Goal: Task Accomplishment & Management: Manage account settings

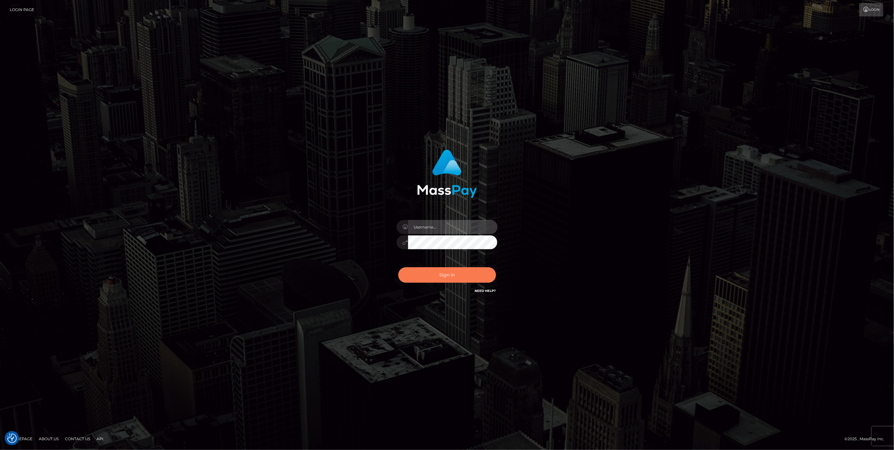
type input "jlo"
click at [460, 277] on button "Sign in" at bounding box center [447, 274] width 98 height 15
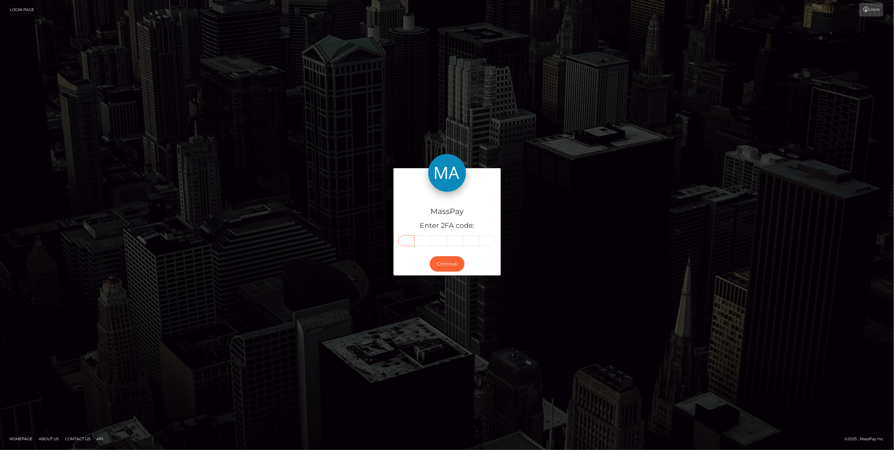
paste input "5"
type input "5"
type input "8"
type input "4"
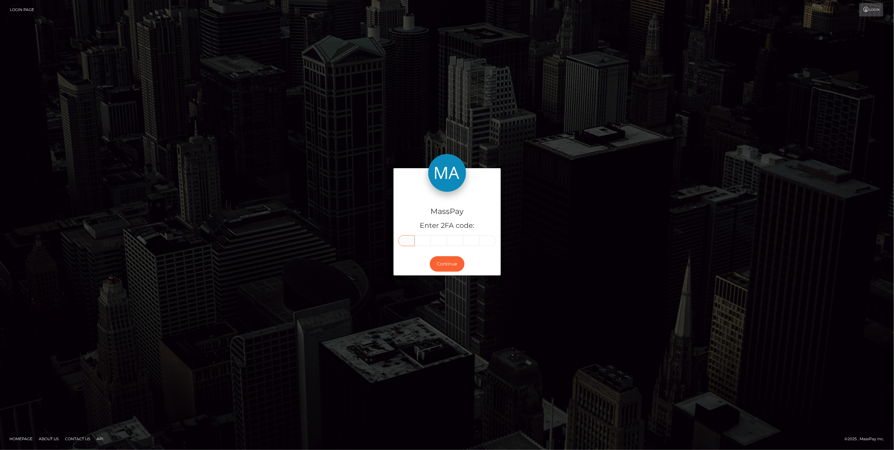
type input "4"
type input "1"
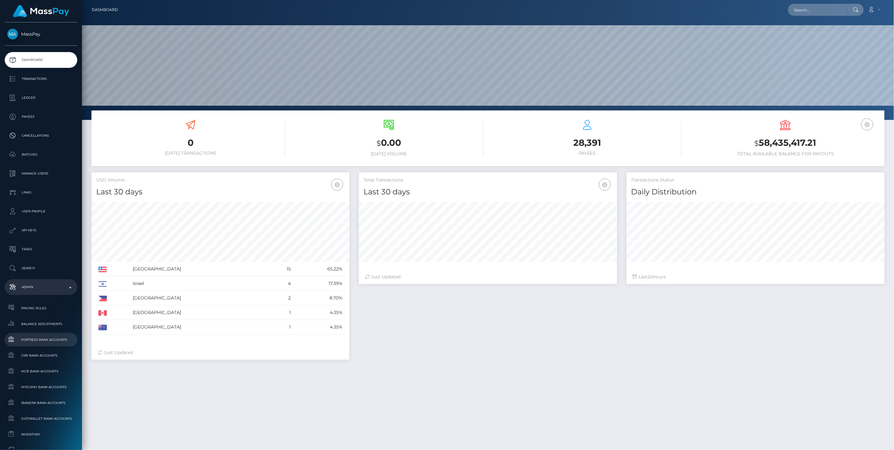
scroll to position [112, 258]
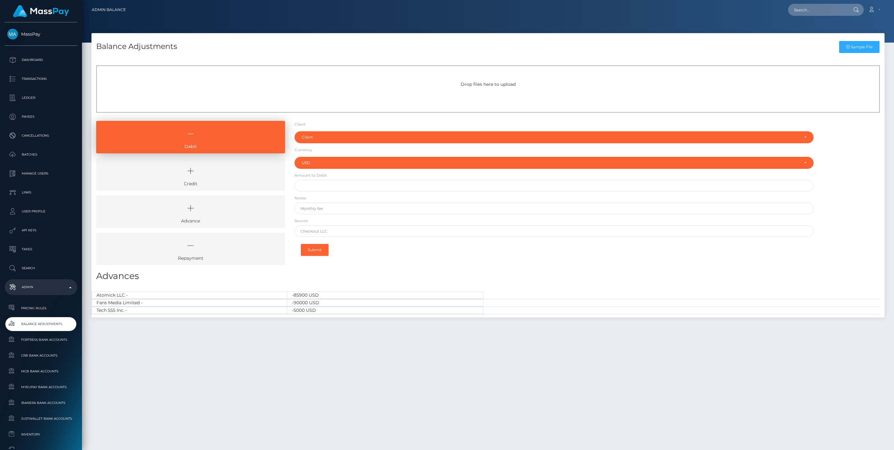
select select "USD"
click at [242, 170] on icon at bounding box center [190, 170] width 174 height 19
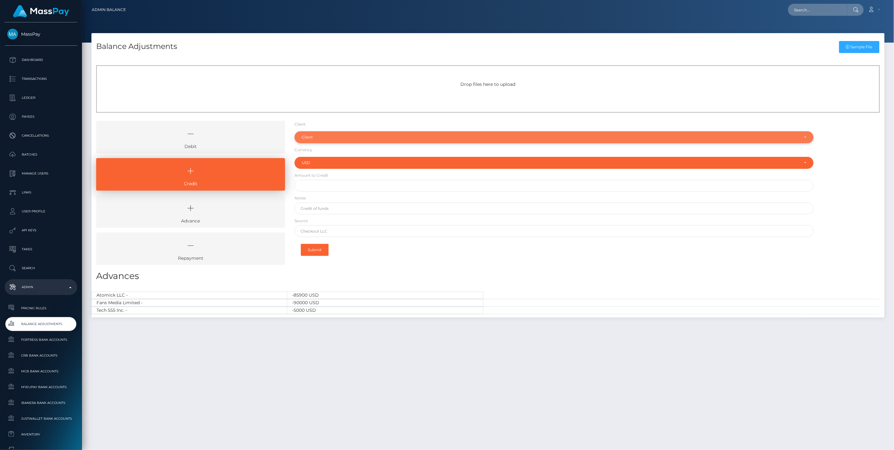
click at [326, 136] on div "Client" at bounding box center [551, 137] width 498 height 5
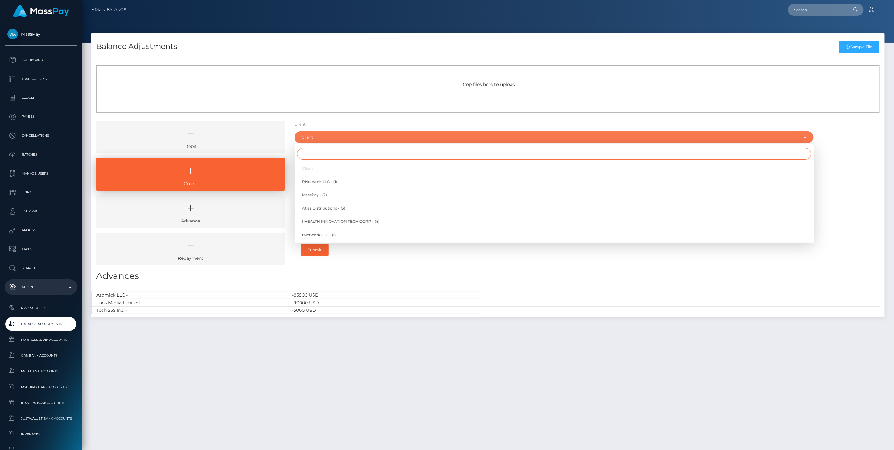
click at [317, 150] on input "Search" at bounding box center [554, 154] width 514 height 12
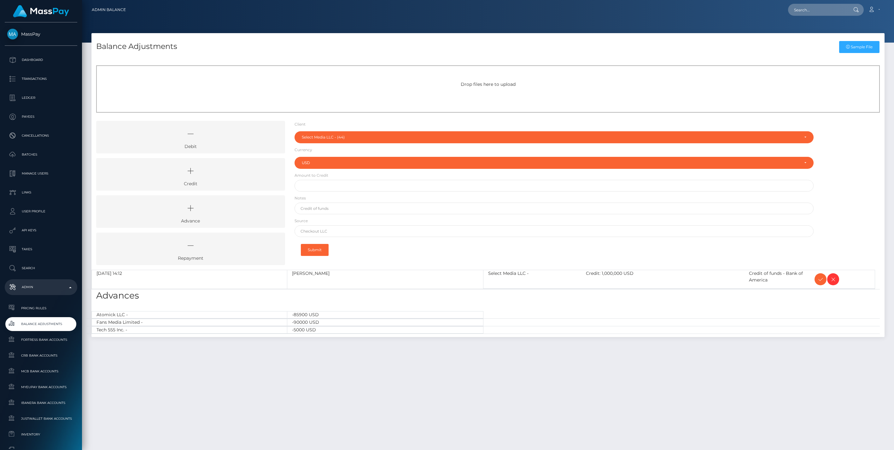
select select "44"
select select "USD"
click at [820, 279] on icon at bounding box center [821, 279] width 8 height 8
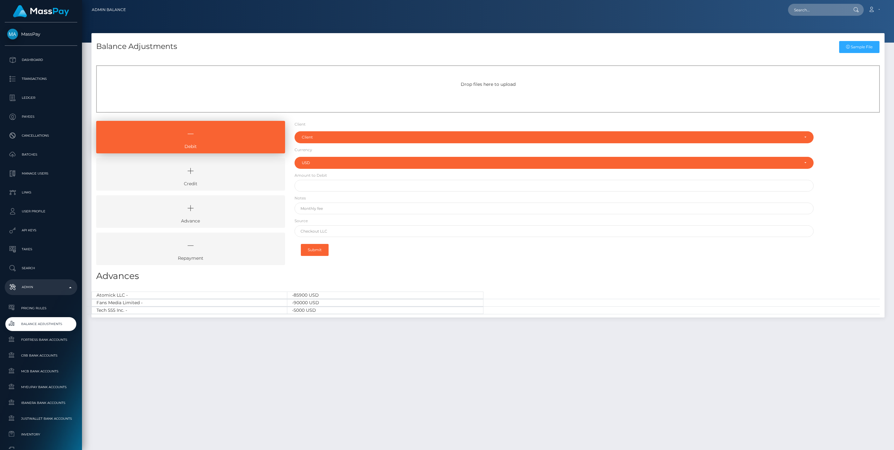
select select "USD"
click at [222, 181] on link "Credit" at bounding box center [190, 174] width 189 height 32
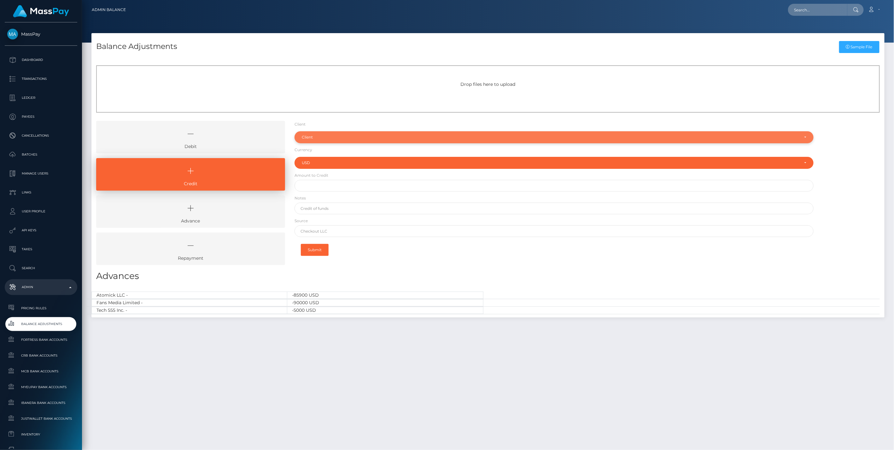
click at [331, 137] on div "Client" at bounding box center [551, 137] width 498 height 5
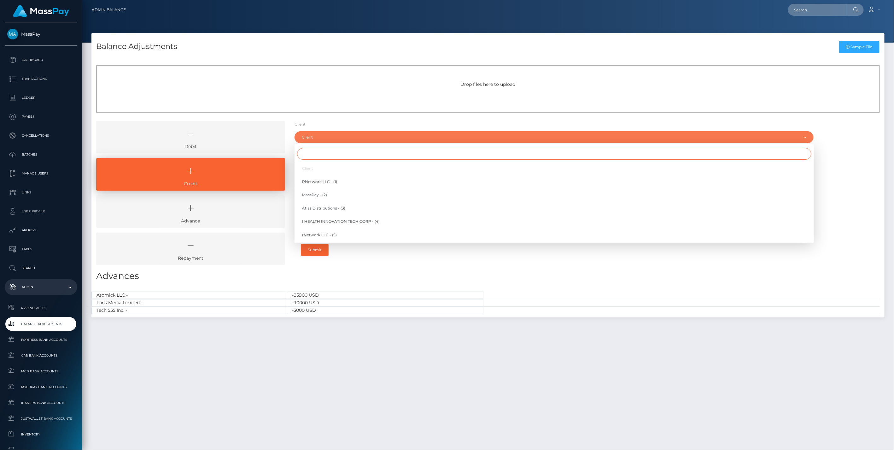
click at [319, 152] on input "Search" at bounding box center [554, 154] width 514 height 12
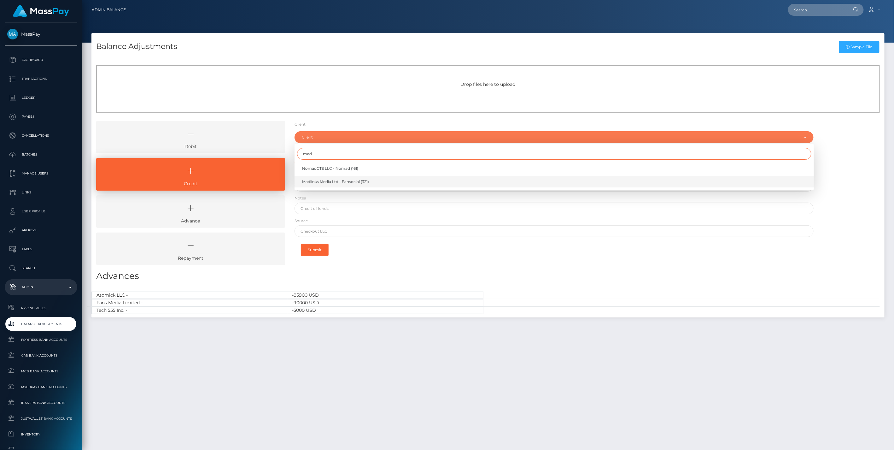
type input "mad"
click at [323, 178] on link "Madlinks Media Ltd - Fansocial (321)" at bounding box center [554, 182] width 519 height 12
select select "321"
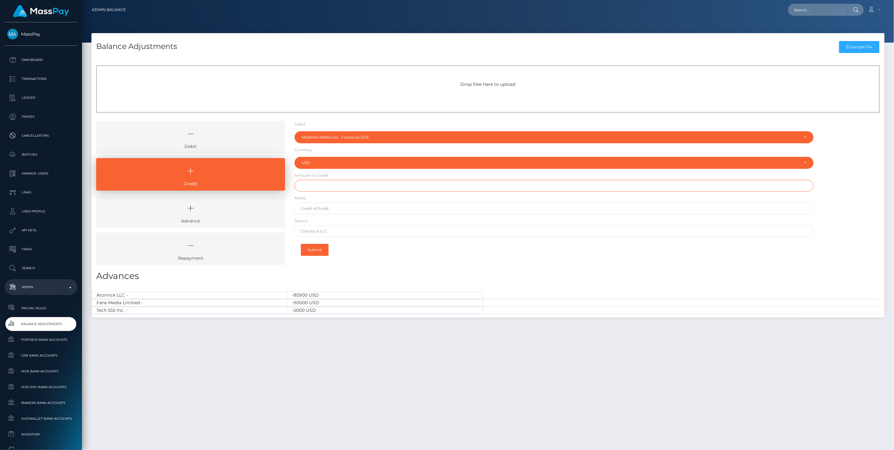
click at [311, 188] on input "text" at bounding box center [554, 186] width 519 height 12
type input "$136.00"
click at [316, 209] on input "text" at bounding box center [554, 209] width 519 height 12
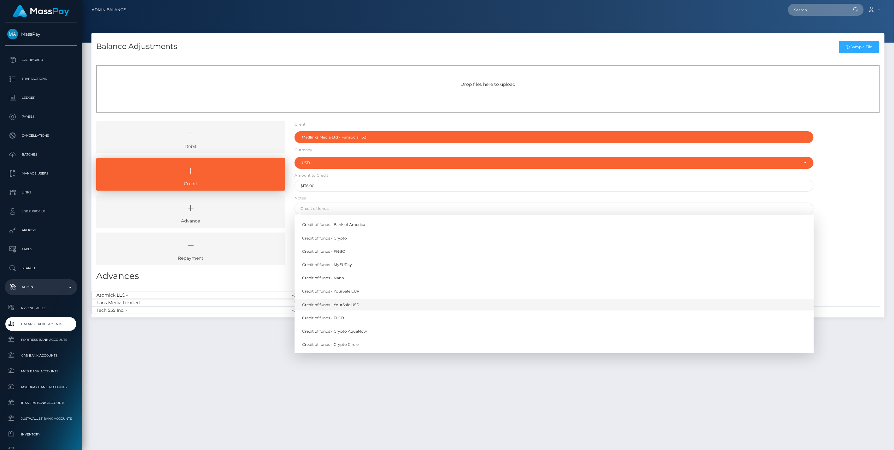
click at [356, 302] on link "Credit of funds - YourSafe USD" at bounding box center [554, 305] width 519 height 12
type input "Credit of funds - YourSafe USD"
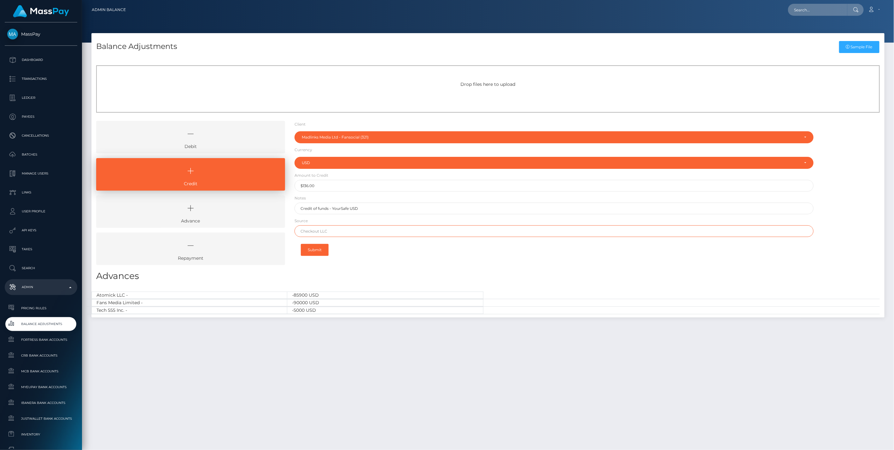
click at [331, 232] on input "text" at bounding box center [554, 231] width 519 height 12
paste input "REVOLUT LTD"
type input "REVOLUT LTD"
click at [313, 249] on button "Submit" at bounding box center [315, 250] width 28 height 12
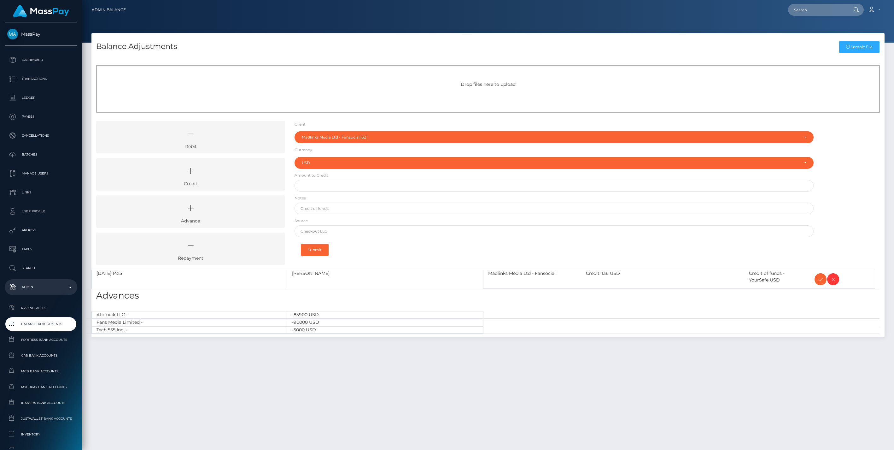
select select "321"
select select "USD"
drag, startPoint x: 819, startPoint y: 279, endPoint x: 790, endPoint y: 272, distance: 29.6
click at [819, 279] on icon at bounding box center [821, 279] width 8 height 8
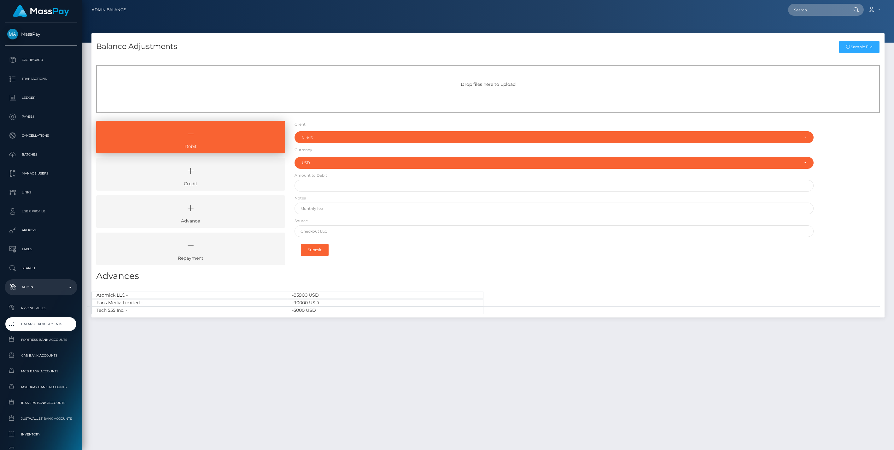
select select "USD"
drag, startPoint x: 208, startPoint y: 178, endPoint x: 242, endPoint y: 167, distance: 36.0
click at [208, 178] on icon at bounding box center [190, 170] width 174 height 19
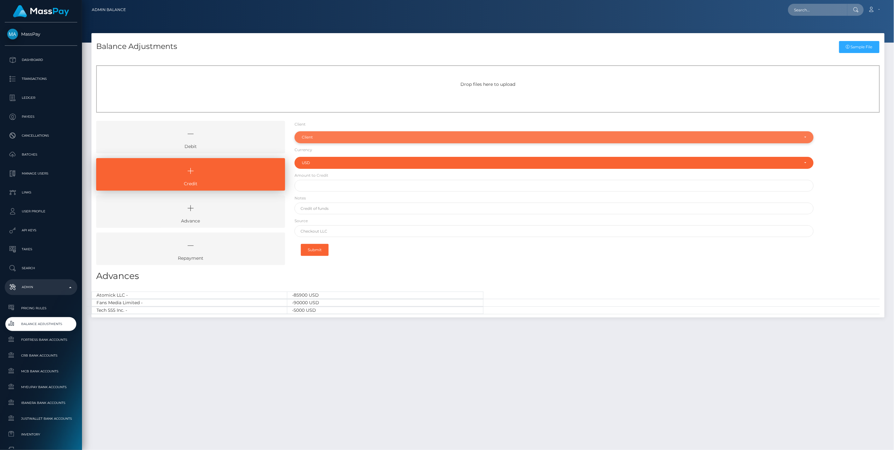
click at [327, 140] on div "Client" at bounding box center [554, 137] width 519 height 12
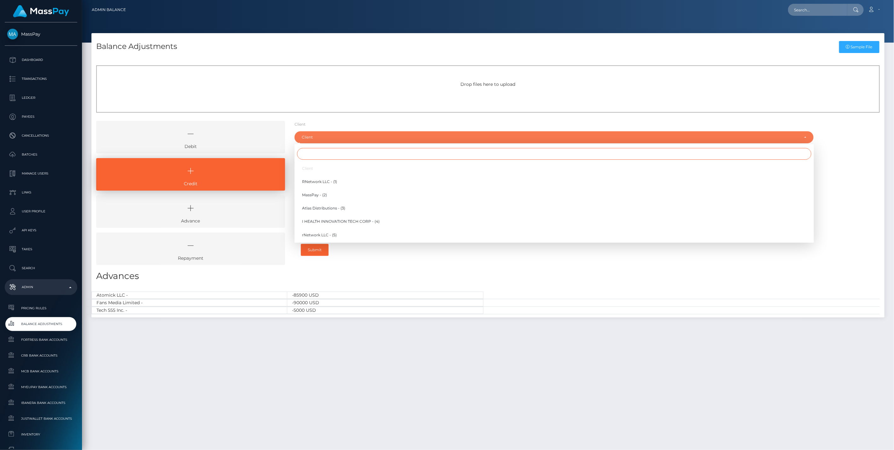
click at [320, 156] on input "Search" at bounding box center [554, 154] width 514 height 12
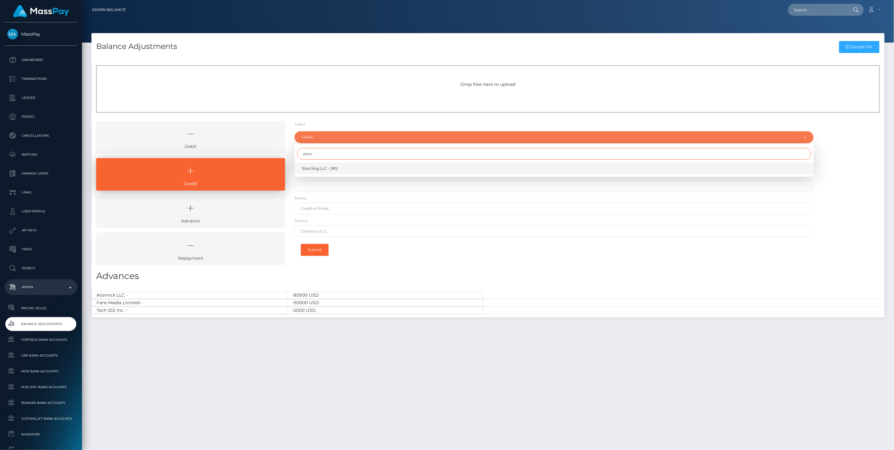
type input "starc"
click at [320, 168] on span "Starcling LLC - (90)" at bounding box center [320, 169] width 36 height 6
select select "90"
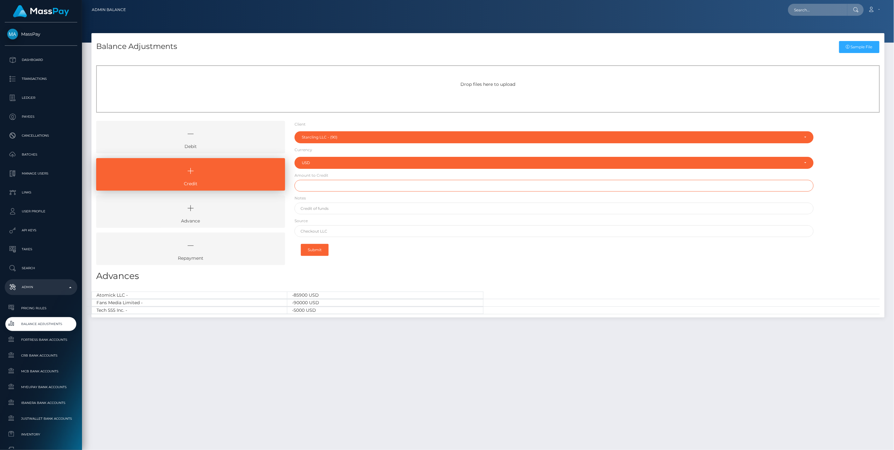
click at [313, 187] on input "text" at bounding box center [554, 186] width 519 height 12
type input "$97,000.00"
click at [312, 207] on input "text" at bounding box center [554, 209] width 519 height 12
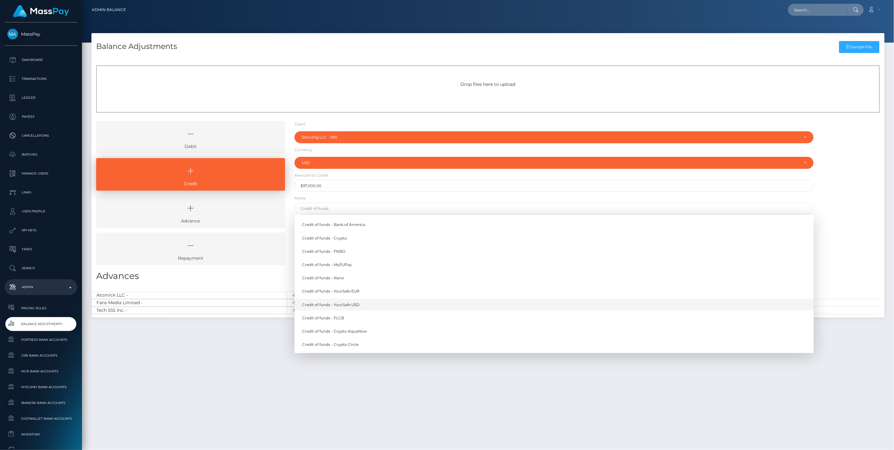
click at [343, 305] on link "Credit of funds - YourSafe USD" at bounding box center [554, 305] width 519 height 12
type input "Credit of funds - YourSafe USD"
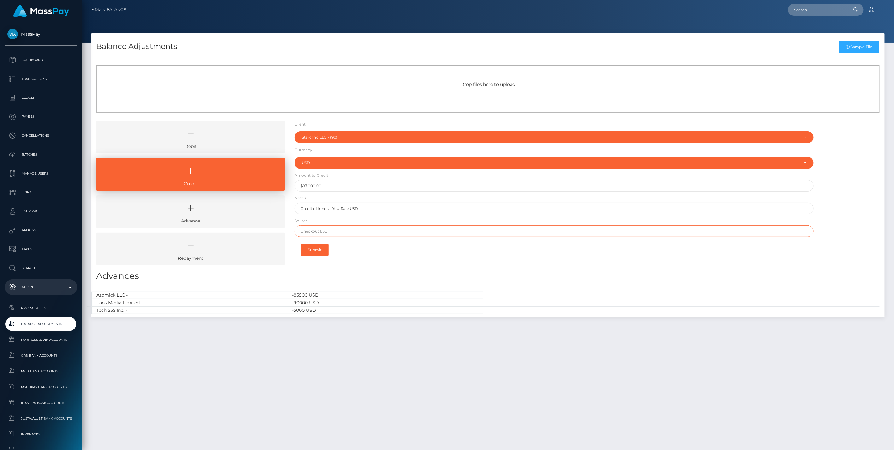
click at [322, 229] on input "text" at bounding box center [554, 231] width 519 height 12
type input "Chase"
click at [317, 250] on button "Submit" at bounding box center [315, 250] width 28 height 12
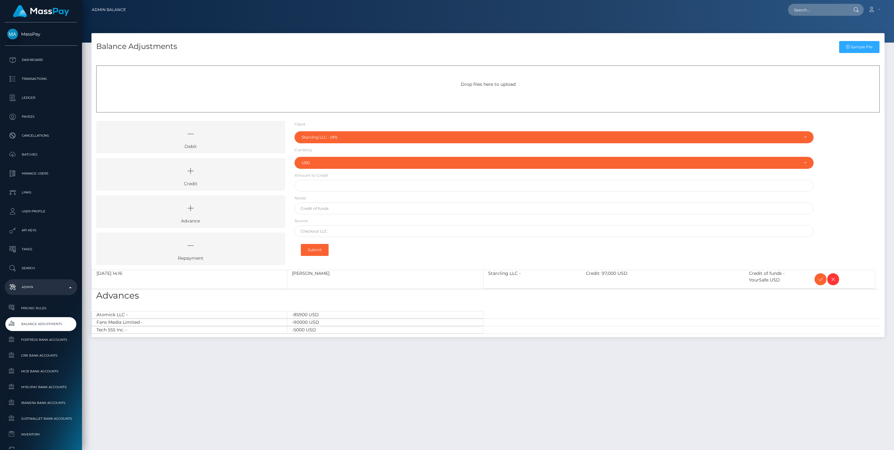
select select "90"
select select "USD"
drag, startPoint x: 228, startPoint y: 175, endPoint x: 241, endPoint y: 173, distance: 12.8
click at [228, 175] on icon at bounding box center [190, 170] width 174 height 19
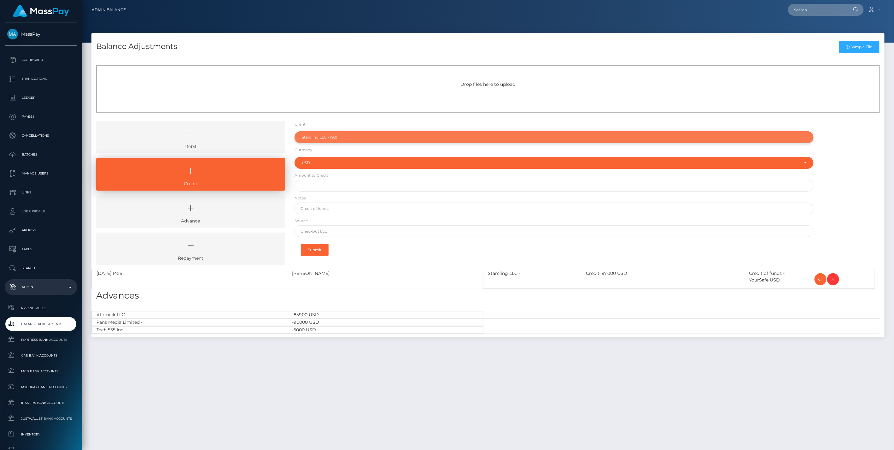
click at [321, 138] on div "Starcling LLC - (90)" at bounding box center [551, 137] width 498 height 5
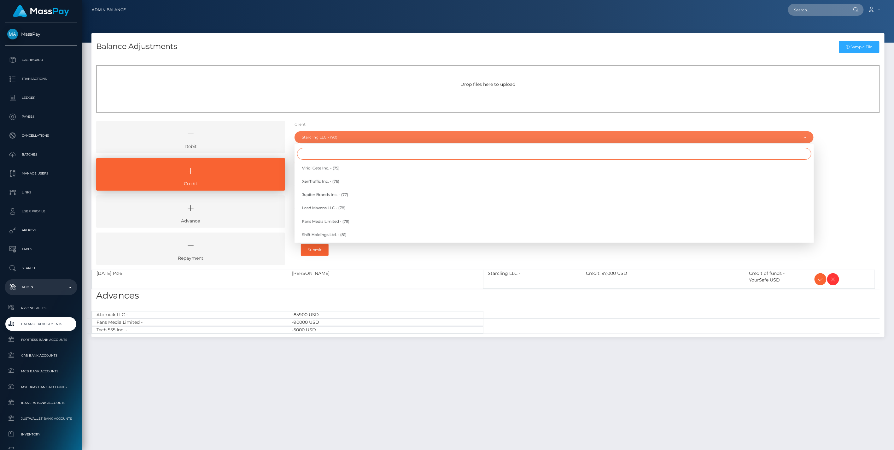
click at [314, 152] on input "Search" at bounding box center [554, 154] width 514 height 12
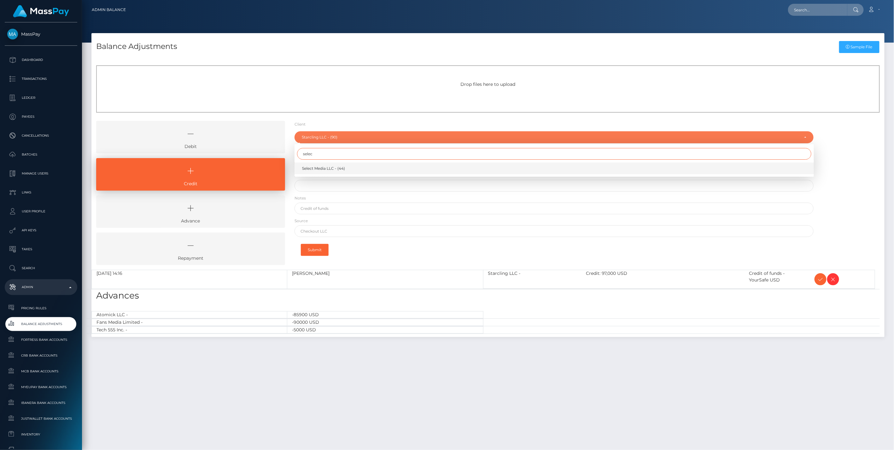
type input "selec"
click at [328, 171] on link "Select Media LLC - (44)" at bounding box center [554, 168] width 519 height 12
select select "44"
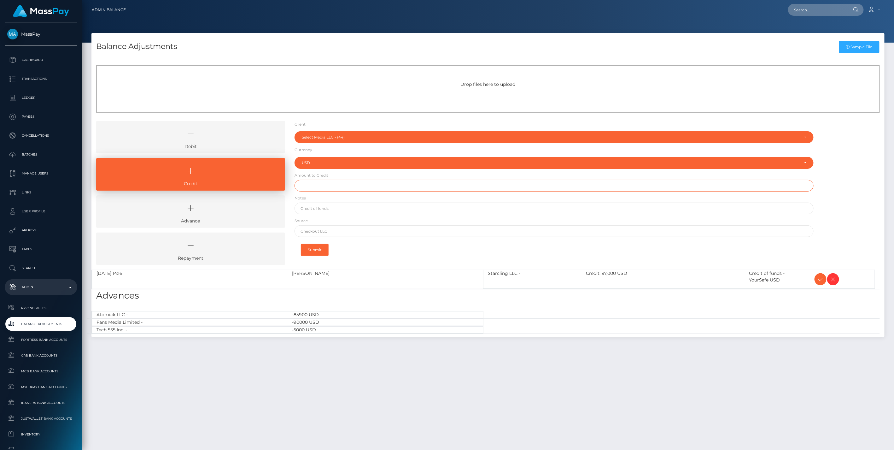
click at [317, 188] on input "text" at bounding box center [554, 186] width 519 height 12
type input "$750,000.00"
click at [321, 209] on input "text" at bounding box center [554, 209] width 519 height 12
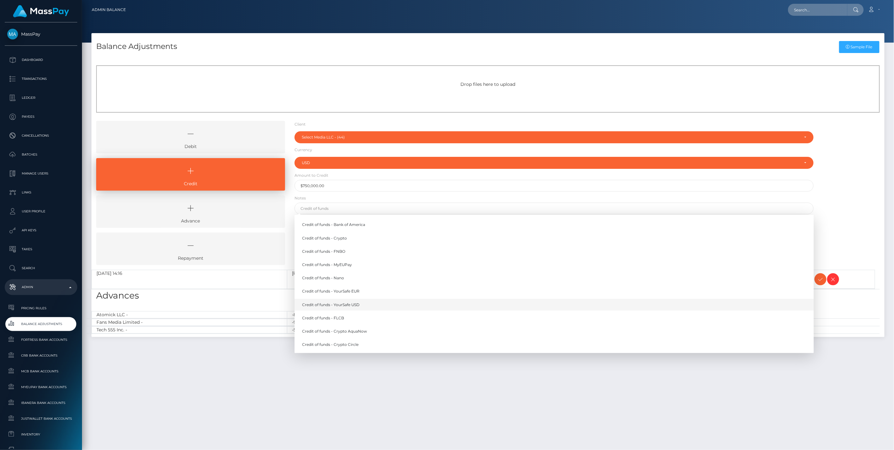
click at [351, 305] on link "Credit of funds - YourSafe USD" at bounding box center [554, 305] width 519 height 12
type input "Credit of funds - YourSafe USD"
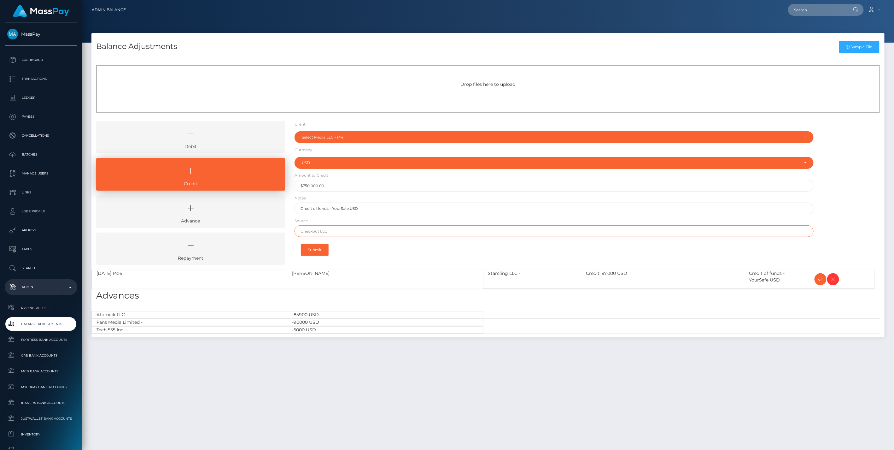
click at [330, 231] on input "text" at bounding box center [554, 231] width 519 height 12
type input "Chase"
click at [320, 252] on button "Submit" at bounding box center [315, 250] width 28 height 12
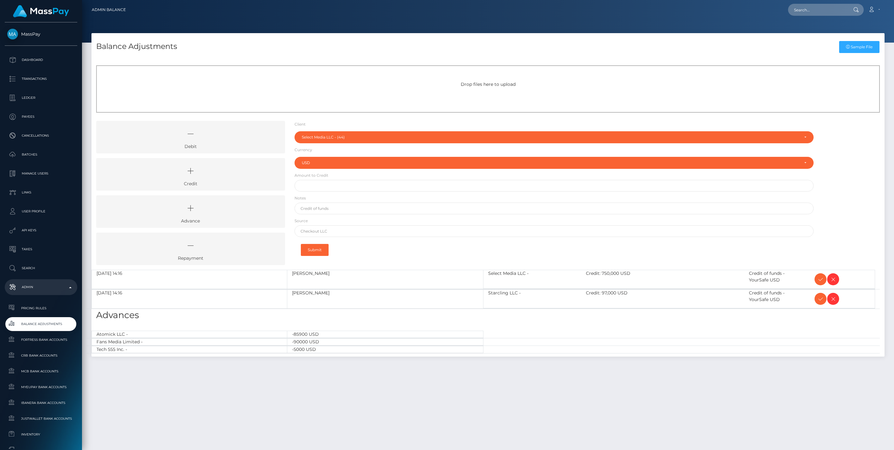
select select "44"
select select "USD"
click at [821, 279] on icon at bounding box center [821, 279] width 8 height 8
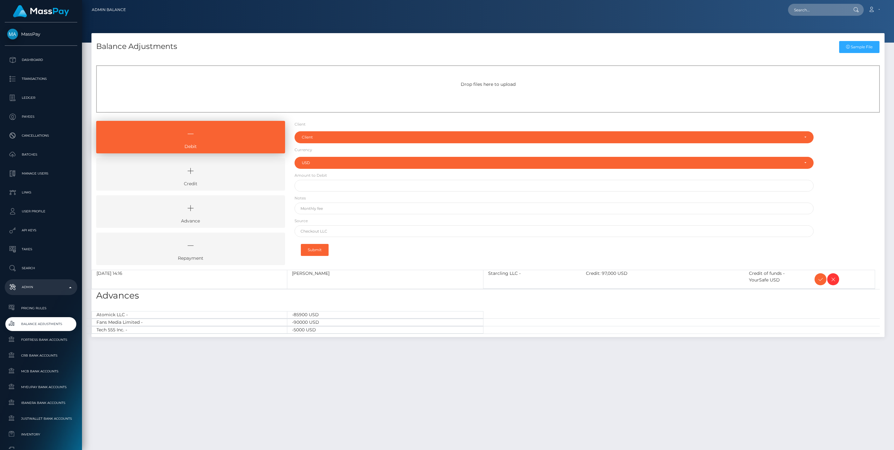
select select "USD"
click at [821, 279] on icon at bounding box center [821, 279] width 8 height 8
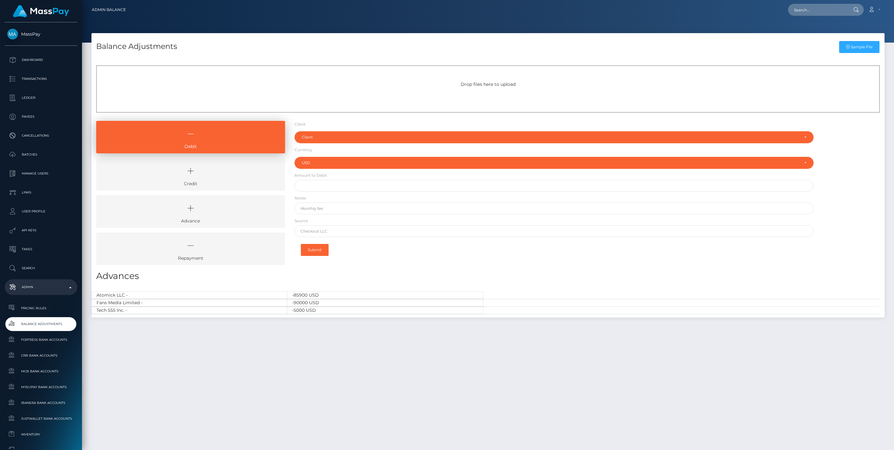
select select "USD"
click at [221, 181] on link "Credit" at bounding box center [190, 174] width 189 height 32
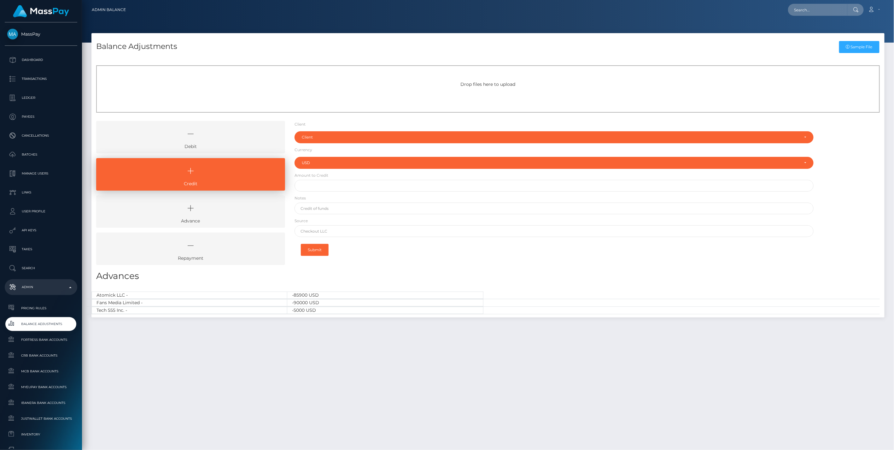
click at [226, 142] on icon at bounding box center [190, 133] width 174 height 19
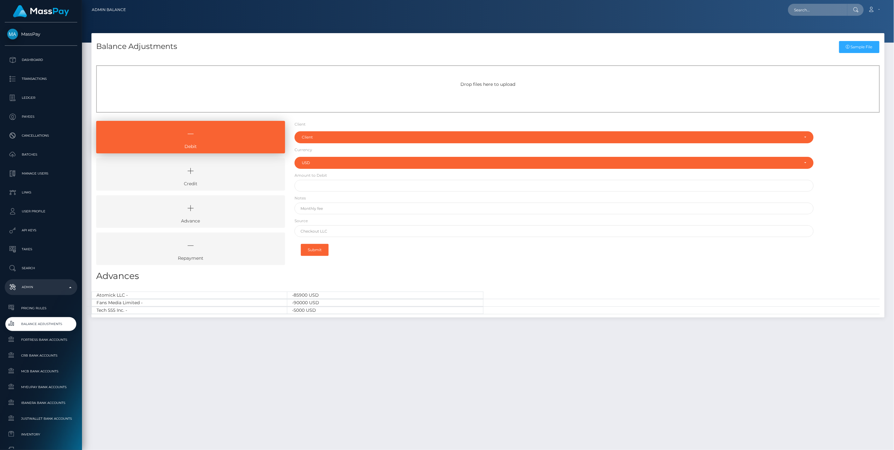
drag, startPoint x: 230, startPoint y: 177, endPoint x: 238, endPoint y: 169, distance: 11.2
click at [230, 176] on icon at bounding box center [190, 170] width 174 height 19
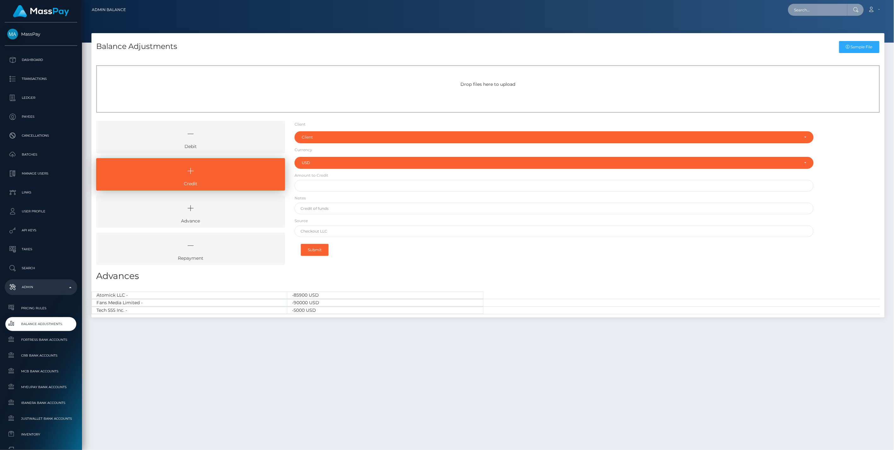
click at [806, 9] on input "text" at bounding box center [817, 10] width 59 height 12
paste input "6411ac91-89ab-11f0-8023-0266f44cc279"
type input "6411ac91-89ab-11f0-8023-0266f44cc279"
click at [814, 33] on link "[PERSON_NAME] ([DOMAIN_NAME] - )" at bounding box center [832, 33] width 89 height 12
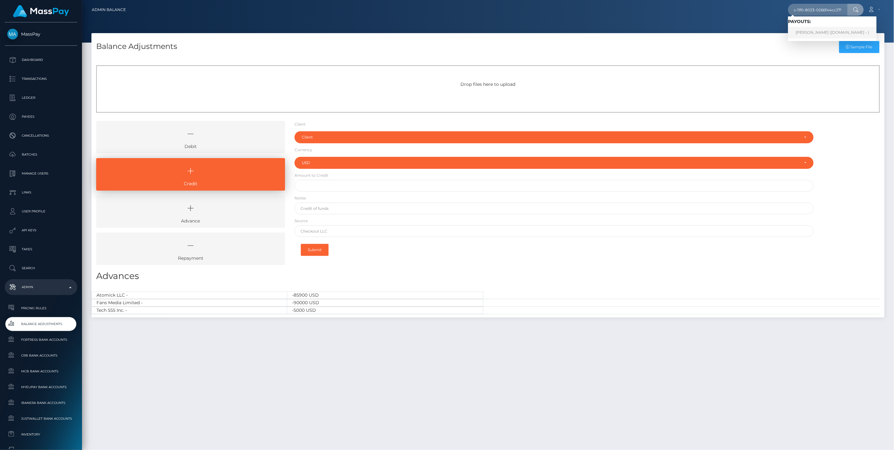
scroll to position [0, 0]
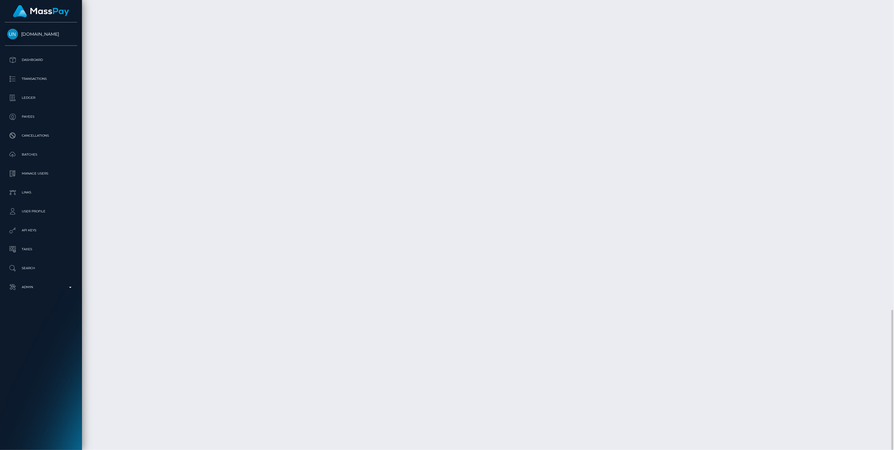
scroll to position [76, 258]
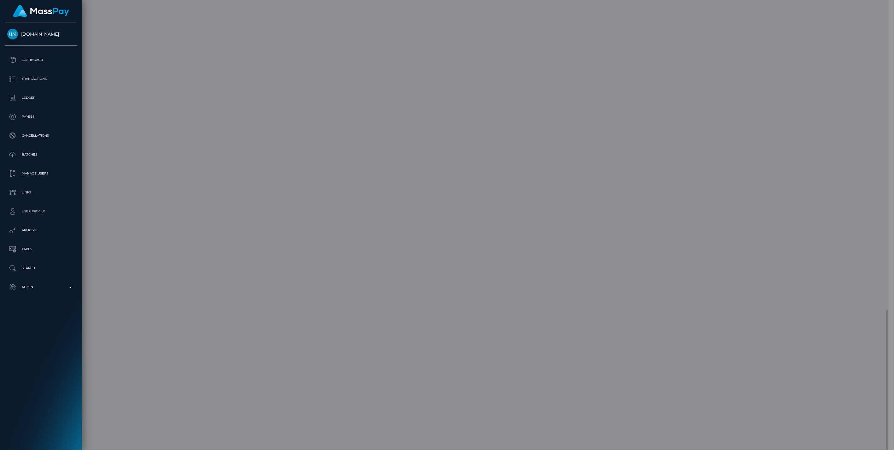
scroll to position [315345, 315164]
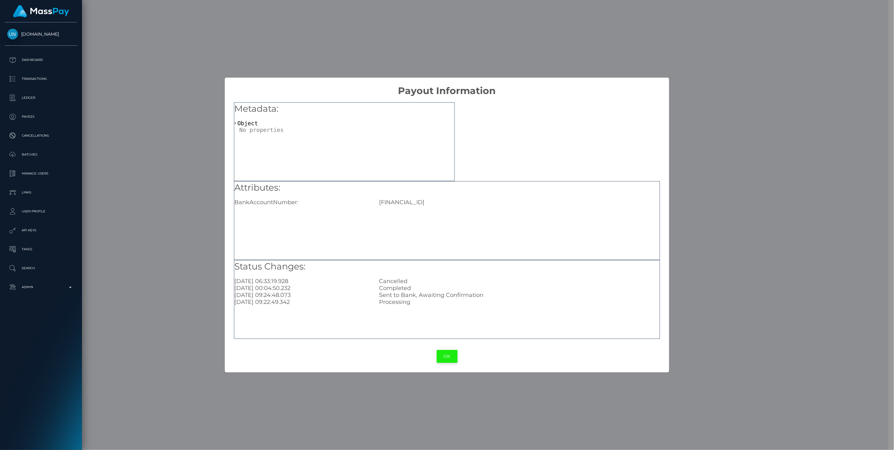
click at [447, 354] on button "OK" at bounding box center [447, 356] width 21 height 13
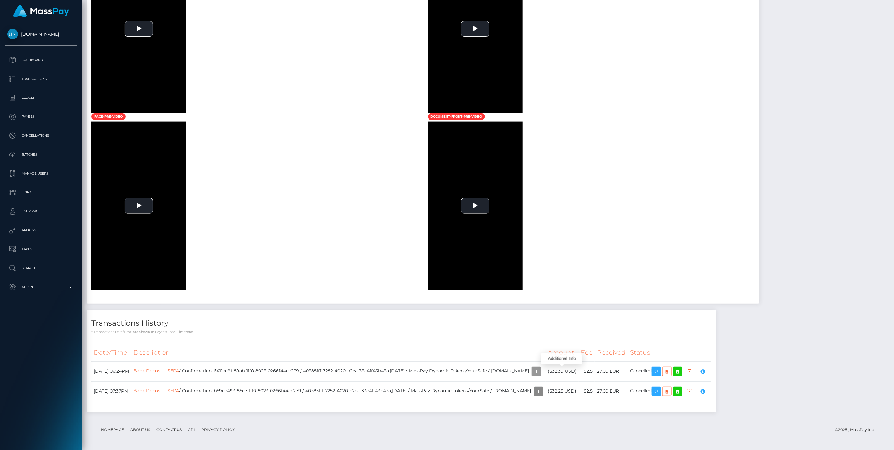
scroll to position [0, 0]
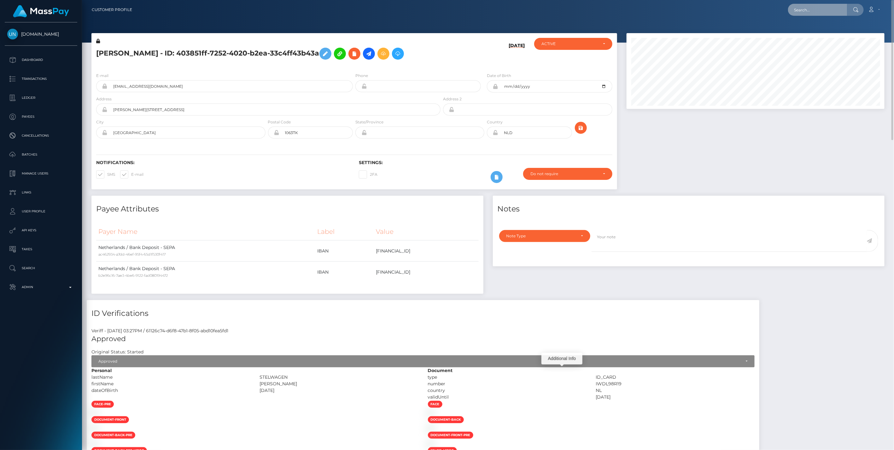
click at [805, 8] on input "text" at bounding box center [817, 10] width 59 height 12
paste input "77478232-8fc7-11f0-bd85-0694aced620b"
type input "77478232-8fc7-11f0-bd85-0694aced620b"
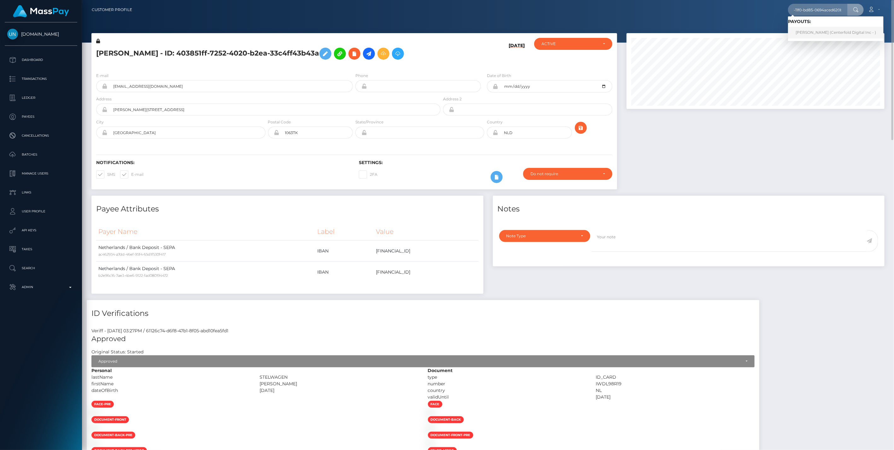
click at [821, 31] on link "Samantha Sander (Centerfold Digital Inc - )" at bounding box center [836, 33] width 96 height 12
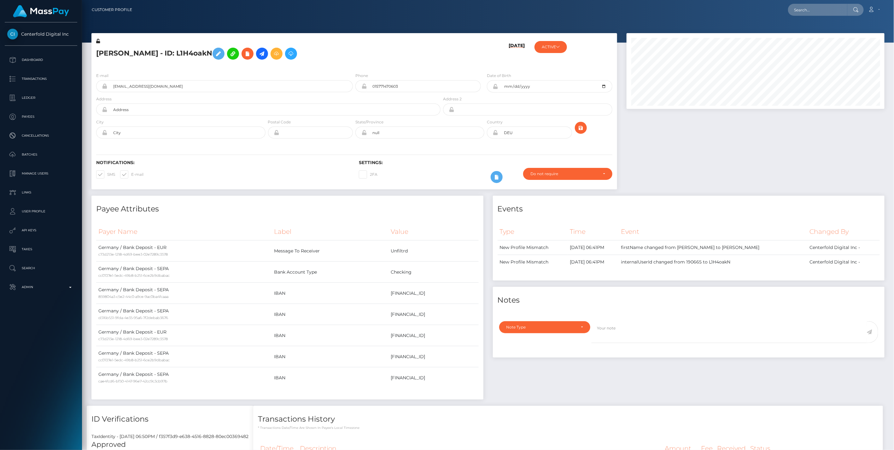
scroll to position [76, 258]
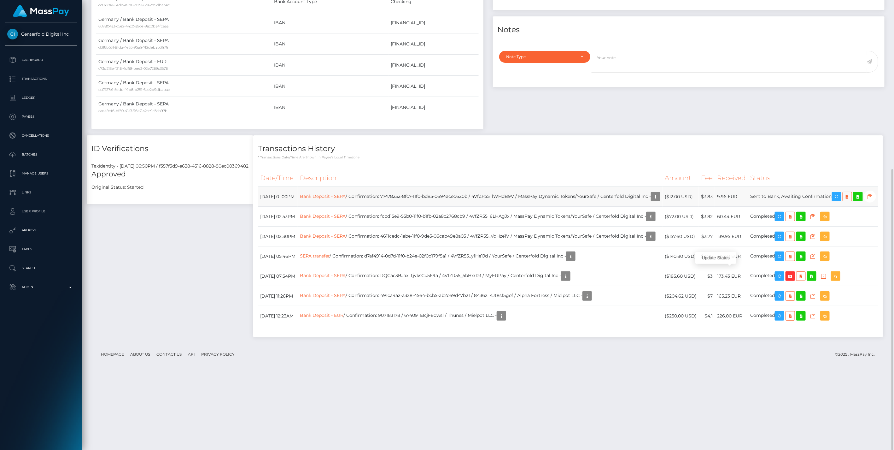
click at [866, 201] on icon "button" at bounding box center [870, 197] width 8 height 8
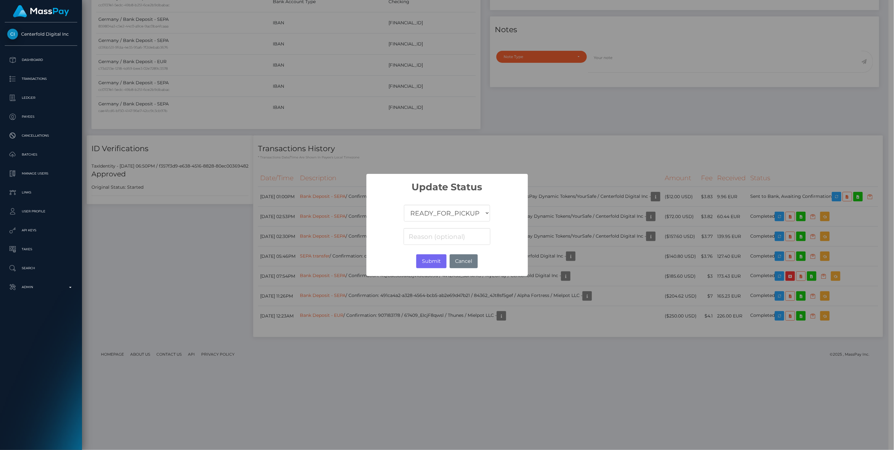
click at [440, 216] on select "COMPLETED CANCELLED READY_FOR_PICKUP PROCESSING" at bounding box center [447, 213] width 86 height 17
select select "CANCELLED"
click at [404, 205] on select "COMPLETED CANCELLED READY_FOR_PICKUP PROCESSING" at bounding box center [447, 213] width 86 height 17
click at [434, 238] on input at bounding box center [447, 236] width 86 height 17
paste input "Return of transaction #0ILIGGJ7, Closed Account, please contact beneficiary for…"
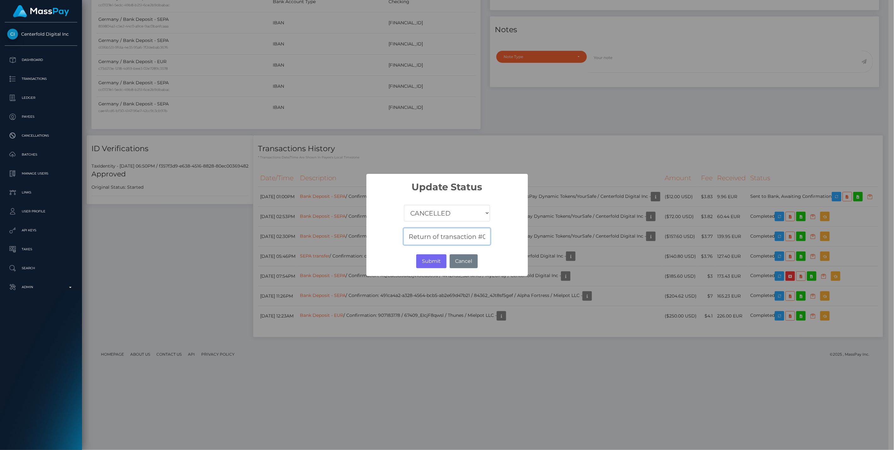
scroll to position [0, 270]
type input "Return of transaction #0ILIGGJ7, Closed Account, please contact beneficiary for…"
click at [431, 261] on button "Submit" at bounding box center [431, 261] width 30 height 14
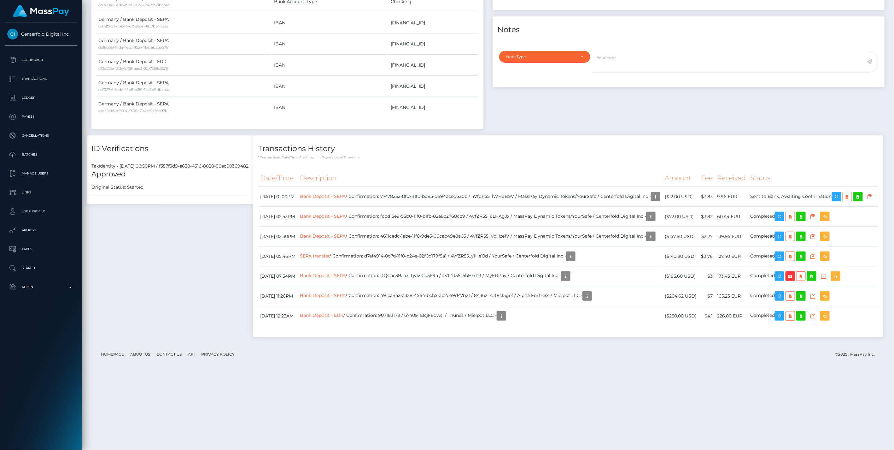
scroll to position [76, 258]
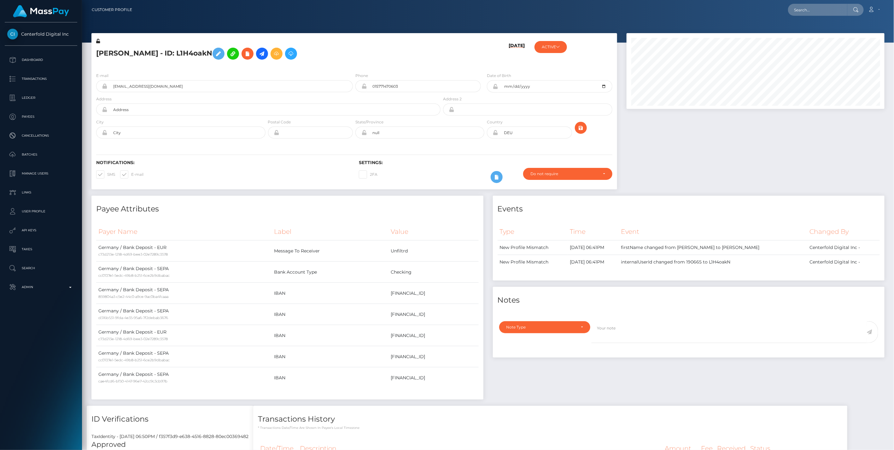
scroll to position [76, 258]
click at [803, 10] on input "text" at bounding box center [817, 10] width 59 height 12
paste input "404d73e9-9006-11f0-bd85-0694aced620b"
type input "404d73e9-9006-11f0-bd85-0694aced620b"
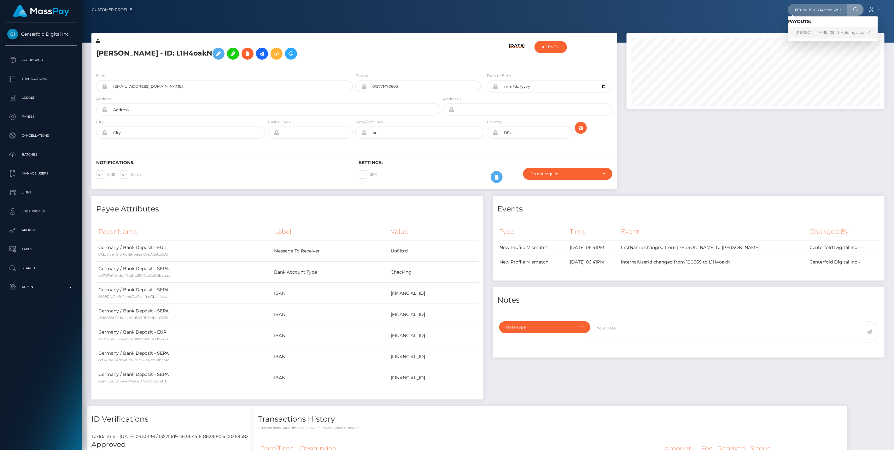
scroll to position [0, 0]
click at [804, 30] on link "[PERSON_NAME] (Shift Holdings Ltd. - )" at bounding box center [833, 33] width 90 height 12
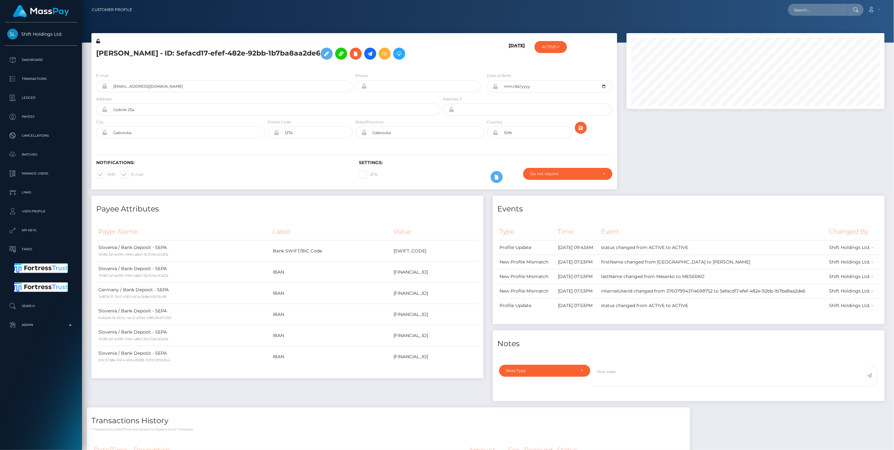
scroll to position [76, 258]
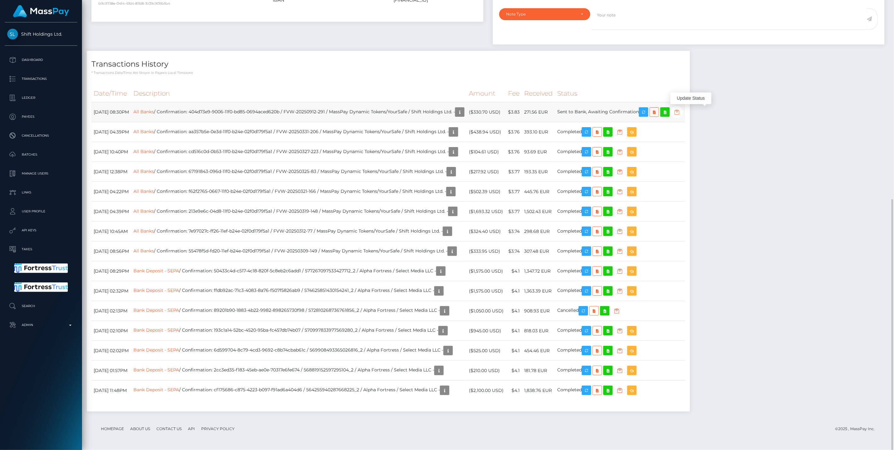
click at [681, 114] on icon "button" at bounding box center [677, 112] width 8 height 8
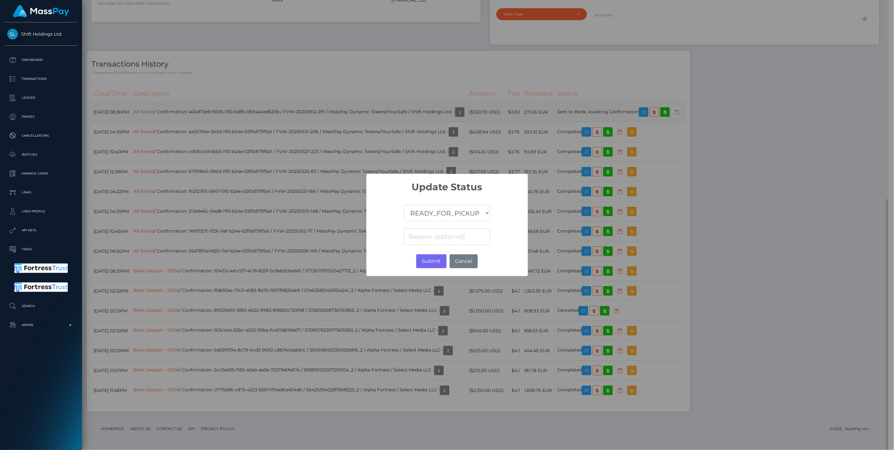
scroll to position [315345, 315164]
click at [441, 211] on select "COMPLETED CANCELLED READY_FOR_PICKUP PROCESSING" at bounding box center [447, 213] width 86 height 17
select select "CANCELLED"
click at [404, 205] on select "COMPLETED CANCELLED READY_FOR_PICKUP PROCESSING" at bounding box center [447, 213] width 86 height 17
click at [429, 235] on input at bounding box center [447, 236] width 86 height 17
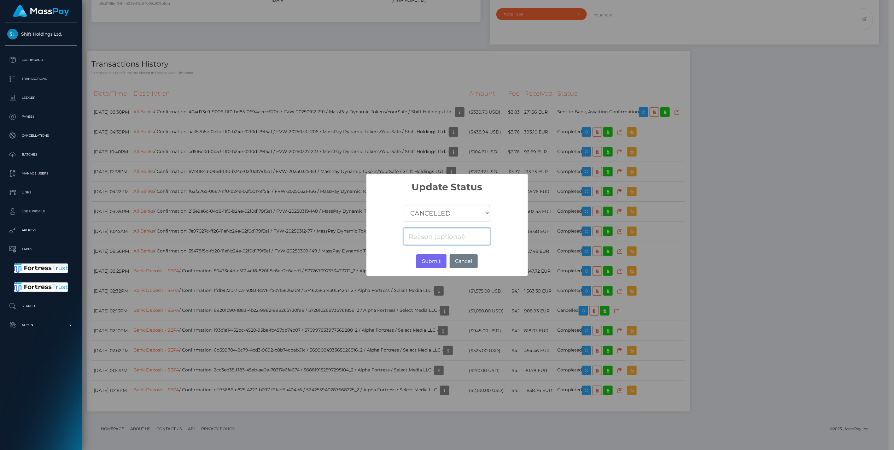
paste input "Return of transaction #RKBJS8V5, Closed Account, please contact beneficiary for…"
type input "Return of transaction #RKBJS8V5, Closed Account, please contact beneficiary for…"
click at [431, 261] on button "Submit" at bounding box center [431, 261] width 30 height 14
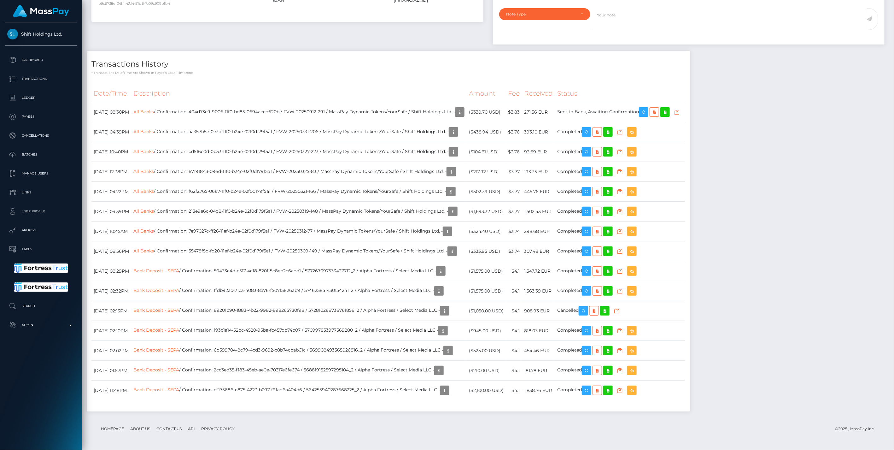
scroll to position [76, 258]
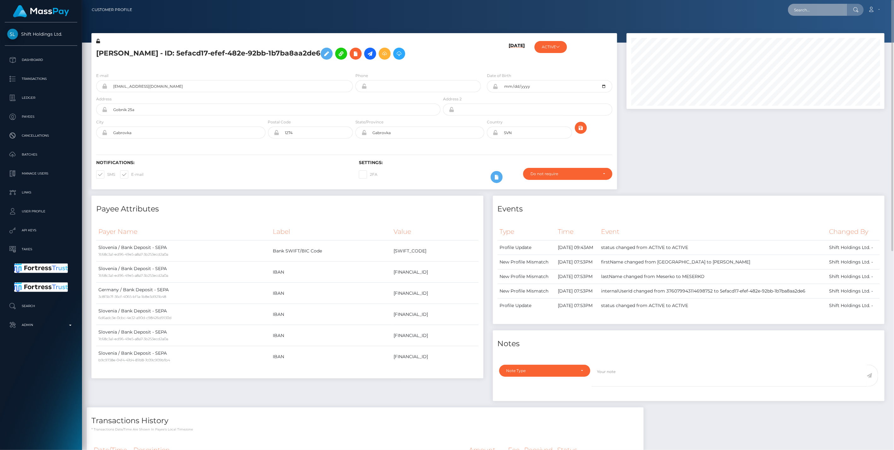
click at [809, 13] on input "text" at bounding box center [817, 10] width 59 height 12
paste input "pout_3S7TbQOn3txuc"
type input "pout_3S7TbQOn3txuc"
click at [810, 31] on link "ClubCloser (Whop Inc - )" at bounding box center [819, 33] width 62 height 12
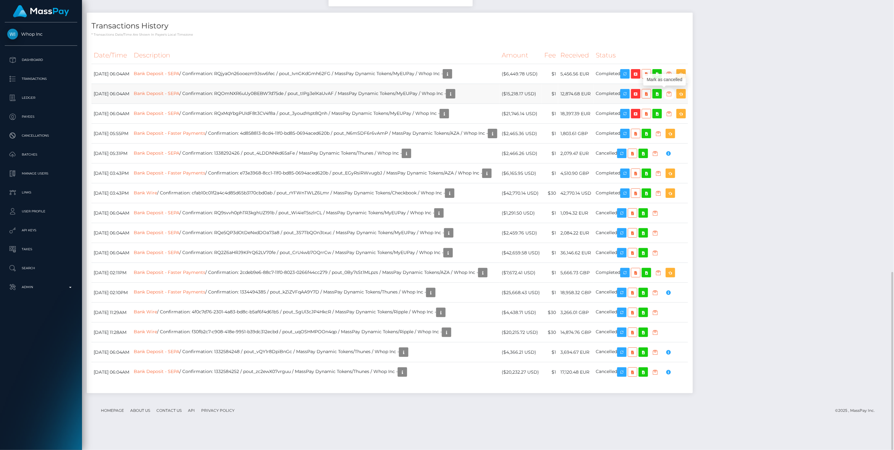
scroll to position [76, 258]
drag, startPoint x: 306, startPoint y: 93, endPoint x: 358, endPoint y: 93, distance: 51.7
click at [358, 84] on td "Bank Deposit - SEPA / Confirmation: RQjyaOn26ooezm9Jsw6fec / pout_IvnGKdGmh62FG…" at bounding box center [316, 74] width 368 height 20
copy td "pout_IvnGKdGmh62FG"
click at [179, 76] on link "Bank Deposit - SEPA" at bounding box center [157, 74] width 46 height 6
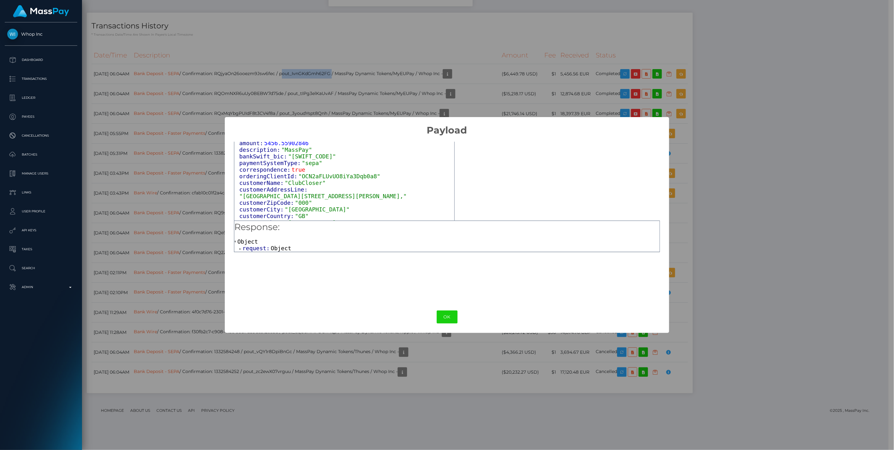
scroll to position [52, 0]
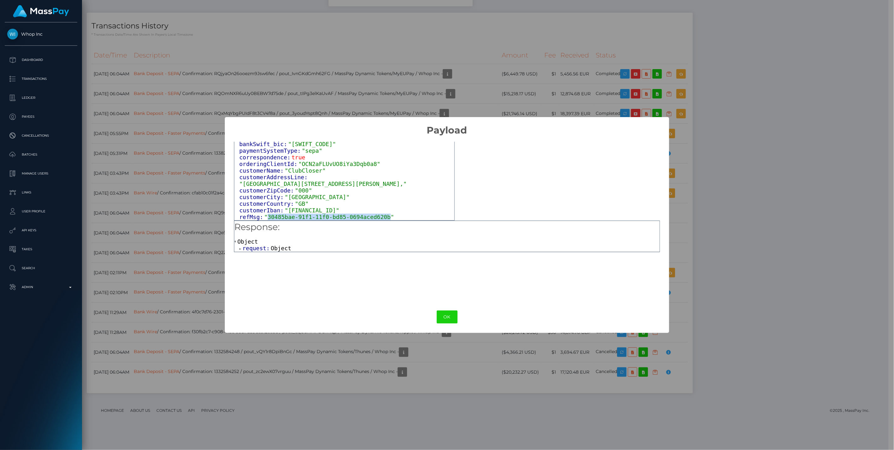
drag, startPoint x: 266, startPoint y: 216, endPoint x: 378, endPoint y: 220, distance: 112.0
click at [378, 220] on span ""30485bae-91f1-11f0-bd85-0694aced620b"" at bounding box center [329, 217] width 130 height 7
copy span "30485bae-91f1-11f0-bd85-0694aced620b"
click at [447, 316] on button "OK" at bounding box center [447, 316] width 21 height 13
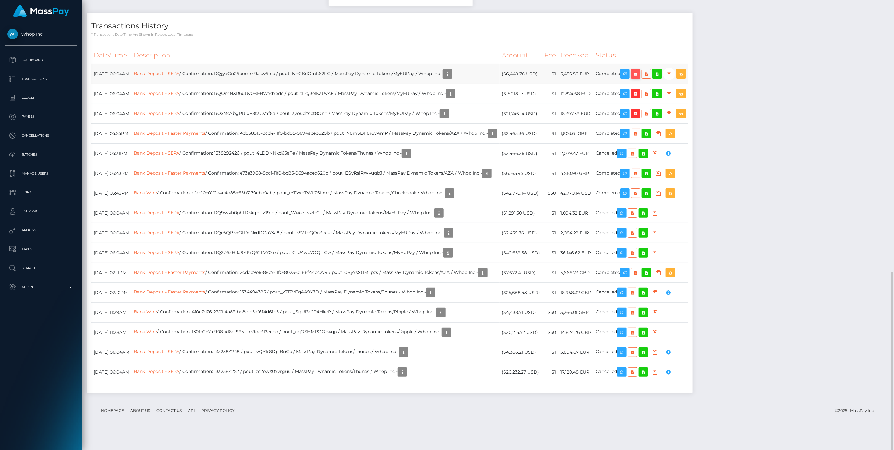
scroll to position [76, 258]
click at [640, 78] on icon "button" at bounding box center [636, 74] width 8 height 8
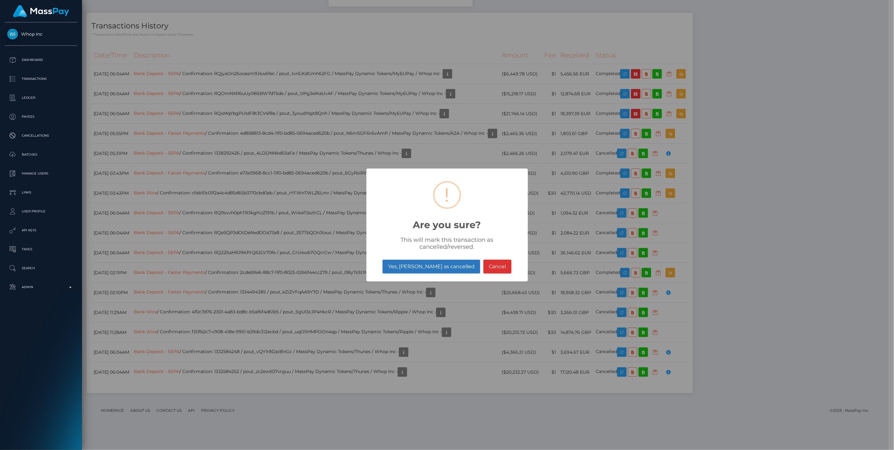
click at [430, 267] on button "Yes, [PERSON_NAME] as cancelled" at bounding box center [431, 267] width 97 height 14
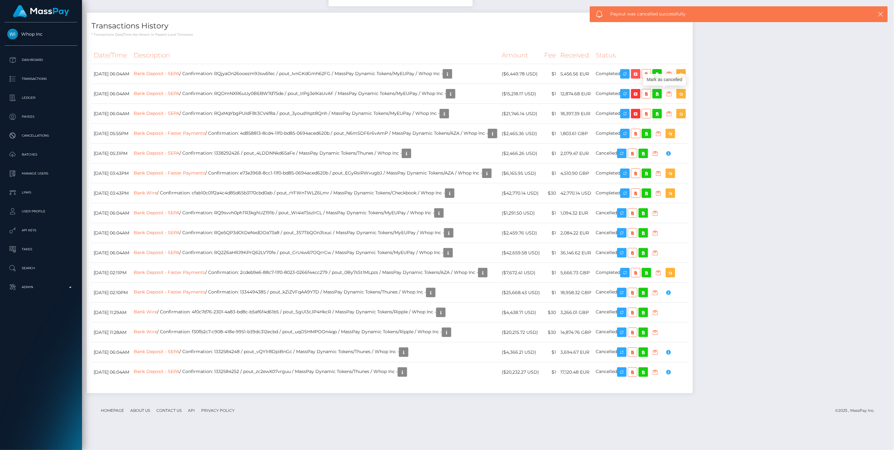
scroll to position [76, 258]
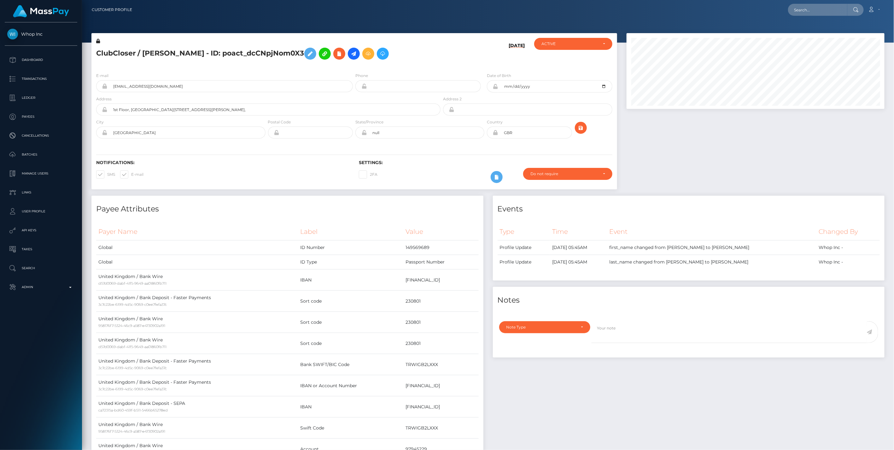
scroll to position [685, 0]
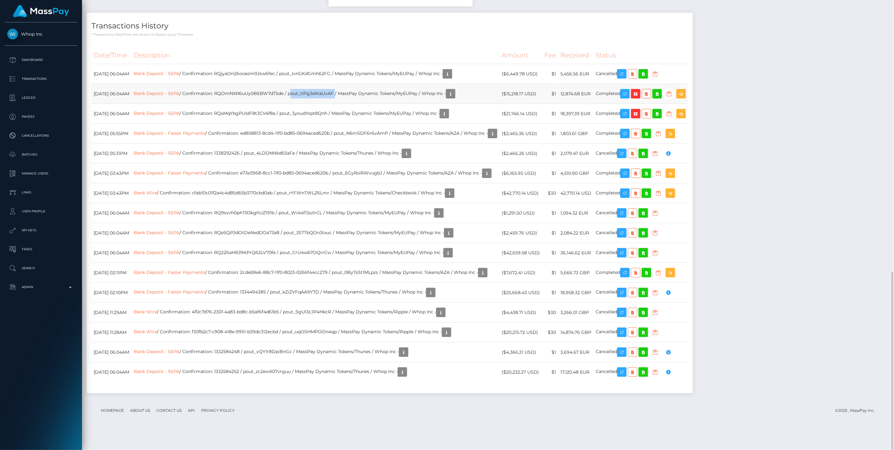
drag, startPoint x: 316, startPoint y: 112, endPoint x: 361, endPoint y: 113, distance: 45.4
click at [361, 104] on td "Bank Deposit - SEPA / Confirmation: RQOmNXR6uUy0BEBW7d75de / pout_tIPg3elKaUvAF…" at bounding box center [316, 94] width 368 height 20
copy td "pout_tIPg3elKaUvAF"
click at [179, 96] on link "Bank Deposit - SEPA" at bounding box center [157, 94] width 46 height 6
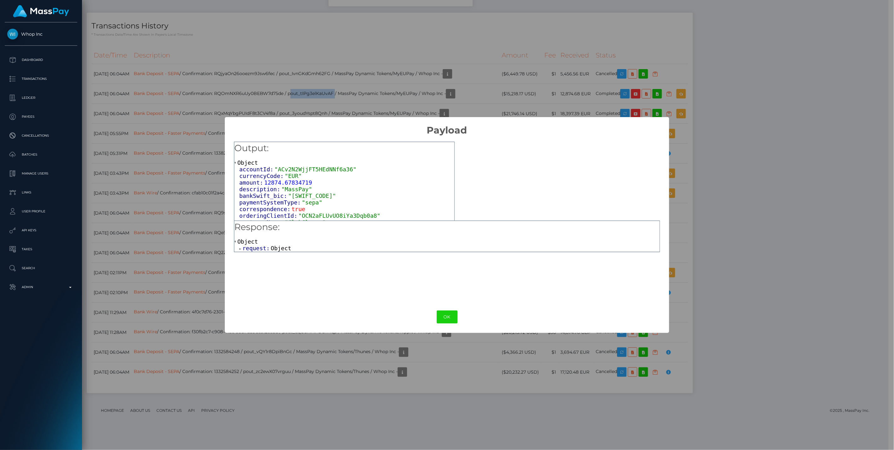
scroll to position [52, 0]
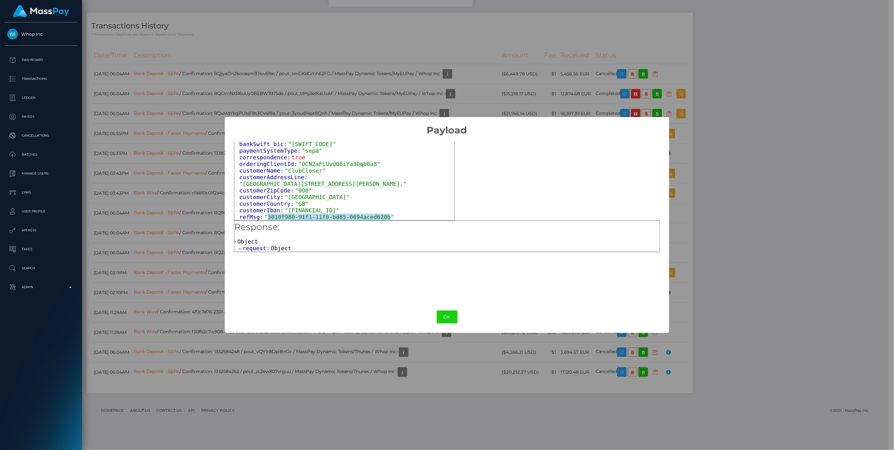
drag, startPoint x: 266, startPoint y: 216, endPoint x: 379, endPoint y: 217, distance: 112.3
click at [379, 217] on span ""3010f980-91f1-11f0-bd85-0694aced620b"" at bounding box center [329, 217] width 130 height 7
copy span "3010f980-91f1-11f0-bd85-0694aced620b"
click at [447, 314] on button "OK" at bounding box center [447, 316] width 21 height 13
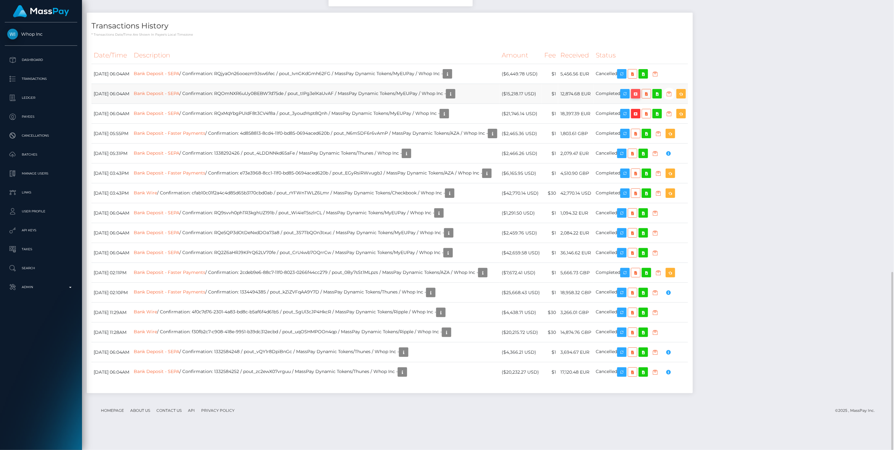
scroll to position [76, 258]
click at [640, 98] on icon "button" at bounding box center [636, 94] width 8 height 8
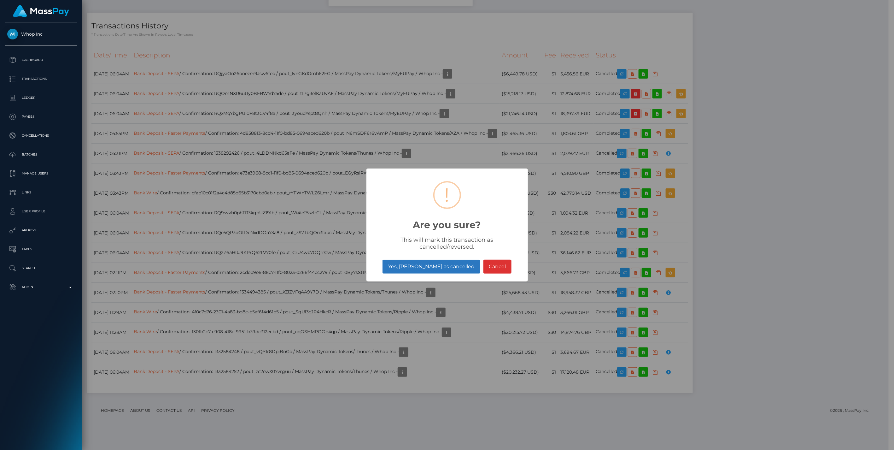
click at [435, 269] on button "Yes, [PERSON_NAME] as cancelled" at bounding box center [431, 267] width 97 height 14
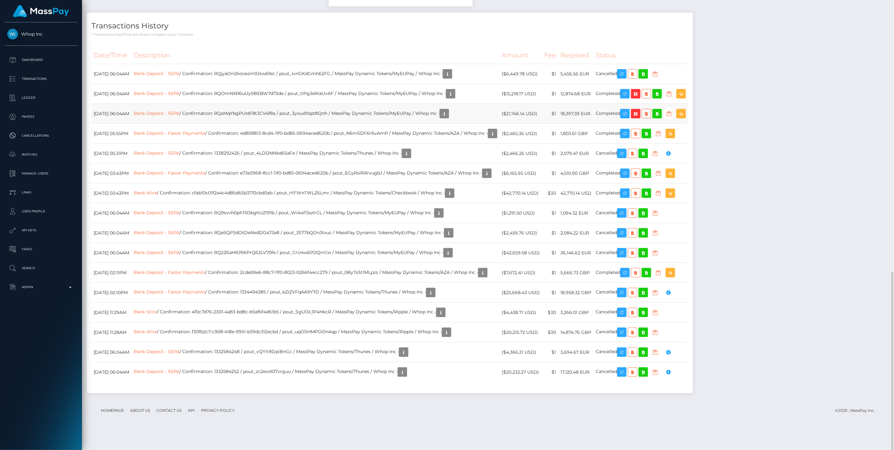
scroll to position [76, 258]
drag, startPoint x: 308, startPoint y: 133, endPoint x: 355, endPoint y: 133, distance: 47.0
click at [355, 124] on td "Bank Deposit - SEPA / Confirmation: RQxMqYbgPUIdF8t3CV4f8a / pout_3youdYspt8Qnh…" at bounding box center [316, 114] width 368 height 20
copy td "pout_3youdYspt8Qnh"
click at [176, 116] on link "Bank Deposit - SEPA" at bounding box center [157, 113] width 46 height 6
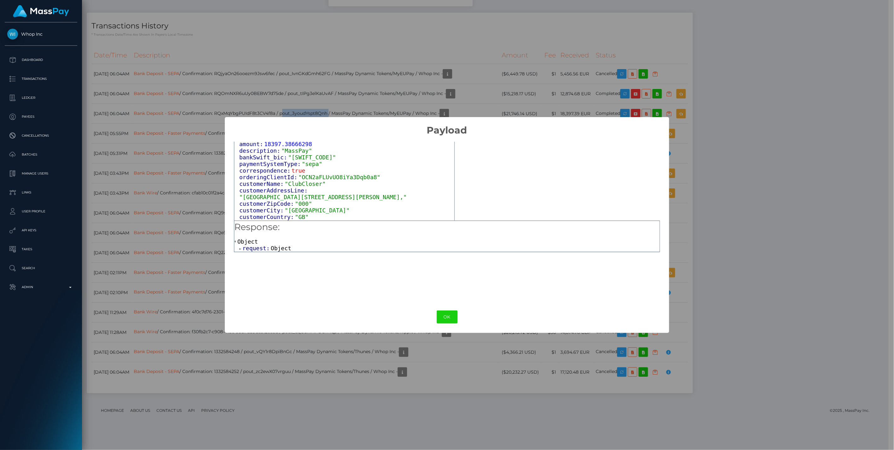
scroll to position [52, 0]
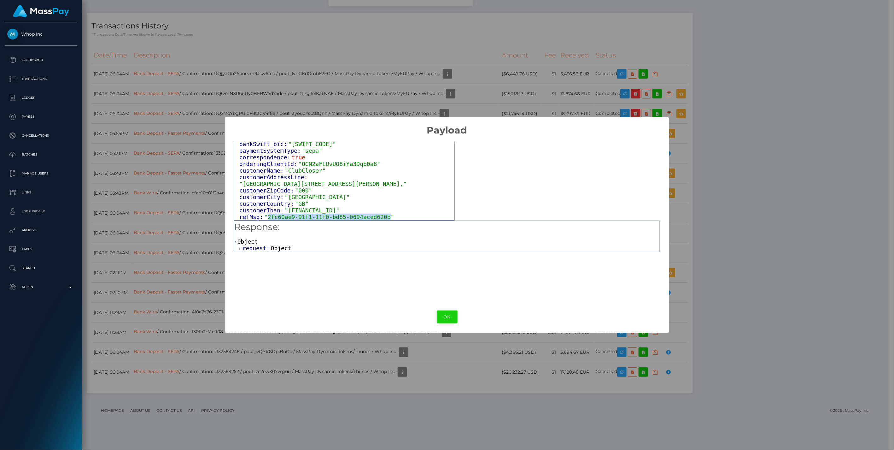
drag, startPoint x: 265, startPoint y: 216, endPoint x: 377, endPoint y: 214, distance: 111.7
click at [377, 214] on span ""2fc60ae9-91f1-11f0-bd85-0694aced620b"" at bounding box center [329, 217] width 130 height 7
copy span "2fc60ae9-91f1-11f0-bd85-0694aced620b"
drag, startPoint x: 447, startPoint y: 319, endPoint x: 448, endPoint y: 314, distance: 4.4
click at [447, 319] on button "OK" at bounding box center [447, 316] width 21 height 13
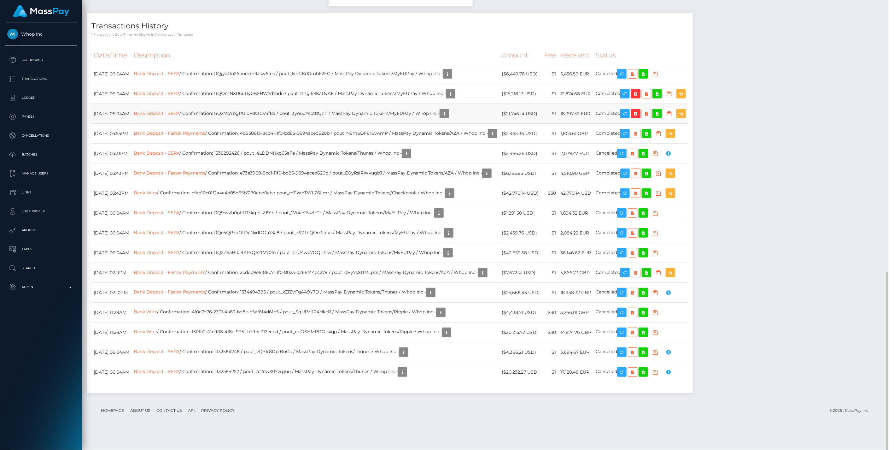
scroll to position [315345, 315162]
click at [640, 118] on icon "button" at bounding box center [636, 114] width 8 height 8
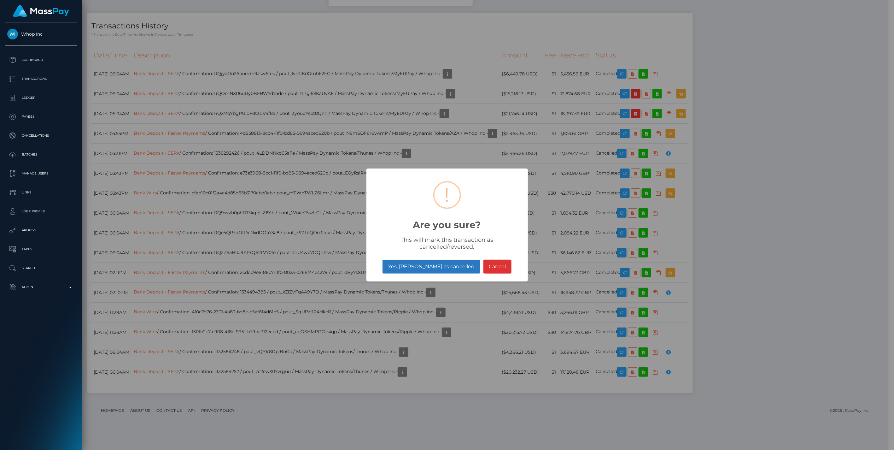
click at [439, 267] on button "Yes, mark as cancelled" at bounding box center [431, 267] width 97 height 14
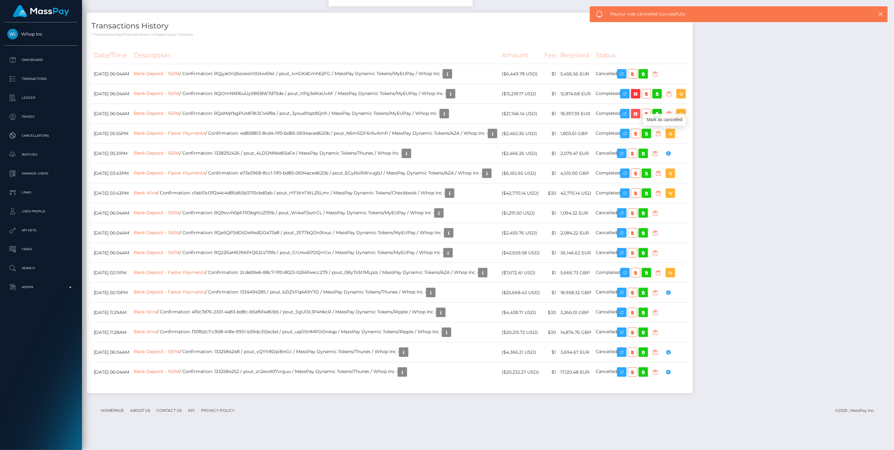
scroll to position [76, 258]
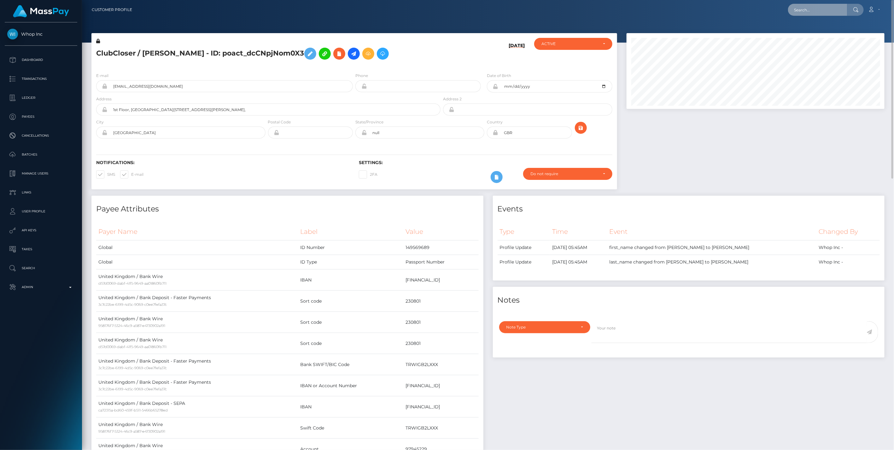
click at [803, 11] on input "text" at bounding box center [817, 10] width 59 height 12
paste input "[PERSON_NAME]"
drag, startPoint x: 844, startPoint y: 9, endPoint x: 716, endPoint y: 13, distance: 127.5
click at [716, 13] on div "[PERSON_NAME] Loading... Loading... Account Edit Profile" at bounding box center [510, 9] width 747 height 13
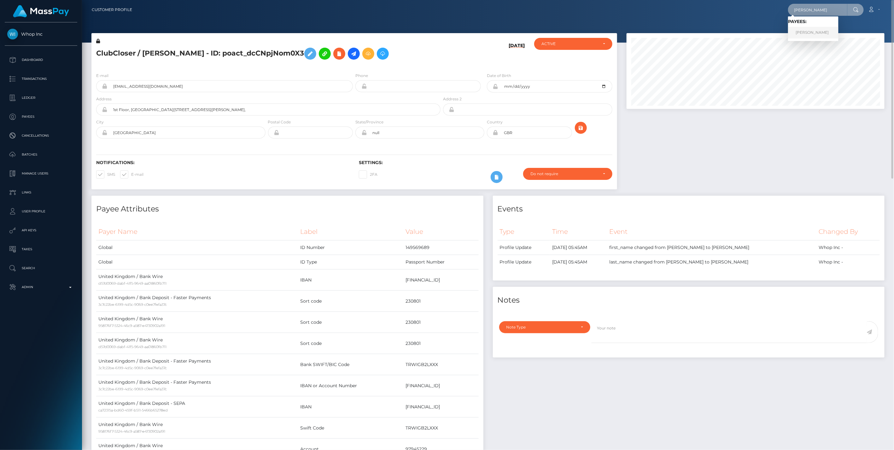
type input "[PERSON_NAME]"
click at [821, 32] on link "[PERSON_NAME]" at bounding box center [813, 33] width 50 height 12
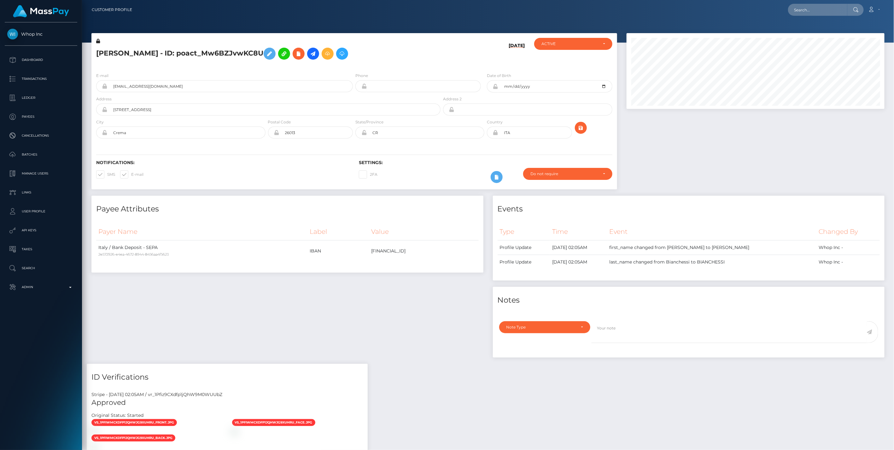
scroll to position [335, 0]
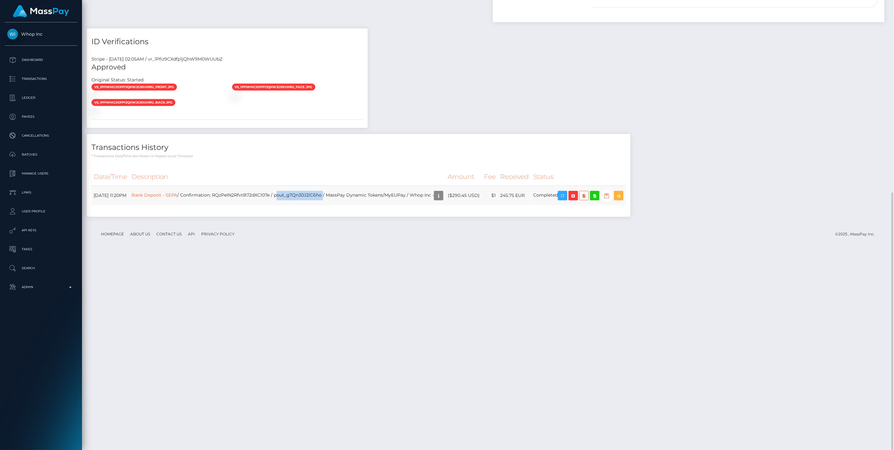
drag, startPoint x: 302, startPoint y: 391, endPoint x: 349, endPoint y: 391, distance: 47.6
click at [349, 205] on td "Bank Deposit - SEPA / Confirmation: RQzPeIN2RfvtB72dXC107e / pout_g7Qn30J2lC6ho…" at bounding box center [287, 195] width 316 height 20
copy td "pout_g7Qn30J2lC6ho"
click at [177, 198] on link "Bank Deposit - SEPA" at bounding box center [155, 195] width 46 height 6
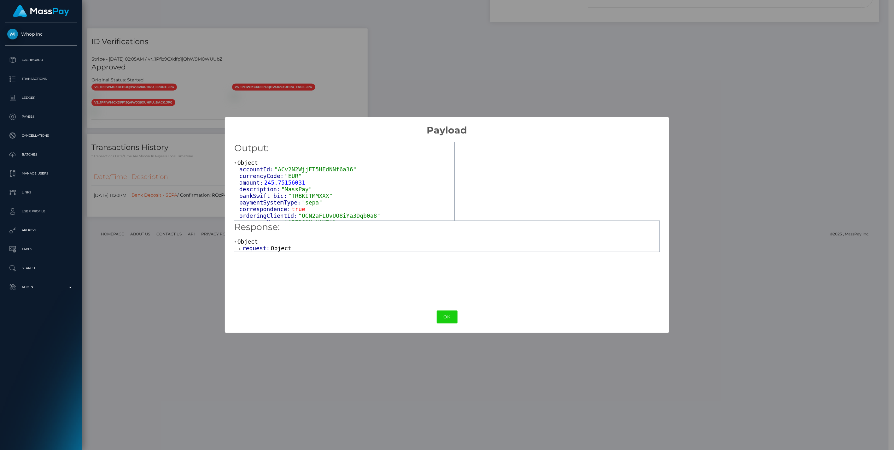
scroll to position [46, 0]
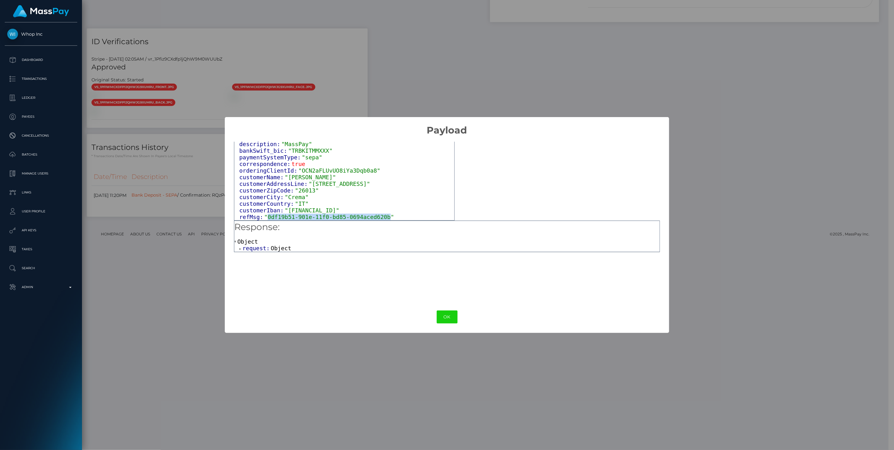
drag, startPoint x: 266, startPoint y: 219, endPoint x: 377, endPoint y: 220, distance: 111.0
click at [377, 220] on span ""0df19b51-901e-11f0-bd85-0694aced620b"" at bounding box center [329, 217] width 130 height 7
copy span "0df19b51-901e-11f0-bd85-0694aced620b"
click at [444, 315] on button "OK" at bounding box center [447, 316] width 21 height 13
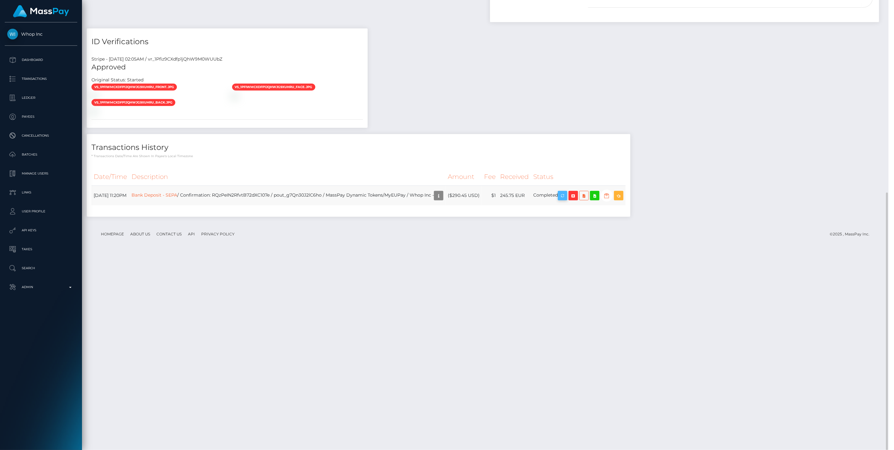
scroll to position [315345, 315162]
click at [577, 200] on icon "button" at bounding box center [574, 196] width 8 height 8
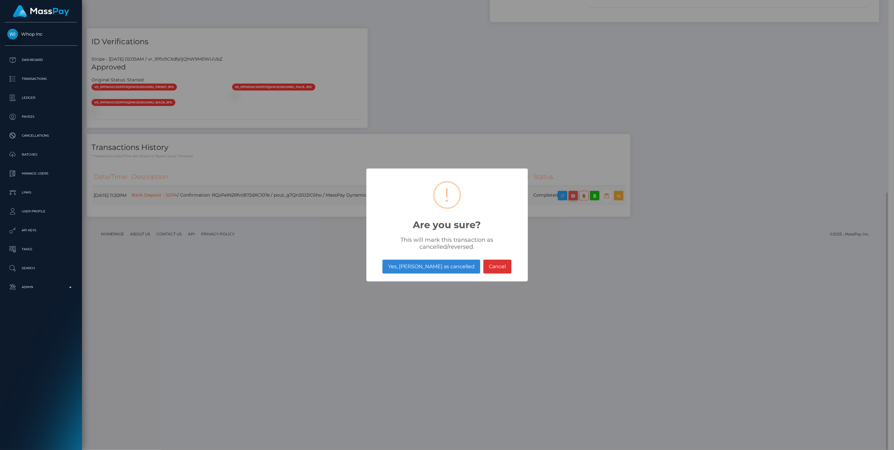
scroll to position [315345, 315164]
click at [434, 267] on button "Yes, mark as cancelled" at bounding box center [431, 267] width 97 height 14
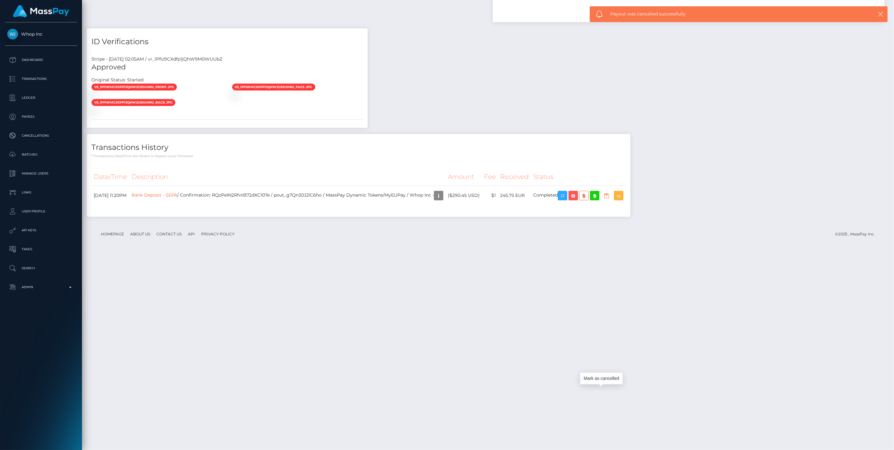
scroll to position [76, 258]
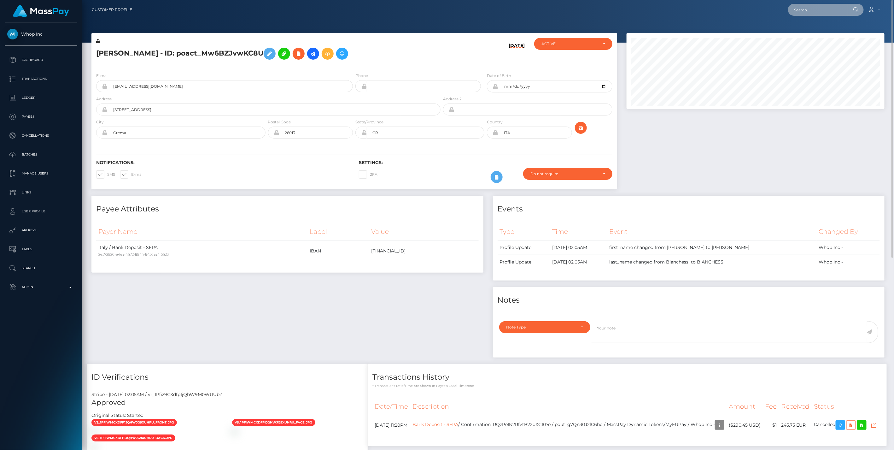
click at [796, 11] on input "text" at bounding box center [817, 10] width 59 height 12
paste input "FASHION GOLDEN ECOM LTD"
type input "FASHION GOLDEN ECOM LTD"
click at [824, 31] on link "FASHION GOLDEN ECOM LTD" at bounding box center [824, 33] width 73 height 12
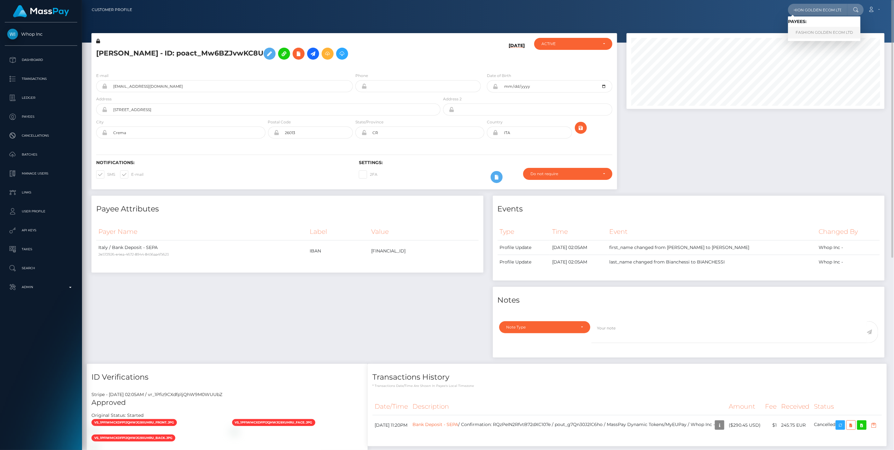
scroll to position [0, 0]
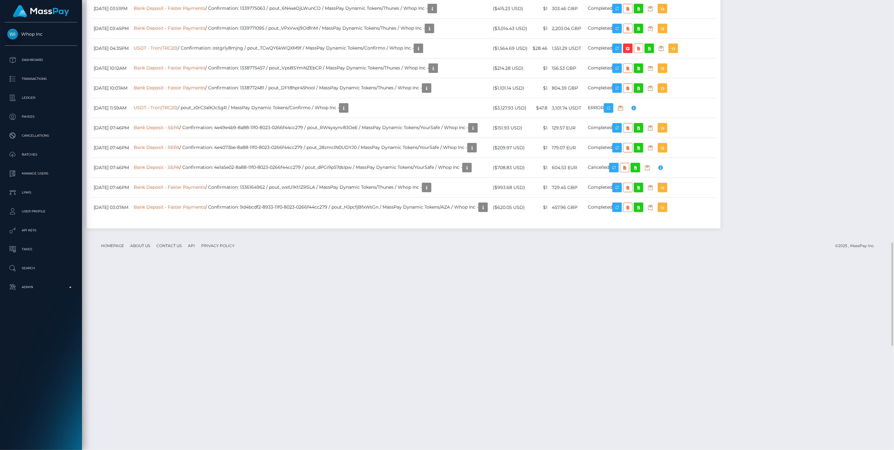
scroll to position [1292, 0]
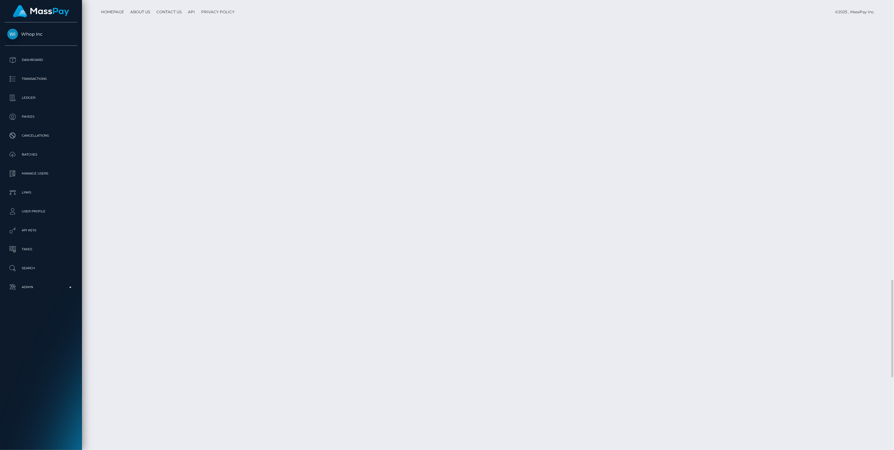
drag, startPoint x: 303, startPoint y: 347, endPoint x: 353, endPoint y: 348, distance: 50.2
copy td "pout_Yr9OYSVQJbedU"
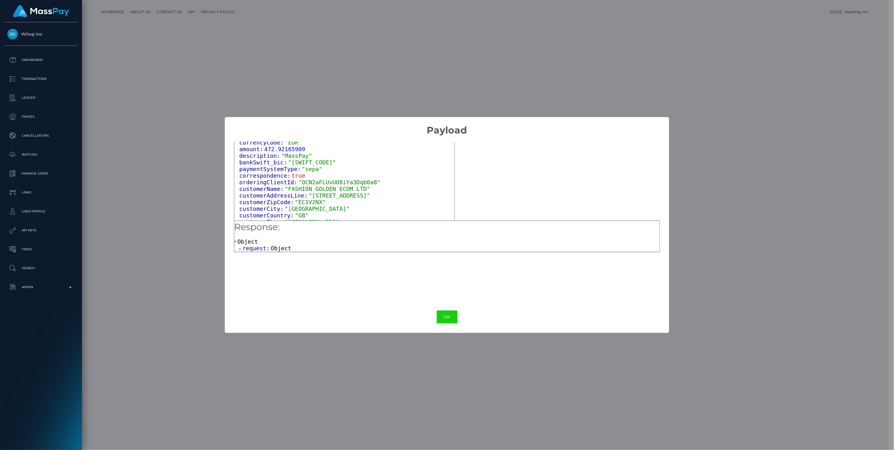
scroll to position [46, 0]
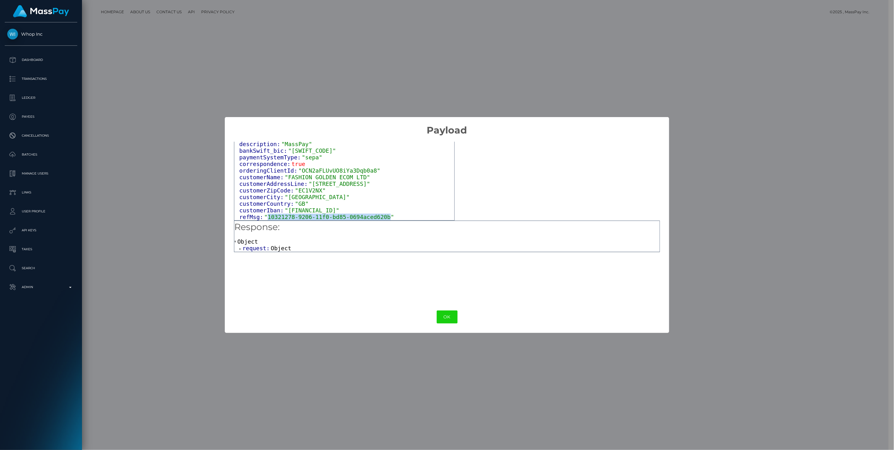
drag, startPoint x: 265, startPoint y: 217, endPoint x: 377, endPoint y: 220, distance: 111.4
click at [377, 220] on span ""10321278-9206-11f0-bd85-0694aced620b"" at bounding box center [329, 217] width 130 height 7
copy span "10321278-9206-11f0-bd85-0694aced620b"
click at [444, 313] on button "OK" at bounding box center [447, 316] width 21 height 13
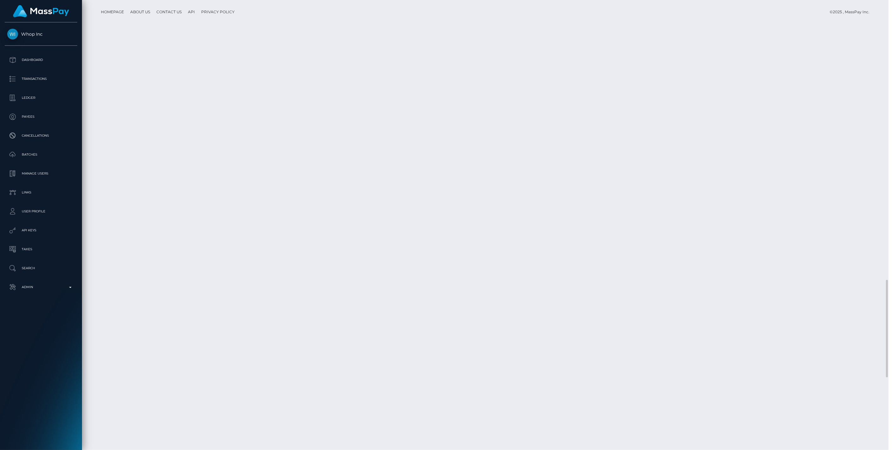
scroll to position [315345, 315162]
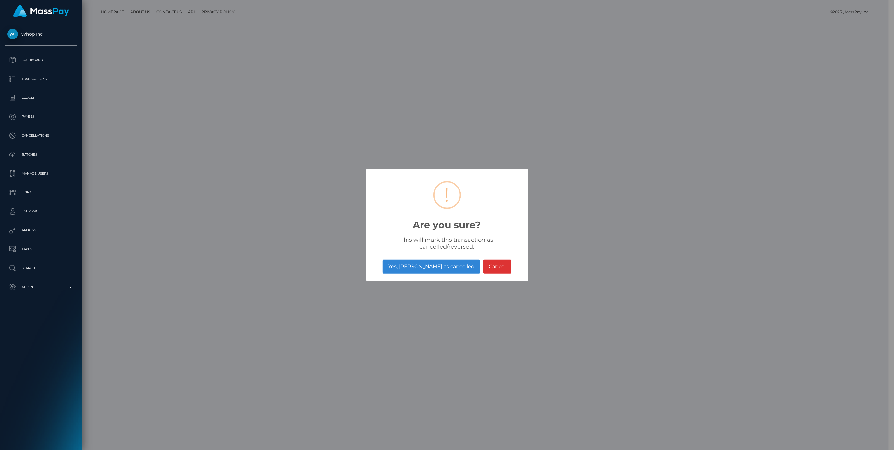
drag, startPoint x: 435, startPoint y: 268, endPoint x: 505, endPoint y: 263, distance: 70.2
click at [435, 268] on button "Yes, mark as cancelled" at bounding box center [431, 267] width 97 height 14
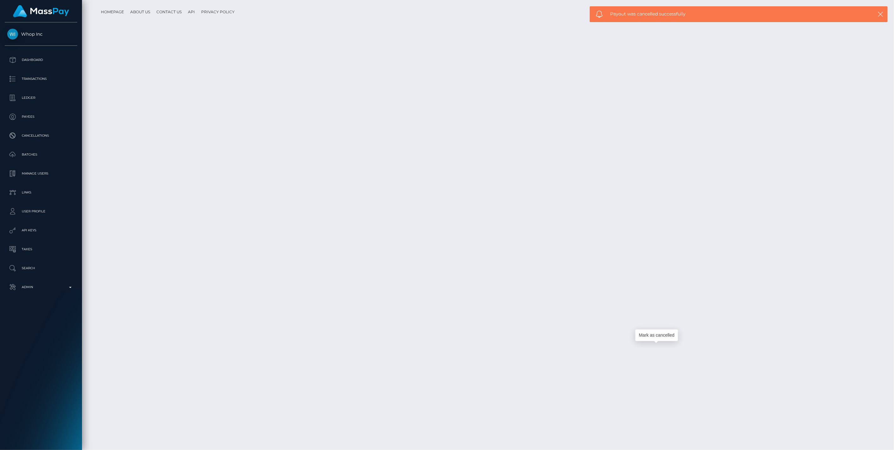
scroll to position [76, 258]
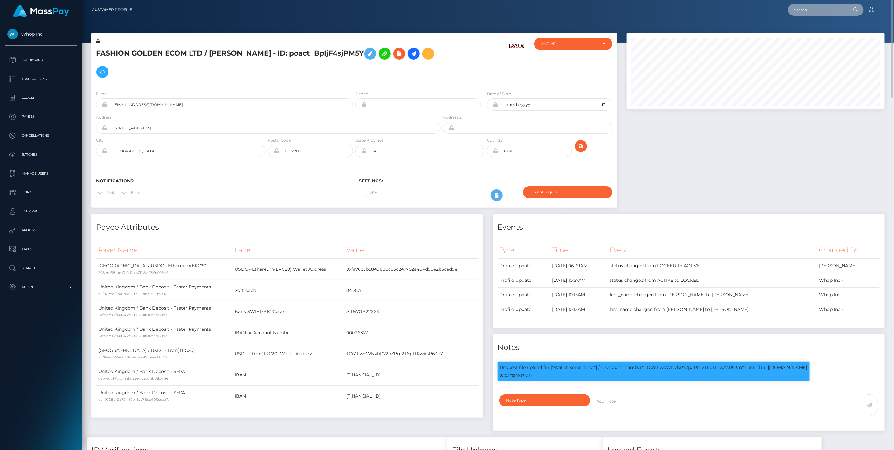
click at [809, 7] on input "text" at bounding box center [817, 10] width 59 height 12
paste input "6f6adb72-8fc8-11f0-bd85-0694aced620b"
type input "6f6adb72-8fc8-11f0-bd85-0694aced620b"
click at [811, 34] on link "Natalia Azita Anasteh (Centerfold Digital Inc - )" at bounding box center [861, 33] width 146 height 12
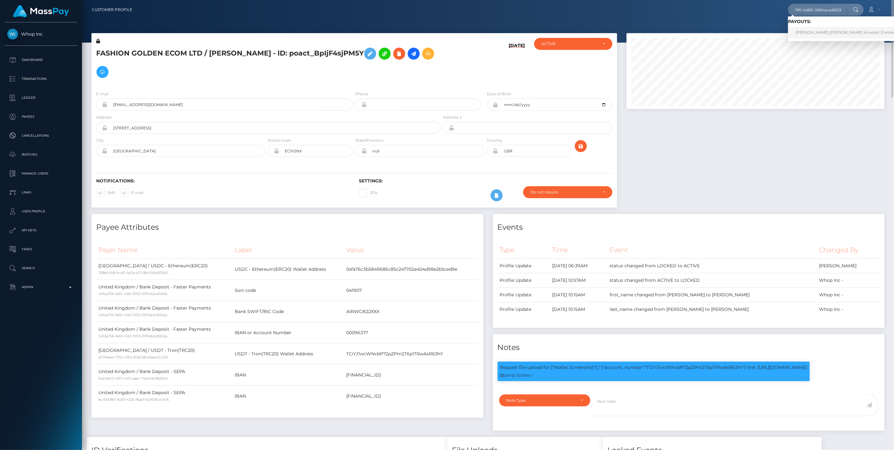
scroll to position [0, 0]
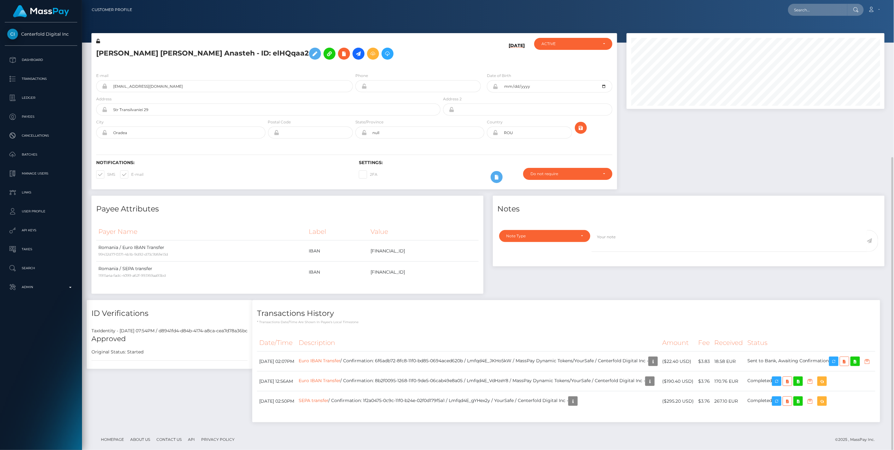
scroll to position [76, 258]
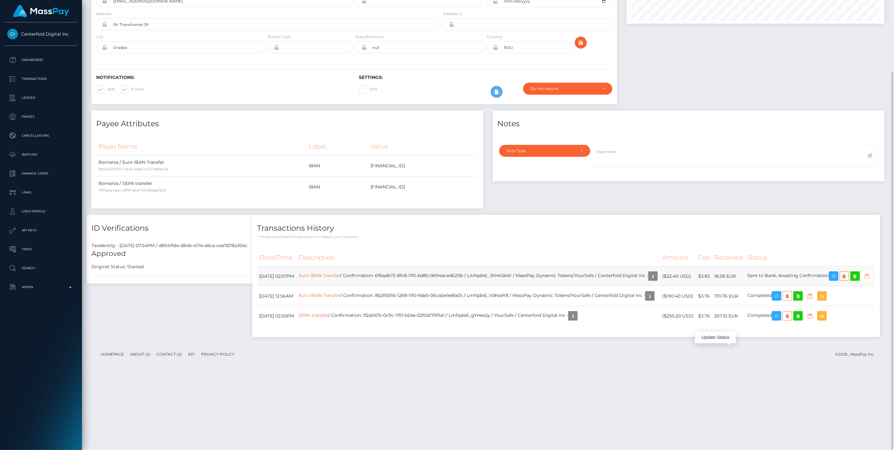
click at [864, 280] on icon "button" at bounding box center [868, 276] width 8 height 8
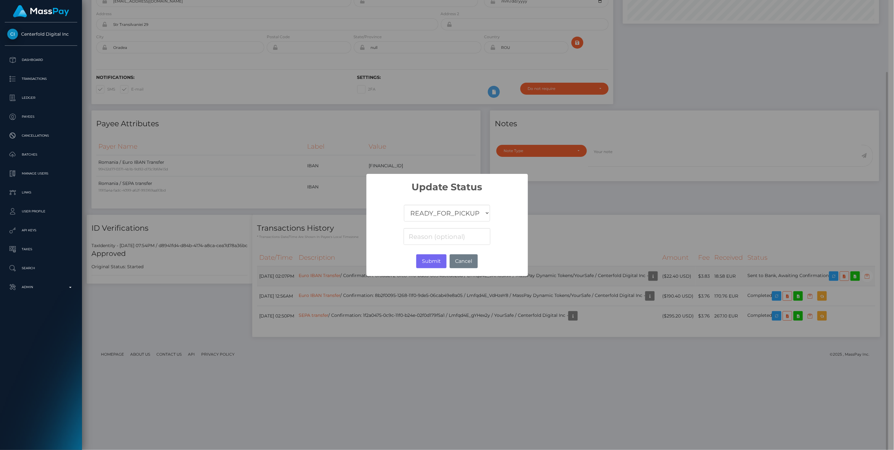
scroll to position [315345, 315164]
click at [463, 212] on select "COMPLETED CANCELLED READY_FOR_PICKUP PROCESSING" at bounding box center [447, 213] width 86 height 17
select select "CANCELLED"
click at [404, 205] on select "COMPLETED CANCELLED READY_FOR_PICKUP PROCESSING" at bounding box center [447, 213] width 86 height 17
click at [426, 239] on input at bounding box center [447, 236] width 86 height 17
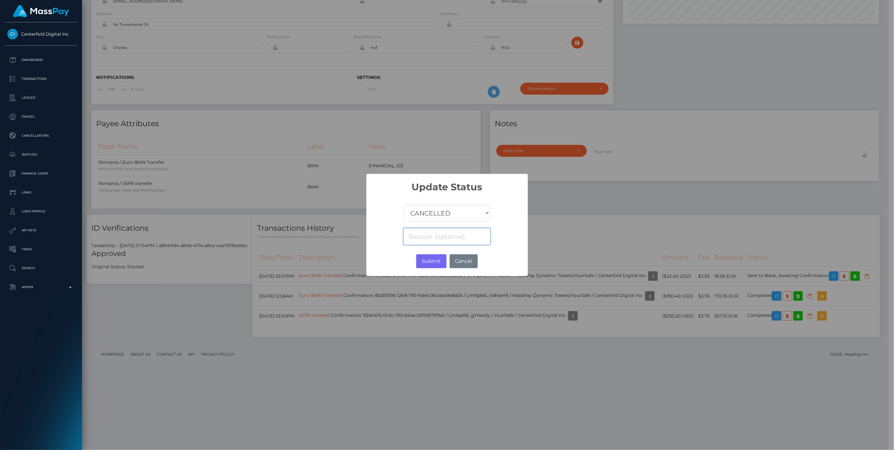
paste input "Return of transaction #VW1FU94E, Closed Account, please contact beneficiary for…"
type input "Return of transaction #VW1FU94E, Closed Account, please contact beneficiary for…"
click at [431, 260] on button "Submit" at bounding box center [431, 261] width 30 height 14
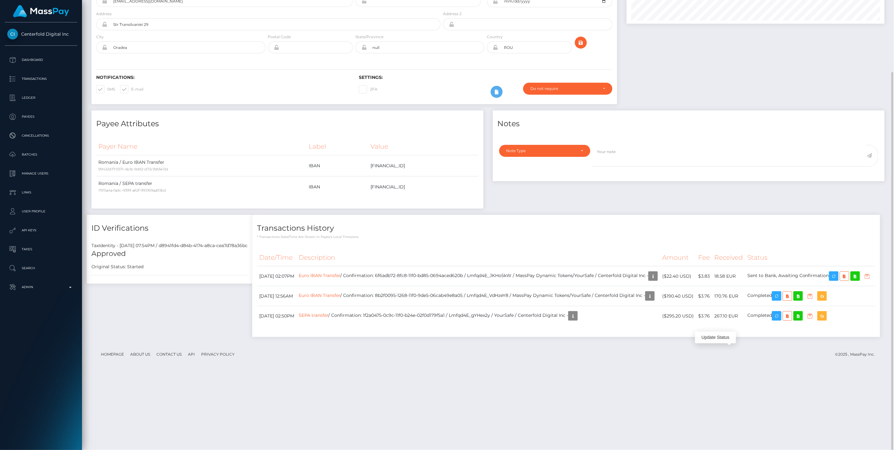
scroll to position [76, 258]
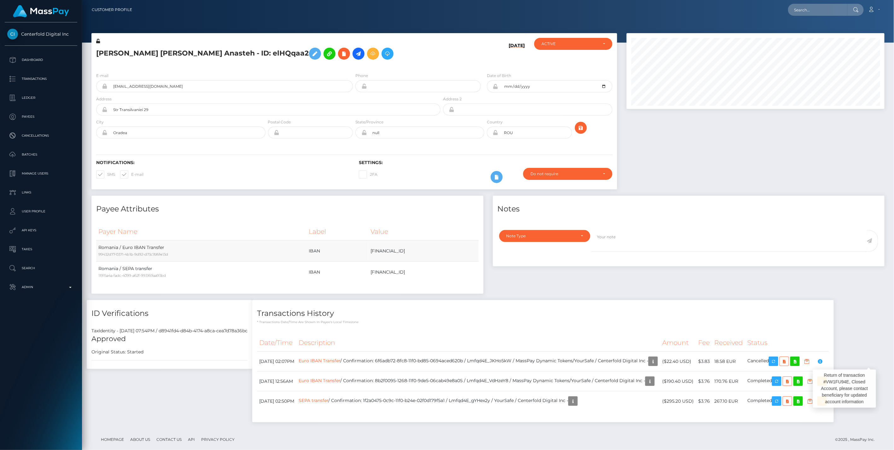
scroll to position [76, 258]
click at [69, 288] on p "Admin" at bounding box center [41, 286] width 68 height 9
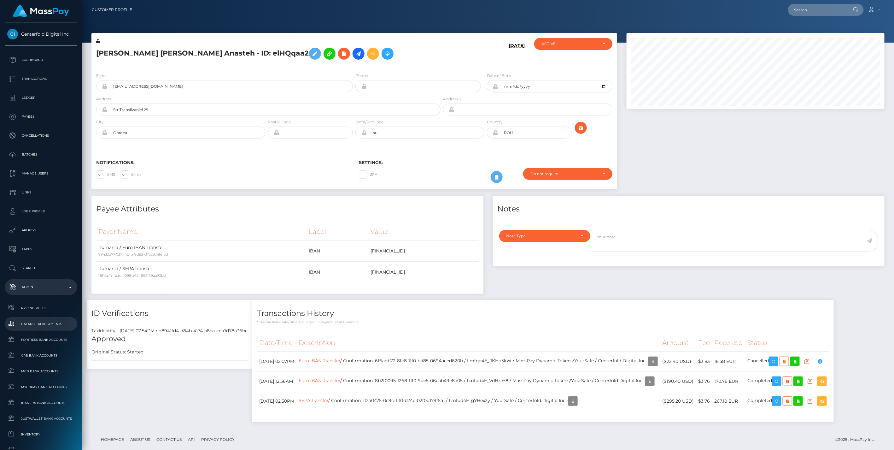
click at [44, 323] on span "Balance Adjustments" at bounding box center [41, 323] width 68 height 7
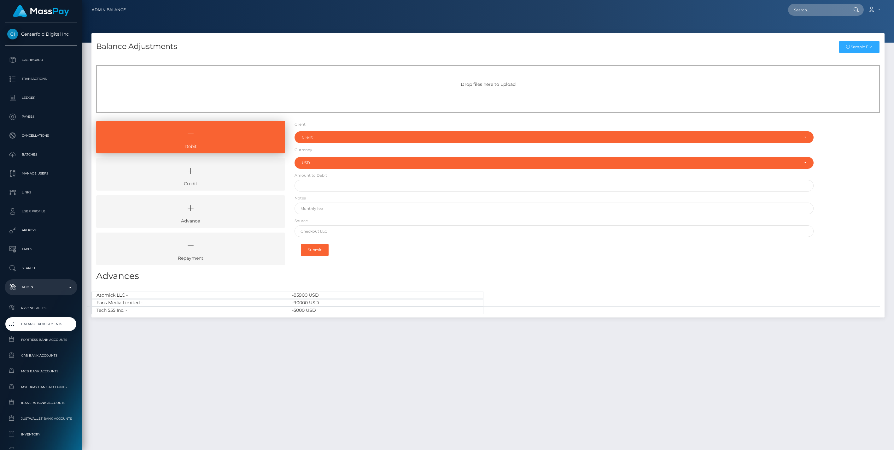
select select "USD"
click at [210, 174] on icon at bounding box center [190, 170] width 174 height 19
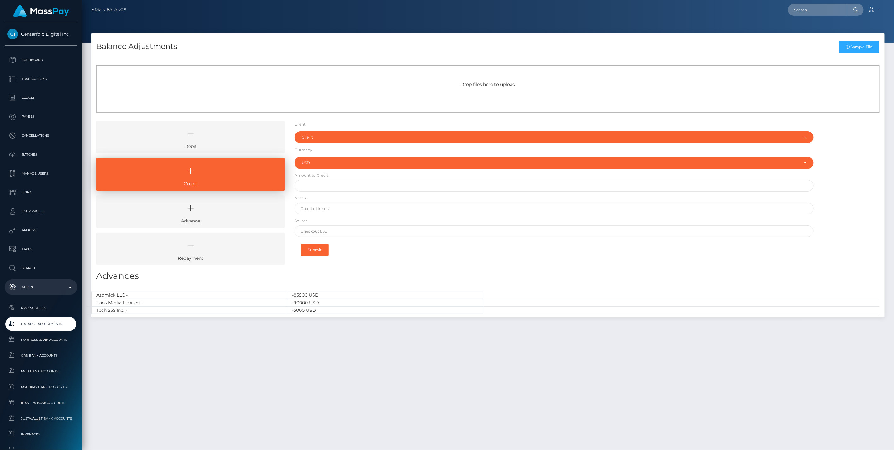
click at [230, 140] on icon at bounding box center [190, 133] width 174 height 19
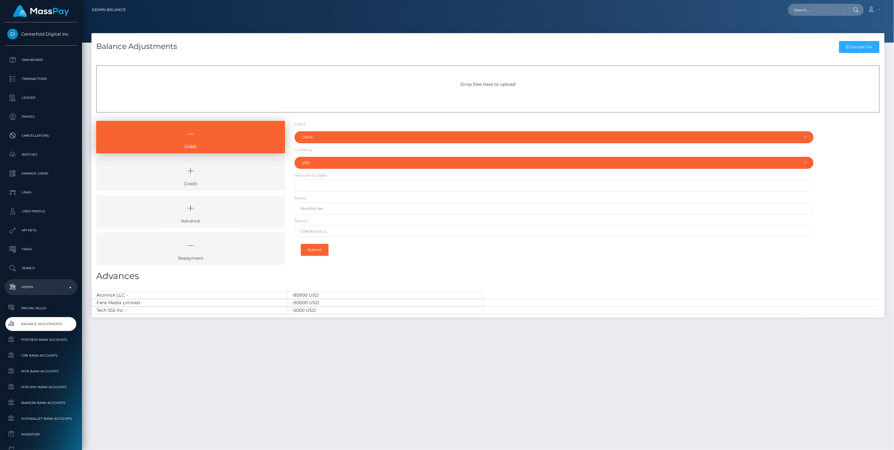
click at [218, 174] on icon at bounding box center [190, 170] width 174 height 19
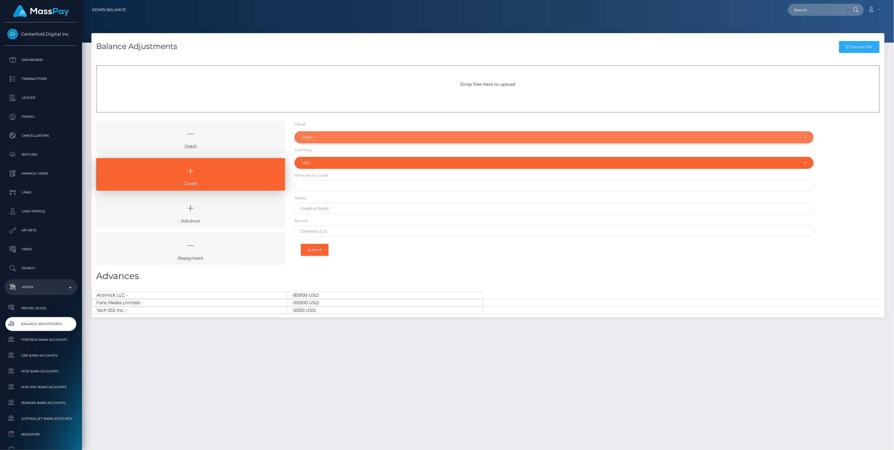
click at [309, 140] on div "Client" at bounding box center [554, 137] width 519 height 12
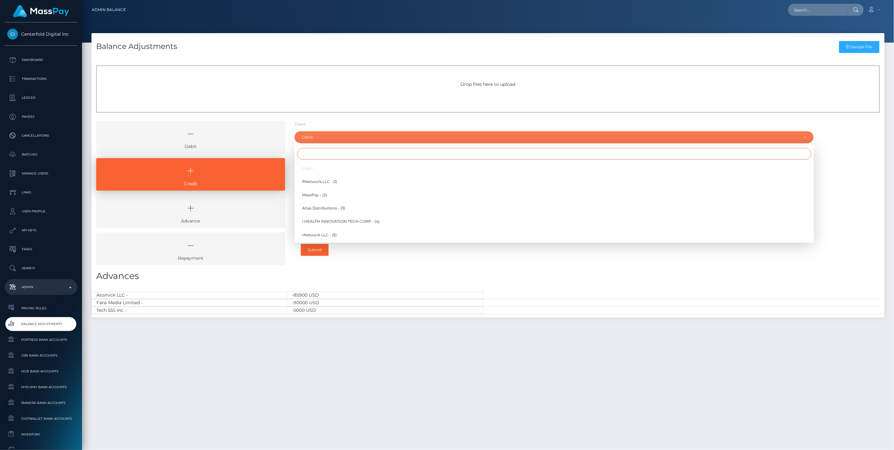
click at [315, 156] on input "Search" at bounding box center [554, 154] width 514 height 12
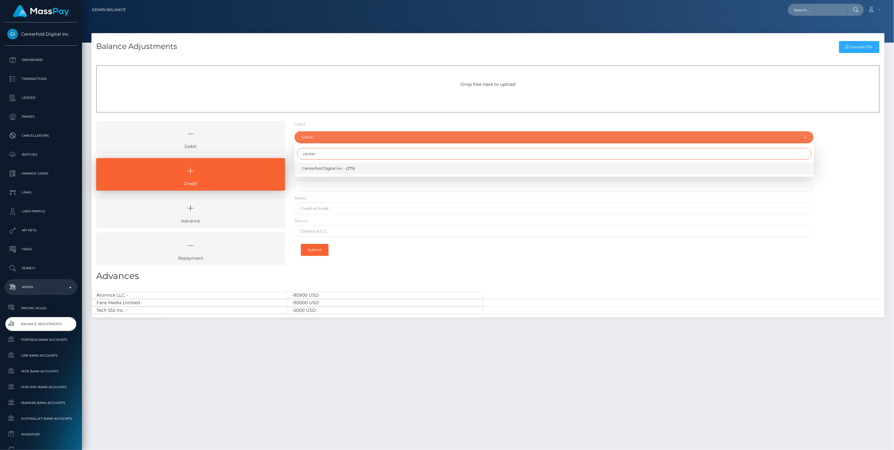
type input "center"
click at [318, 165] on link "Centerfold Digital Inc - (279)" at bounding box center [554, 168] width 519 height 12
select select "279"
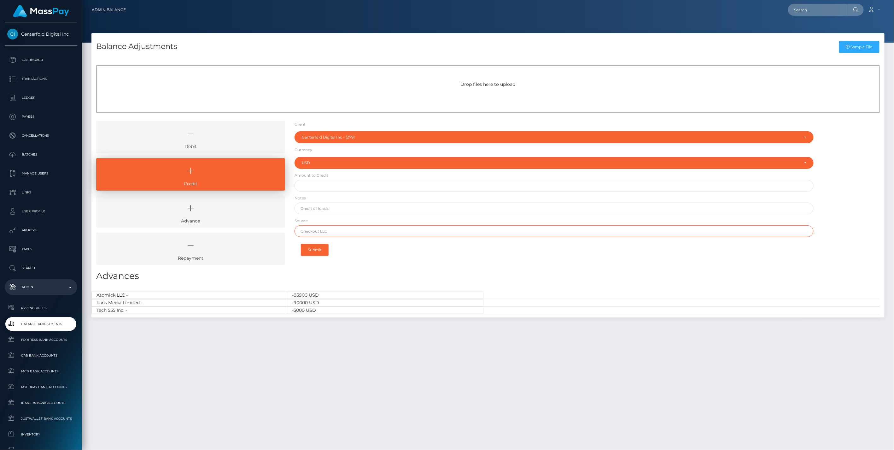
click at [322, 233] on input "text" at bounding box center [554, 231] width 519 height 12
paste input "CommerceWest Bank"
type input "CommerceWest Bank"
click at [319, 213] on input "text" at bounding box center [554, 209] width 519 height 12
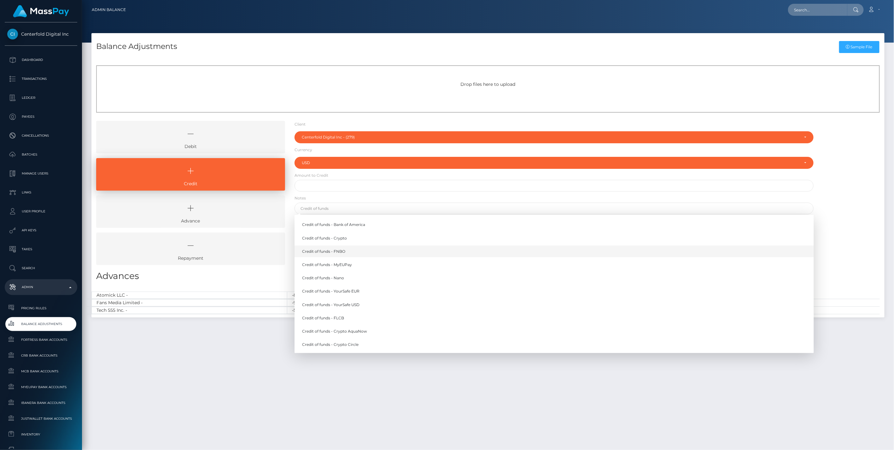
click at [326, 250] on link "Credit of funds - FNBO" at bounding box center [554, 251] width 519 height 12
type input "Credit of funds - FNBO"
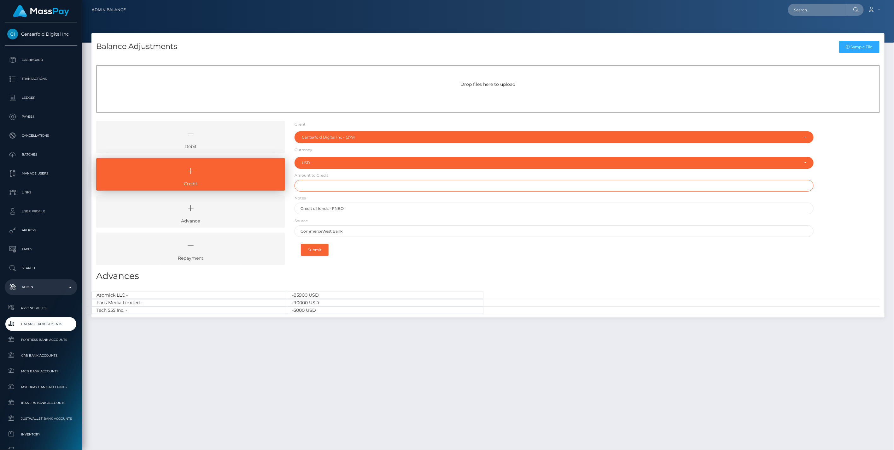
click at [313, 186] on input "text" at bounding box center [554, 186] width 519 height 12
type input "$200,000.00"
click at [316, 248] on button "Submit" at bounding box center [315, 250] width 28 height 12
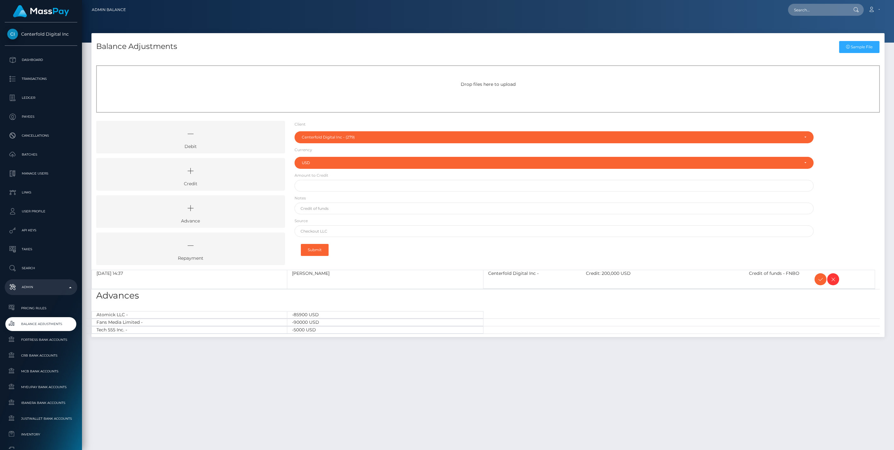
select select "279"
select select "USD"
click at [819, 280] on icon at bounding box center [821, 279] width 8 height 8
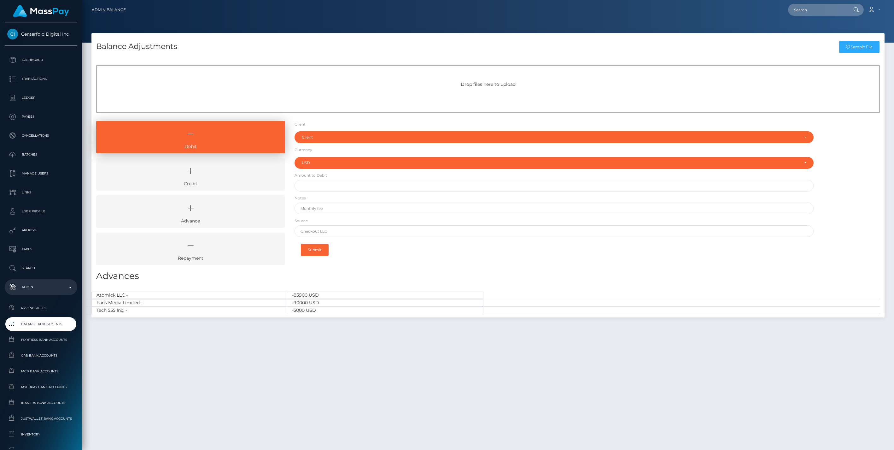
select select "USD"
click at [231, 178] on icon at bounding box center [190, 170] width 174 height 19
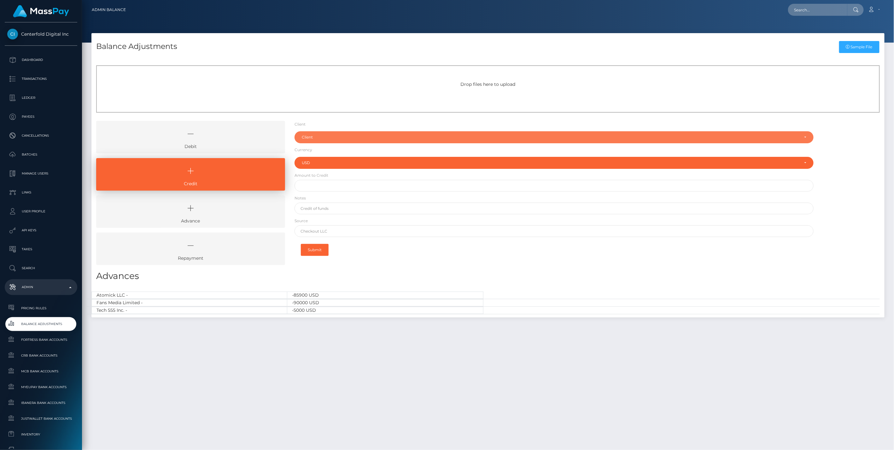
click at [319, 138] on div "Client" at bounding box center [551, 137] width 498 height 5
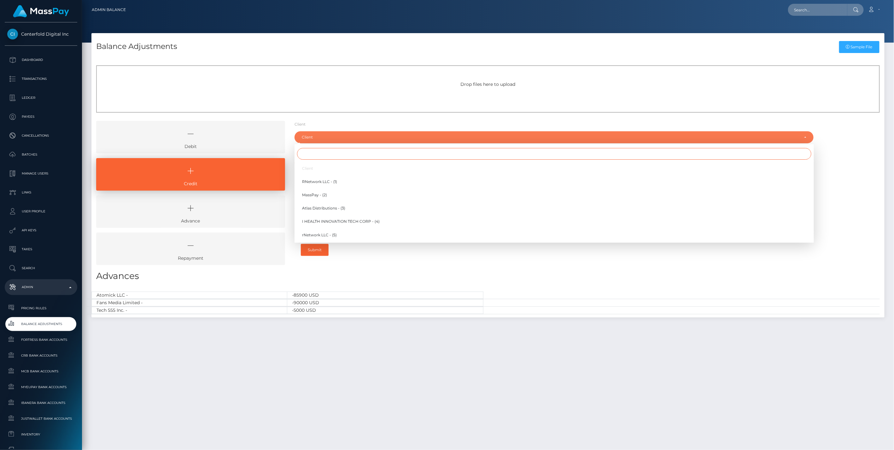
click at [313, 156] on input "Search" at bounding box center [554, 154] width 514 height 12
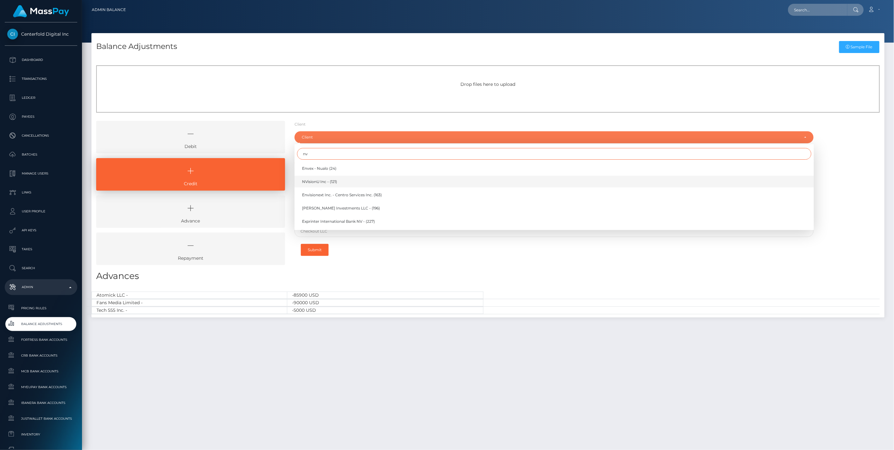
type input "nv"
click at [319, 180] on span "NVisionU Inc - (121)" at bounding box center [319, 182] width 35 height 6
select select "121"
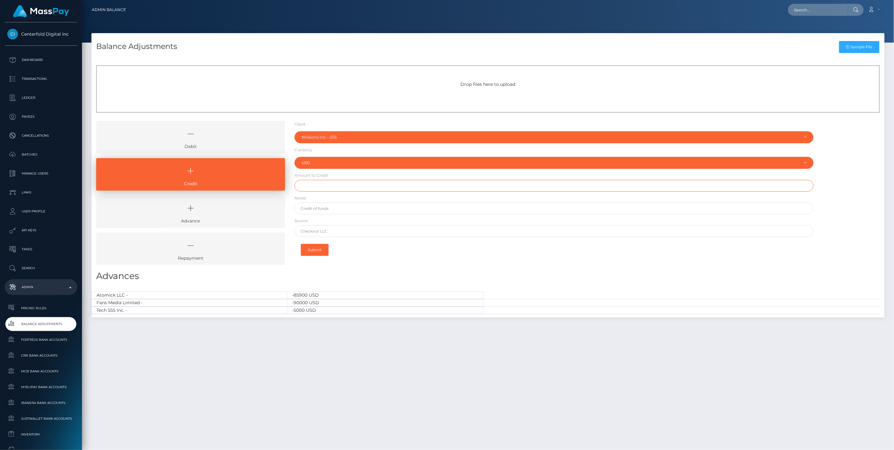
click at [319, 183] on input "text" at bounding box center [554, 186] width 519 height 12
type input "$22,000.00"
click at [333, 210] on input "text" at bounding box center [554, 209] width 519 height 12
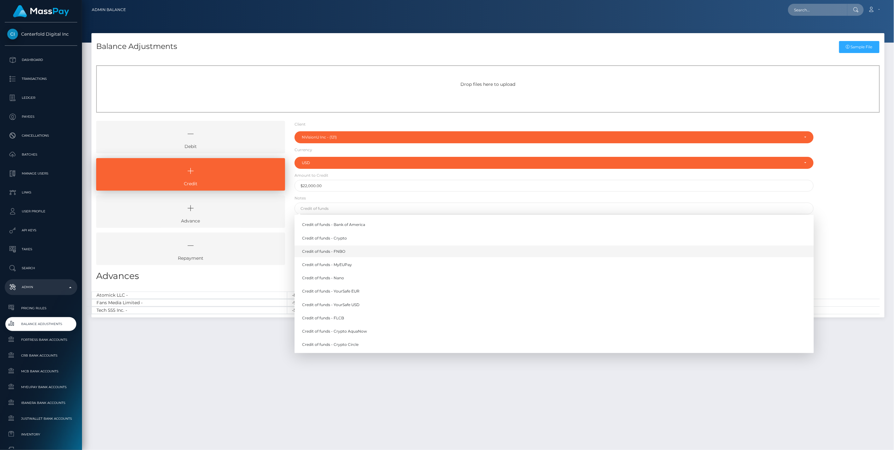
click at [341, 250] on link "Credit of funds - FNBO" at bounding box center [554, 251] width 519 height 12
type input "Credit of funds - FNBO"
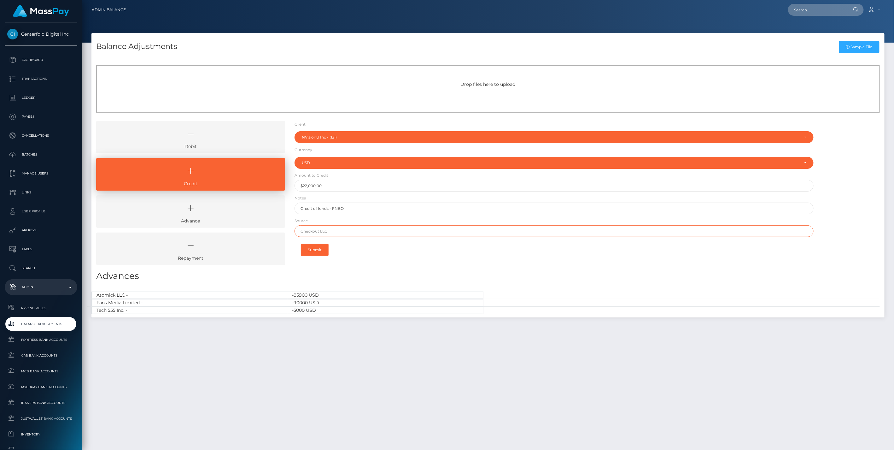
click at [340, 232] on input "text" at bounding box center [554, 231] width 519 height 12
paste input "WELLS FARGO"
type input "WELLS FARGO"
click at [318, 249] on button "Submit" at bounding box center [315, 250] width 28 height 12
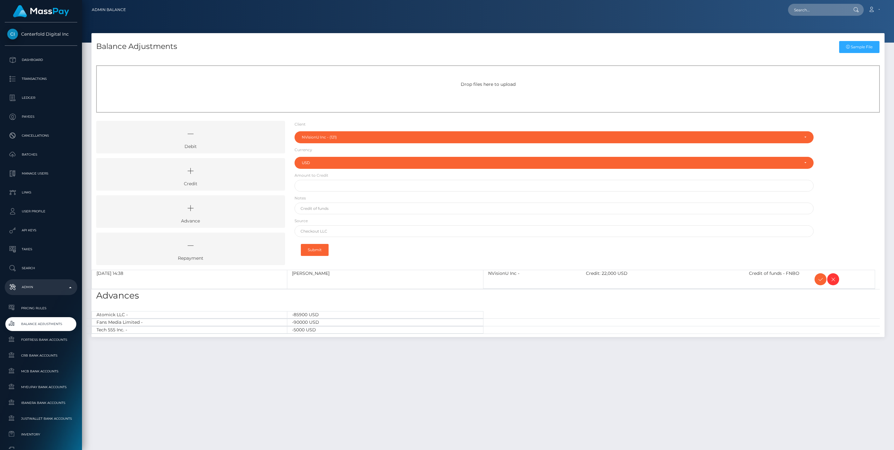
select select "121"
select select "USD"
click at [819, 279] on icon at bounding box center [821, 279] width 8 height 8
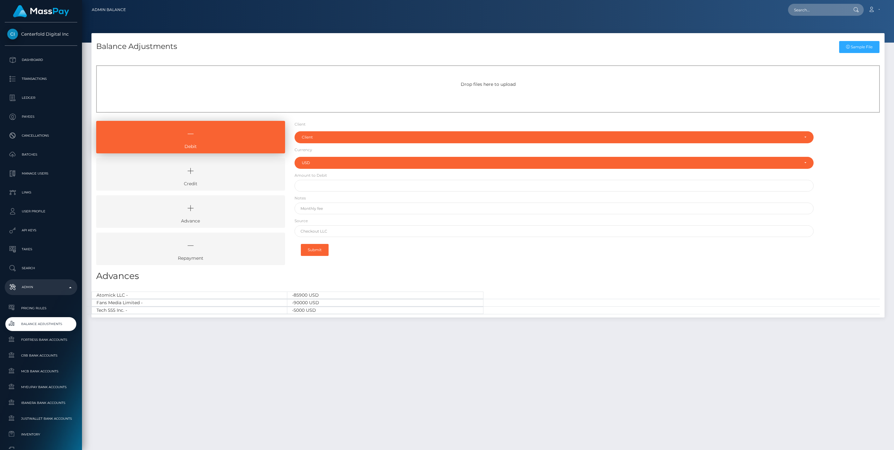
select select "USD"
click at [217, 183] on link "Credit" at bounding box center [190, 174] width 189 height 32
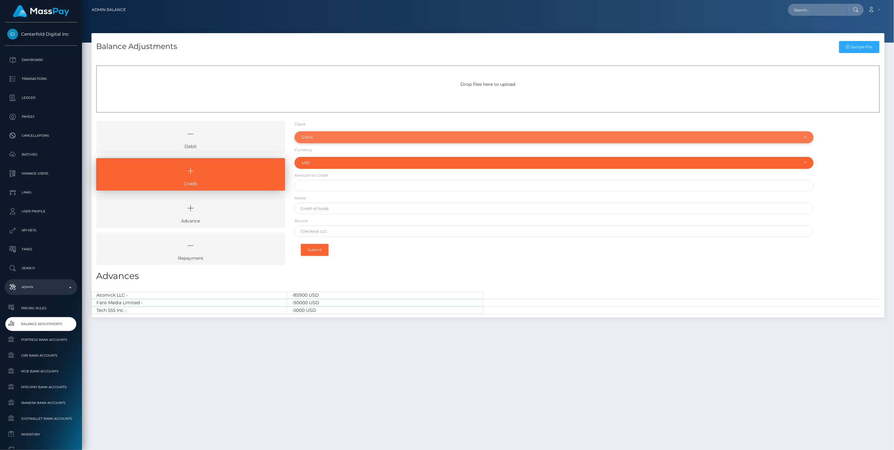
click at [332, 138] on div "Client" at bounding box center [551, 137] width 498 height 5
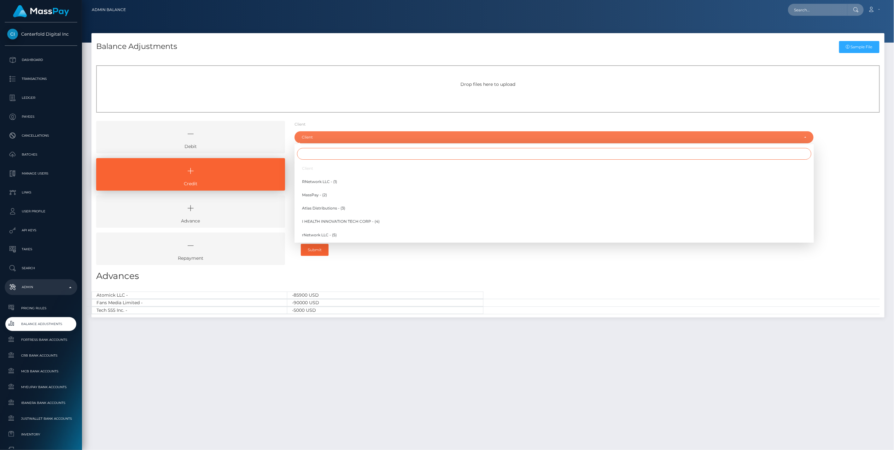
click at [323, 155] on input "Search" at bounding box center [554, 154] width 514 height 12
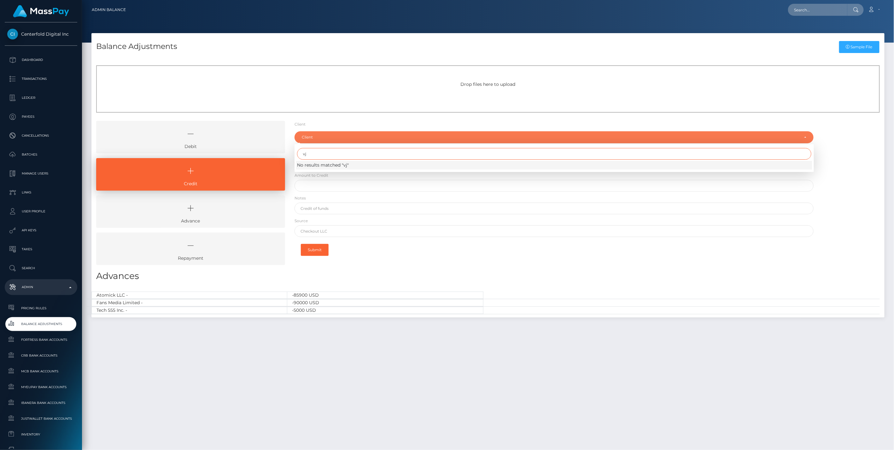
type input "v"
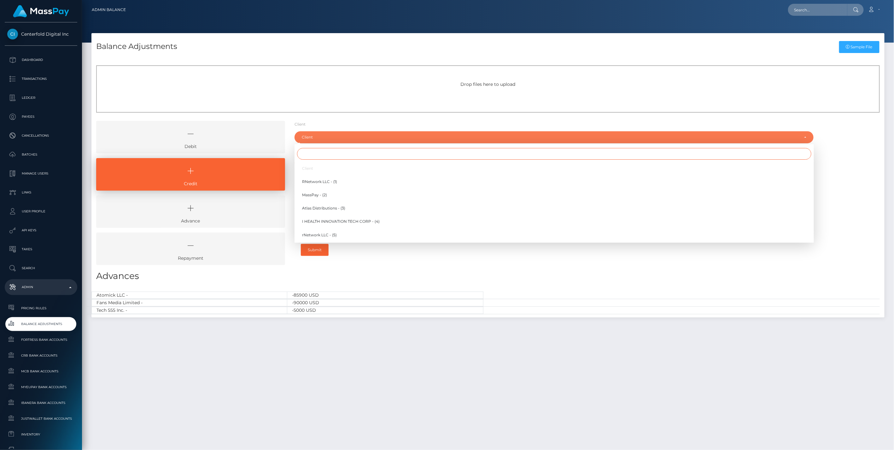
type input "v"
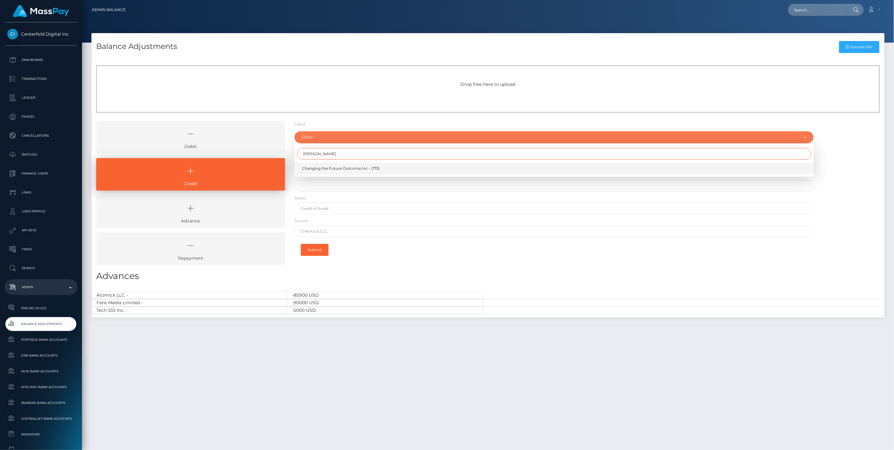
type input "chang"
click at [330, 171] on span "Changing the Future Outcome Inc - (173)" at bounding box center [341, 169] width 78 height 6
select select "173"
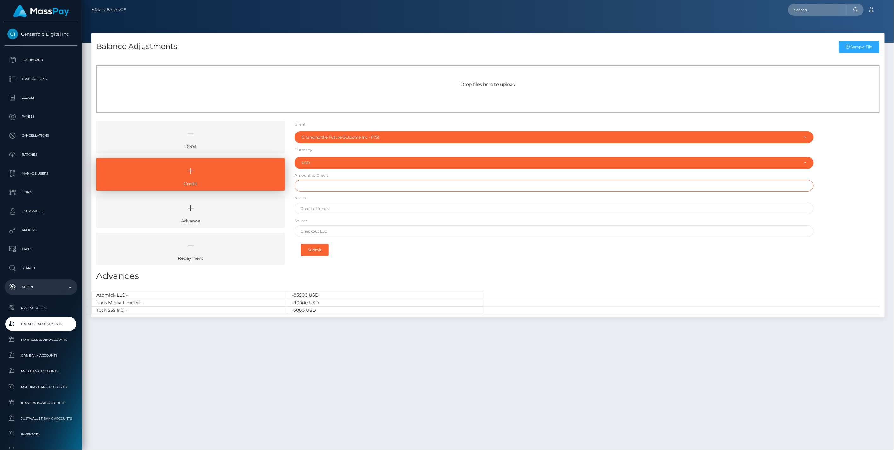
click at [326, 185] on input "text" at bounding box center [554, 186] width 519 height 12
paste input "1,141.27"
type input "$1,141.27"
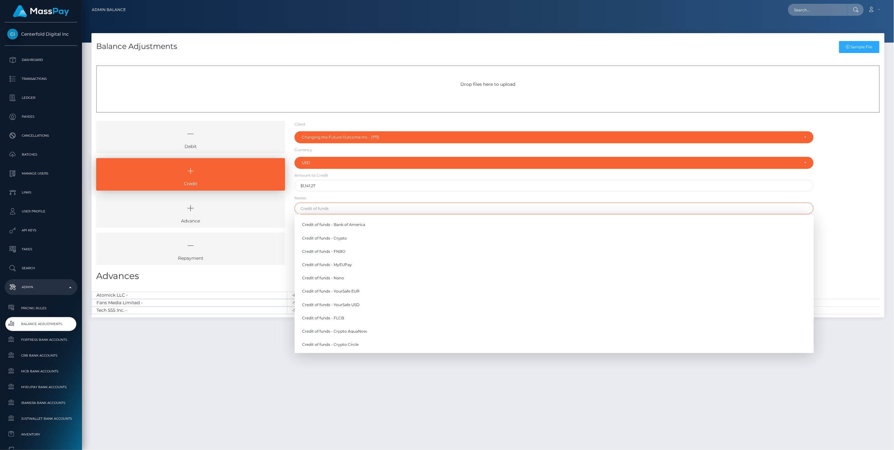
click at [310, 208] on input "text" at bounding box center [554, 209] width 519 height 12
click at [338, 251] on link "Credit of funds - FNBO" at bounding box center [554, 251] width 519 height 12
type input "Credit of funds - FNBO"
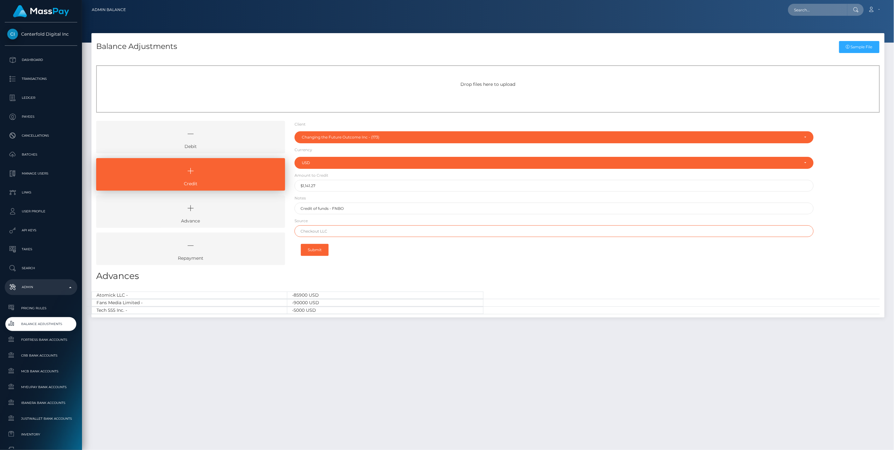
click at [319, 230] on input "text" at bounding box center [554, 231] width 519 height 12
paste input "Greater Nevada Credit Union"
type input "Greater Nevada Credit Union"
click at [315, 250] on button "Submit" at bounding box center [315, 250] width 28 height 12
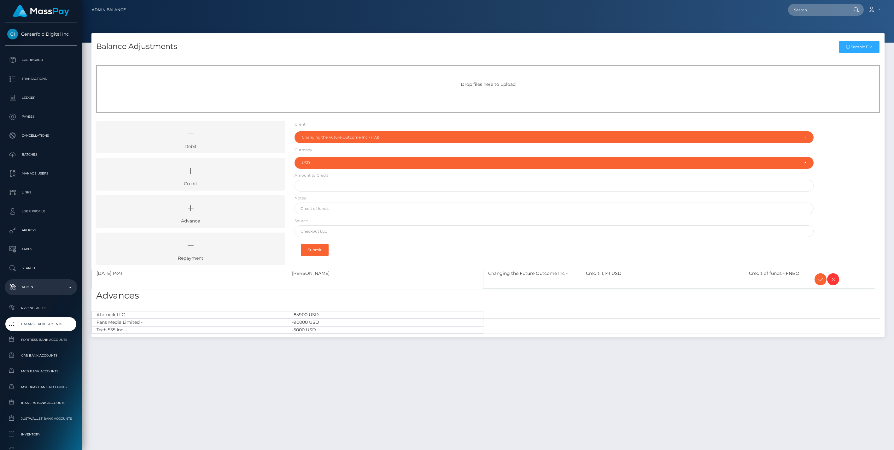
select select "173"
select select "USD"
click at [821, 279] on icon at bounding box center [821, 279] width 8 height 8
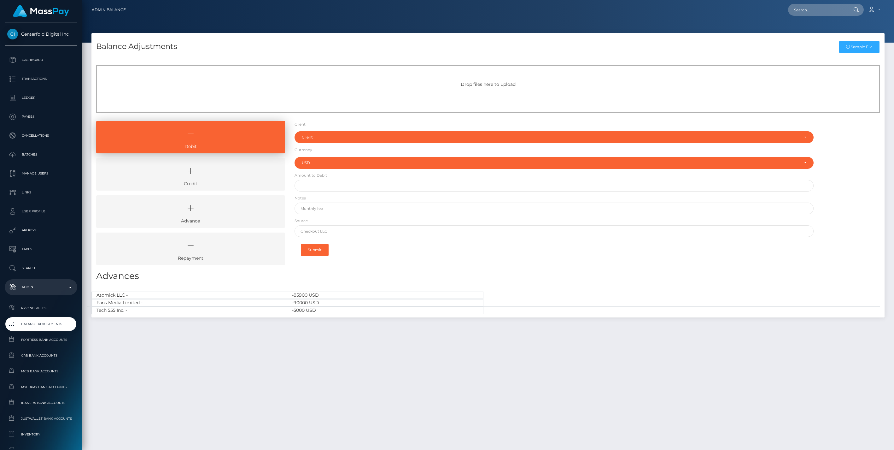
select select "USD"
click at [230, 164] on icon at bounding box center [190, 170] width 174 height 19
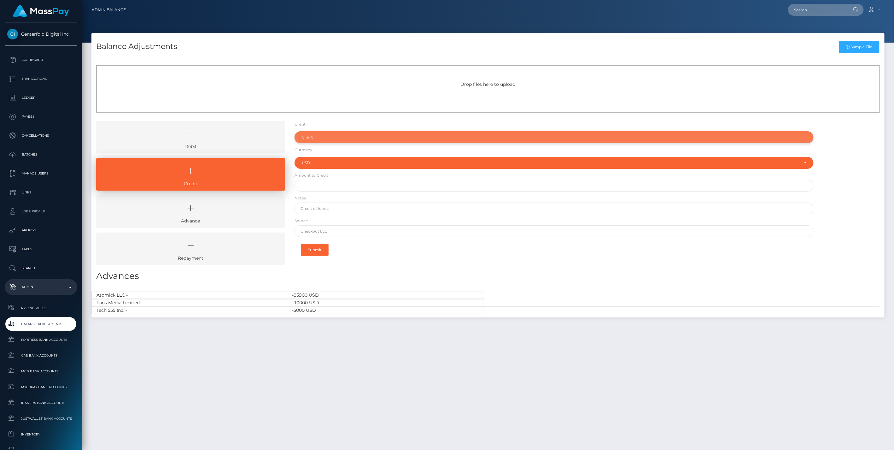
click at [318, 137] on div "Client" at bounding box center [551, 137] width 498 height 5
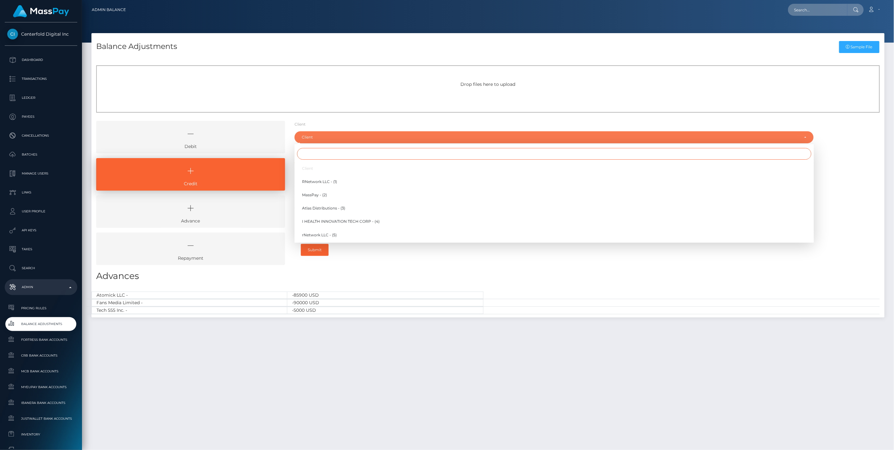
click at [314, 153] on input "Search" at bounding box center [554, 154] width 514 height 12
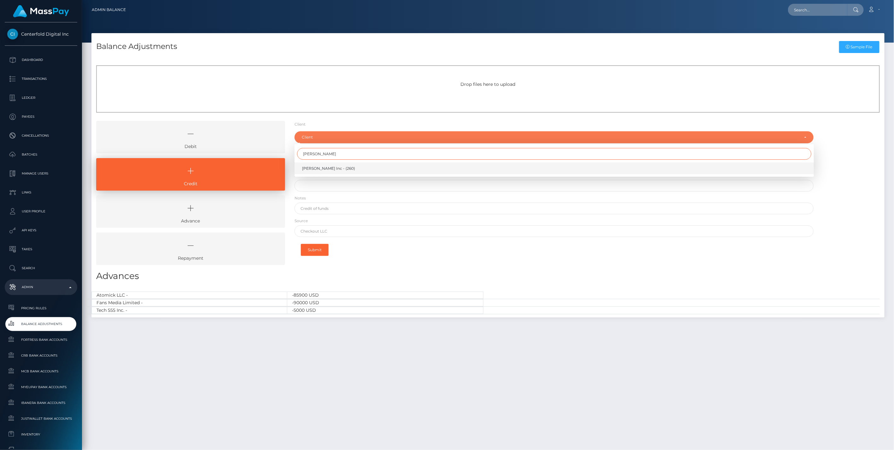
type input "cindy"
click at [321, 168] on span "[PERSON_NAME] Inc - (260)" at bounding box center [328, 169] width 53 height 6
select select "260"
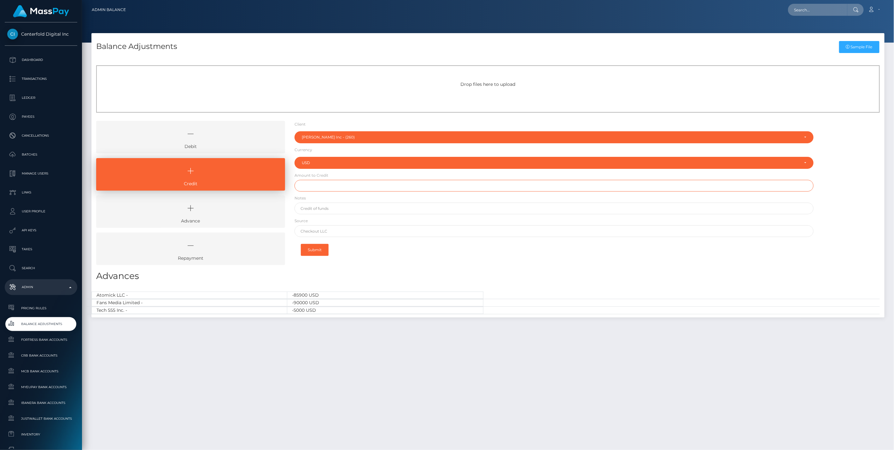
click at [320, 183] on input "text" at bounding box center [554, 186] width 519 height 12
paste input "21,800.00"
type input "$21,800.00"
click at [316, 208] on input "text" at bounding box center [554, 209] width 519 height 12
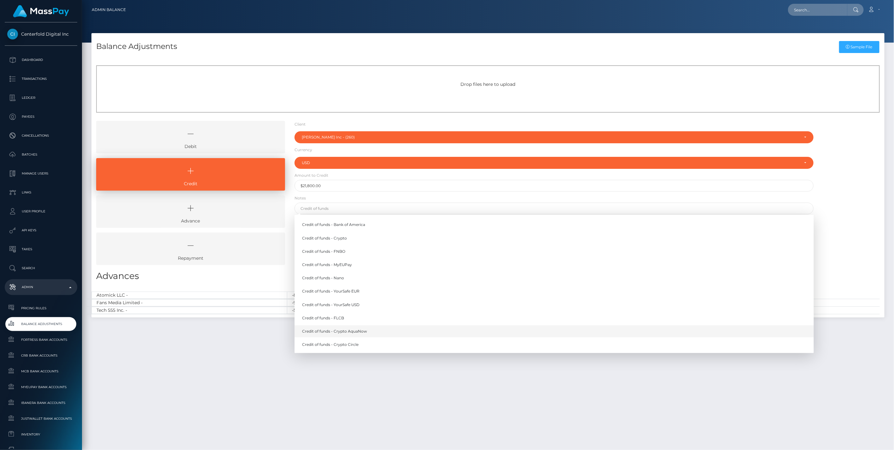
click at [345, 332] on link "Credit of funds - Crypto AquaNow" at bounding box center [554, 331] width 519 height 12
type input "Credit of funds - Crypto AquaNow"
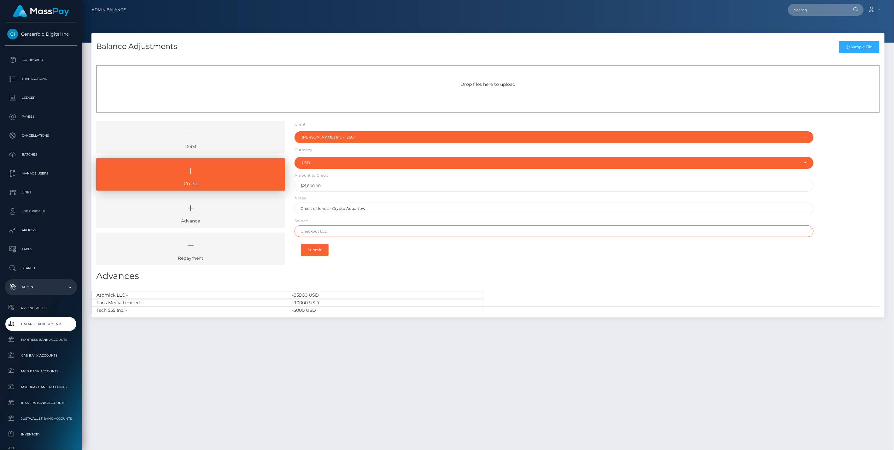
click at [320, 231] on input "text" at bounding box center [554, 231] width 519 height 12
click at [314, 233] on input "text" at bounding box center [554, 231] width 519 height 12
paste input "0x1a37a4bc85e132642c26e9c9ec3f637b75bdae19e5c2e6a7e0bd6d4546d316af"
type input "0x1a37a4bc85e132642c26e9c9ec3f637b75bdae19e5c2e6a7e0bd6d4546d316af"
click at [315, 248] on button "Submit" at bounding box center [315, 250] width 28 height 12
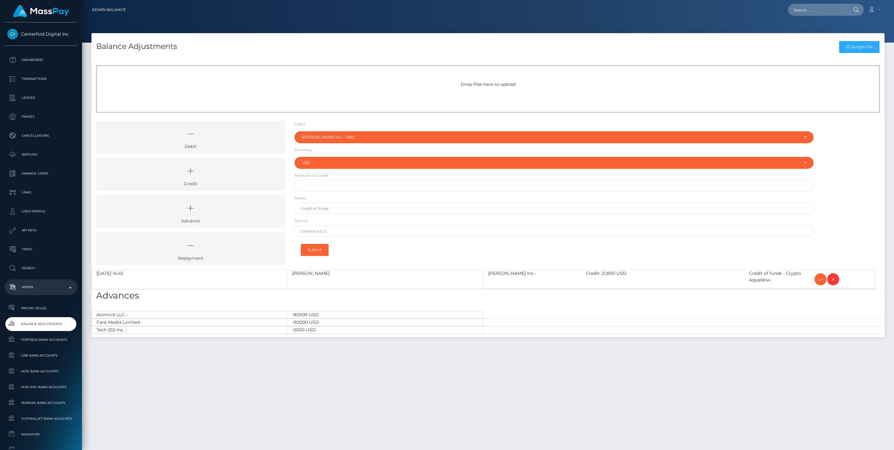
select select "260"
select select "USD"
click at [818, 279] on icon at bounding box center [821, 279] width 8 height 8
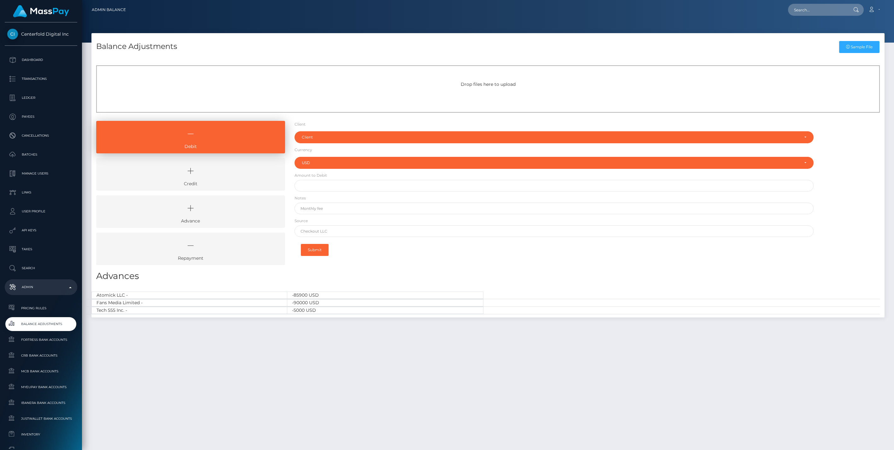
select select "USD"
click at [196, 172] on icon at bounding box center [190, 170] width 174 height 19
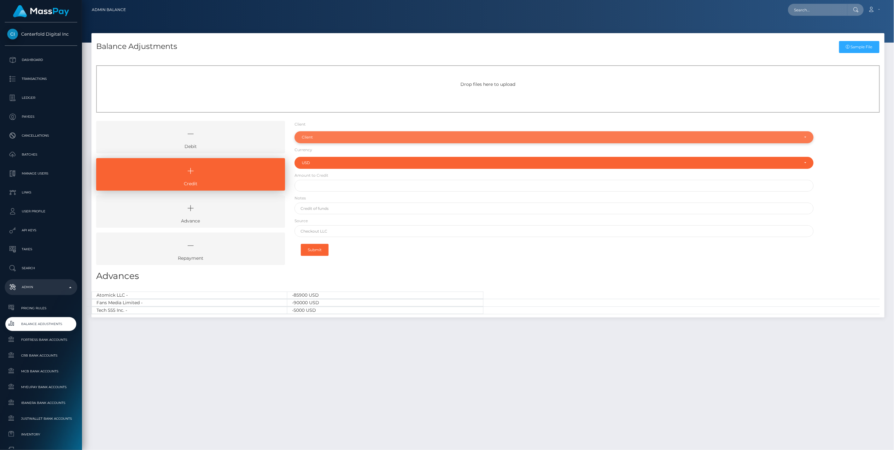
click at [320, 132] on div "Client" at bounding box center [554, 137] width 519 height 12
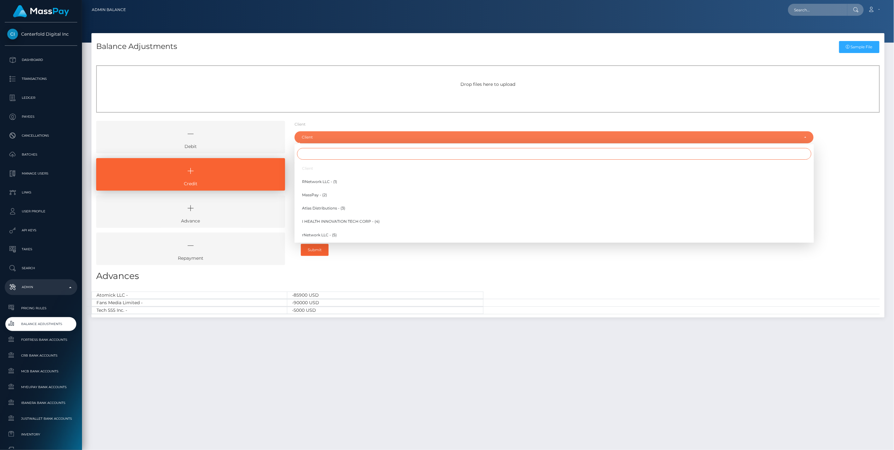
click at [313, 156] on input "Search" at bounding box center [554, 154] width 514 height 12
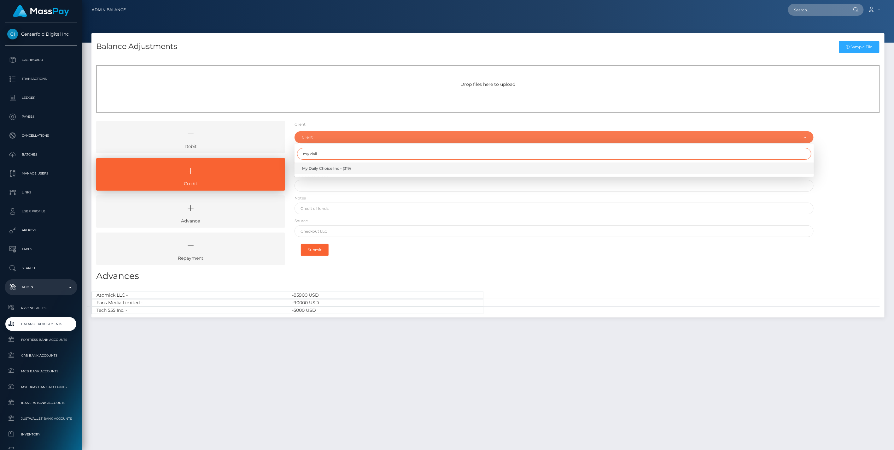
type input "my dail"
click at [326, 169] on span "My Daily Choice Inc - (319)" at bounding box center [326, 169] width 49 height 6
select select "319"
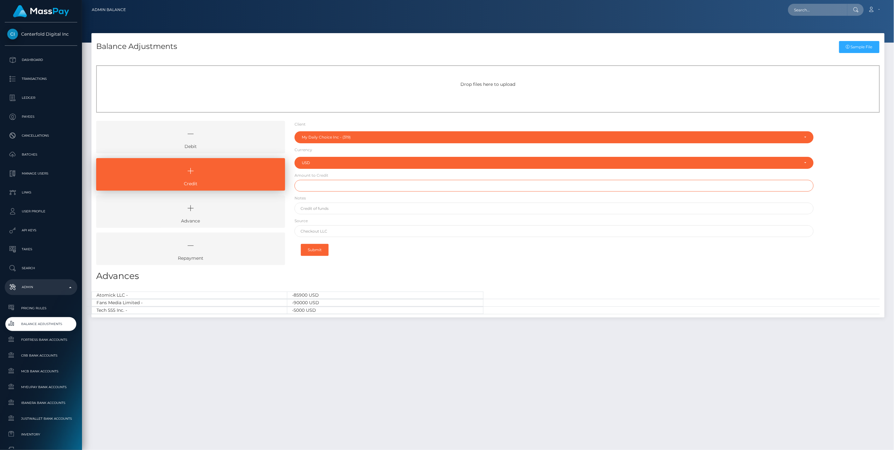
click at [326, 187] on input "text" at bounding box center [554, 186] width 519 height 12
type input "$5,000.00"
click at [357, 202] on form "Client Client RNetwork LLC - (1) MassPay - (2) Atlas Distributions - (3) I HEAL…" at bounding box center [554, 190] width 519 height 139
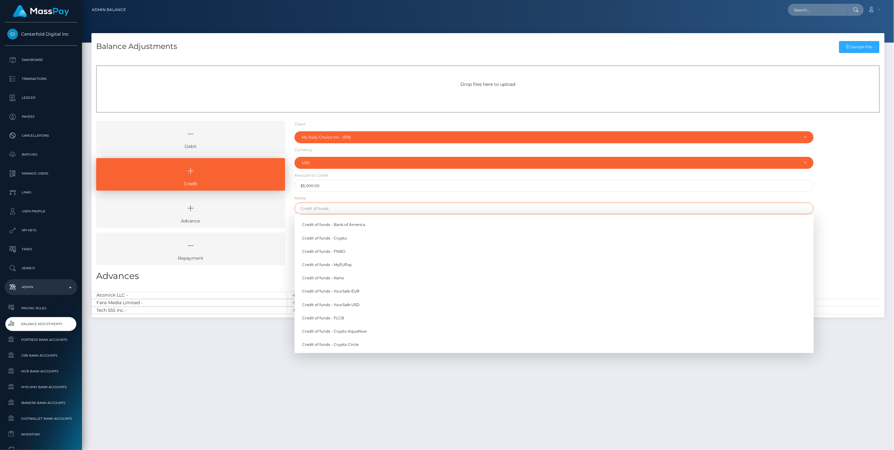
click at [355, 209] on input "text" at bounding box center [554, 209] width 519 height 12
click at [344, 250] on link "Credit of funds - FNBO" at bounding box center [554, 251] width 519 height 12
type input "Credit of funds - FNBO"
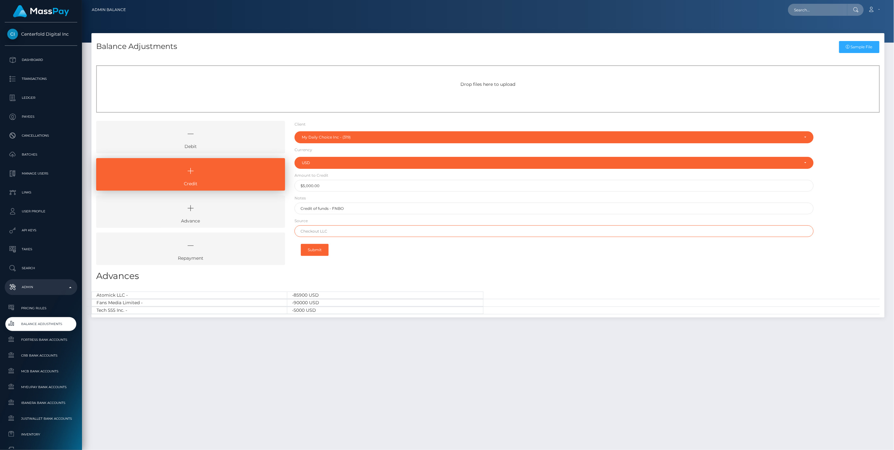
click at [319, 232] on input "text" at bounding box center [554, 231] width 519 height 12
paste input "First Citizens"
type input "First Citizens"
click at [317, 249] on button "Submit" at bounding box center [315, 250] width 28 height 12
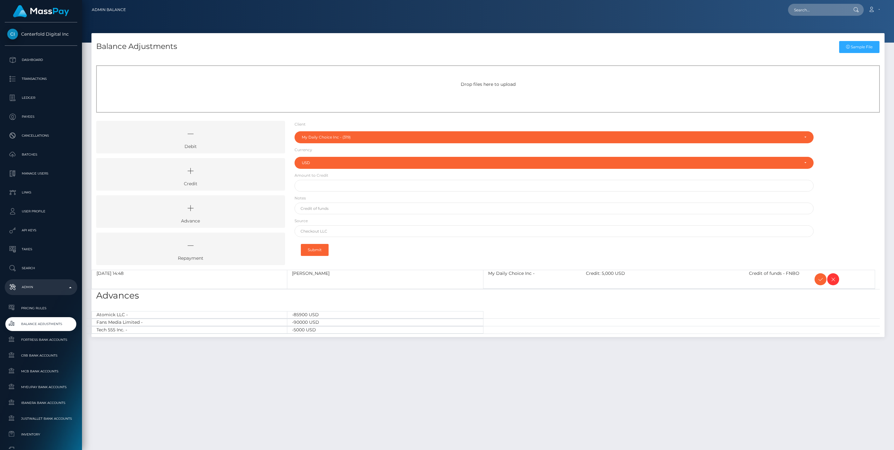
select select "319"
select select "USD"
click at [821, 279] on icon at bounding box center [821, 279] width 8 height 8
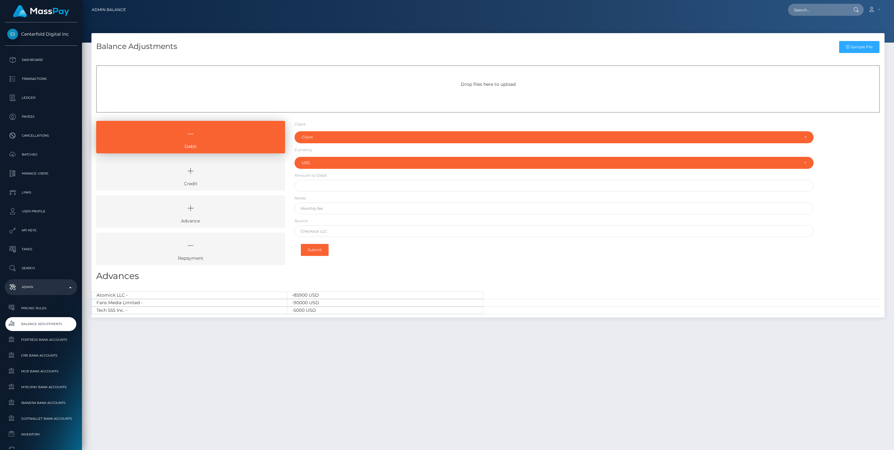
select select "USD"
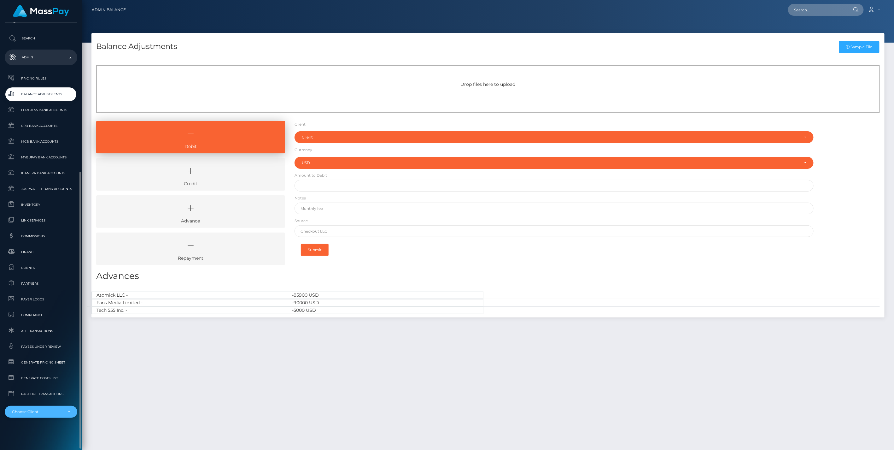
click at [45, 413] on div "Choose Client" at bounding box center [37, 411] width 51 height 5
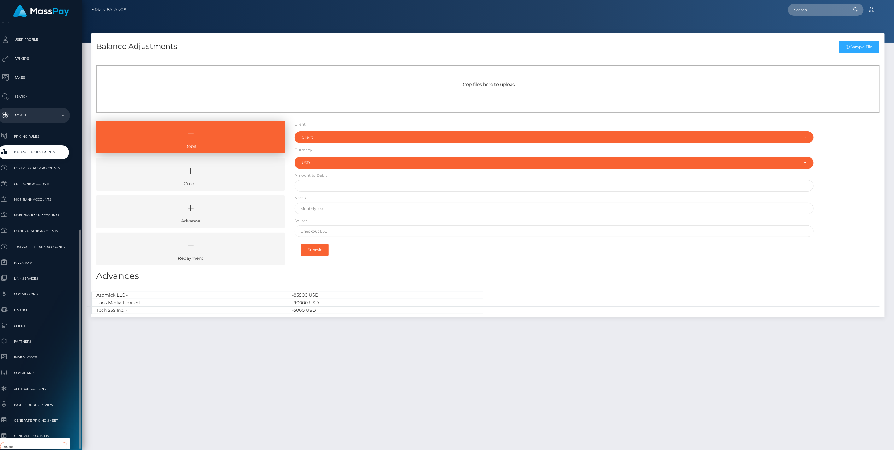
scroll to position [230, 7]
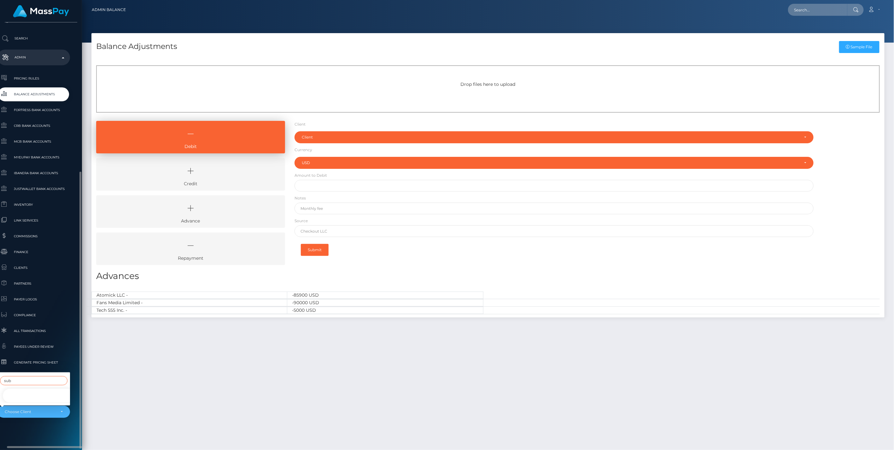
type input "sub"
click at [21, 389] on link "Subs -" at bounding box center [38, 396] width 73 height 14
select select "285"
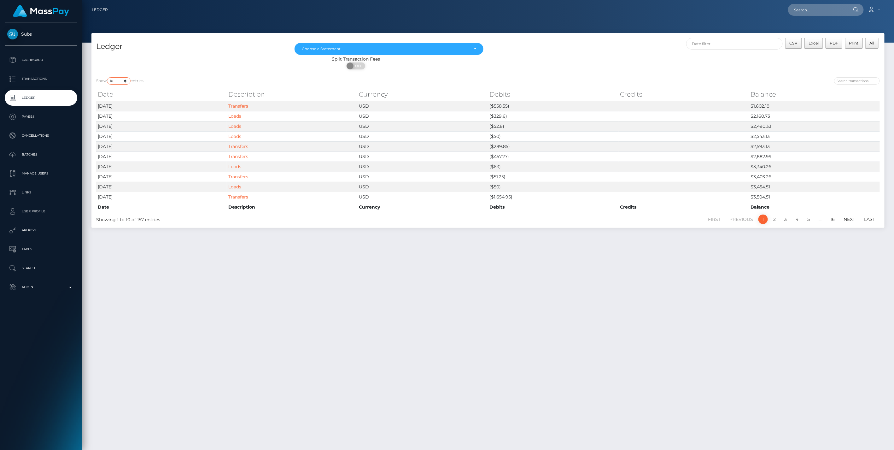
click at [124, 82] on select "10 25 50 100 250" at bounding box center [119, 80] width 24 height 7
select select "250"
click at [108, 77] on select "10 25 50 100 250" at bounding box center [119, 80] width 24 height 7
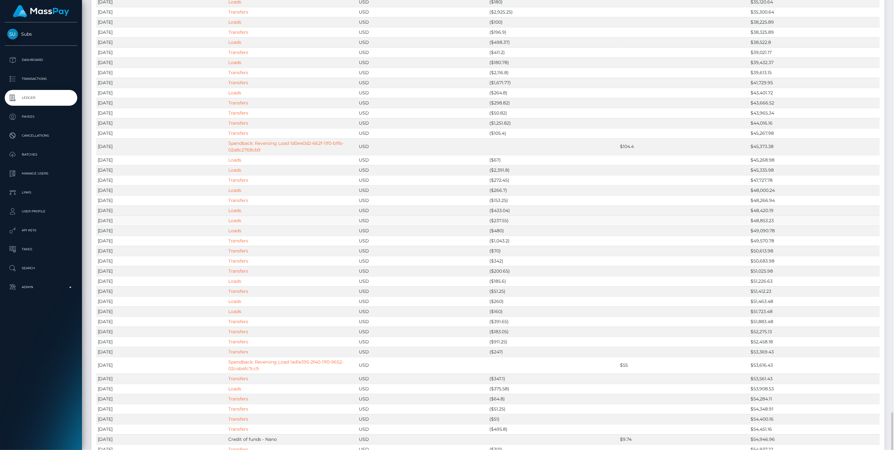
scroll to position [701, 0]
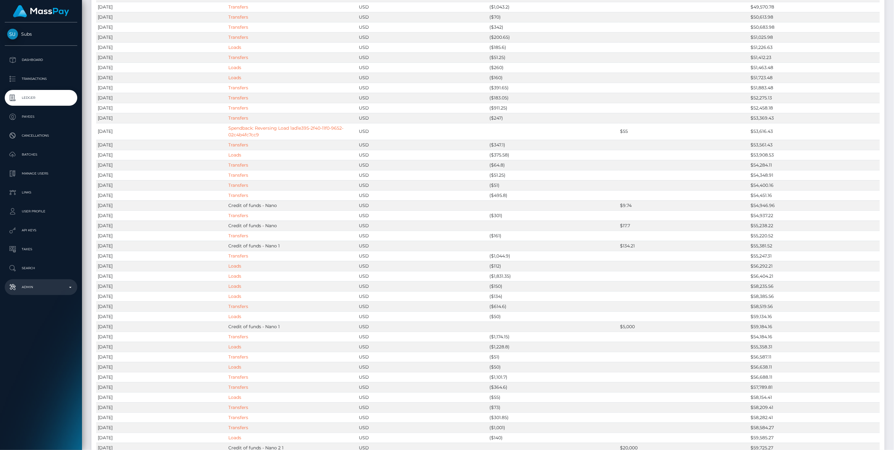
click at [70, 289] on p "Admin" at bounding box center [41, 286] width 68 height 9
click at [45, 326] on span "Balance Adjustments" at bounding box center [41, 323] width 68 height 7
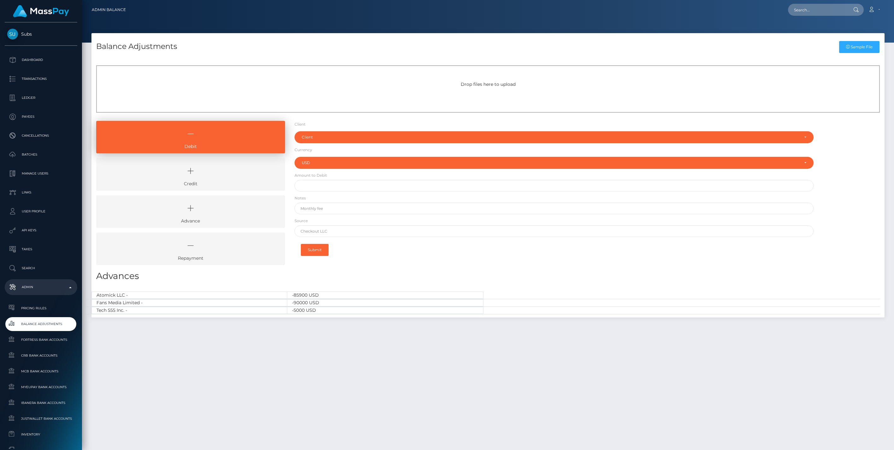
select select "USD"
drag, startPoint x: 219, startPoint y: 168, endPoint x: 244, endPoint y: 166, distance: 26.0
click at [219, 168] on icon at bounding box center [190, 170] width 174 height 19
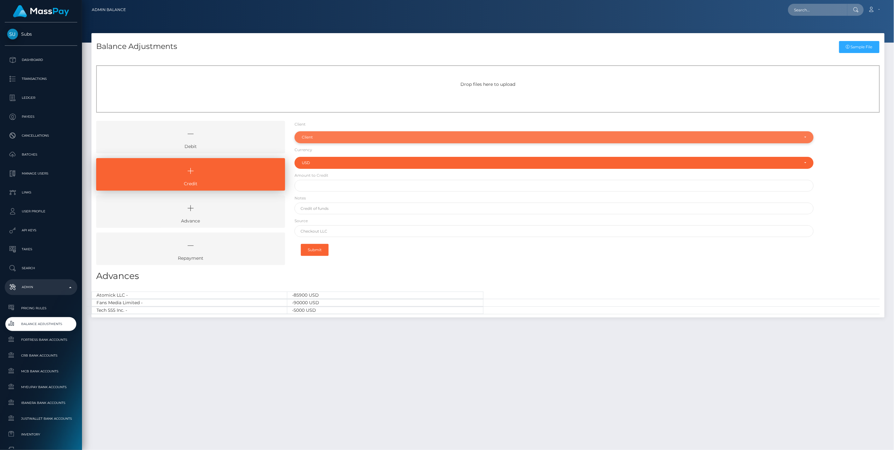
click at [338, 136] on div "Client" at bounding box center [551, 137] width 498 height 5
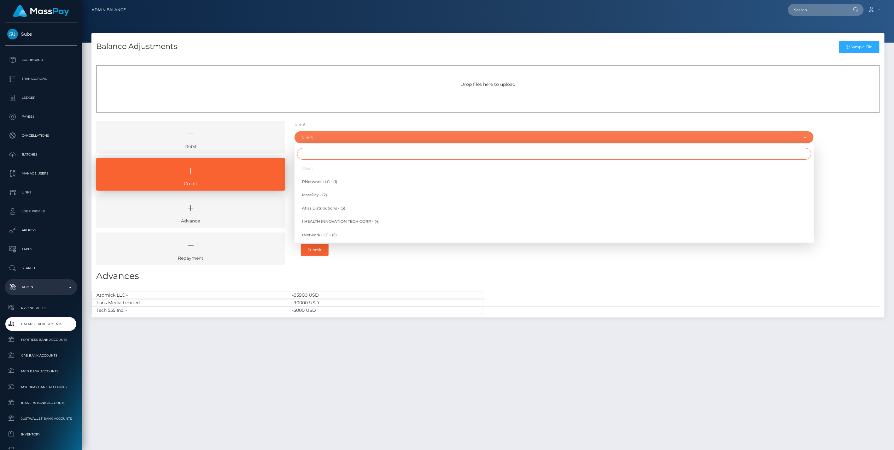
click at [311, 156] on input "Search" at bounding box center [554, 154] width 514 height 12
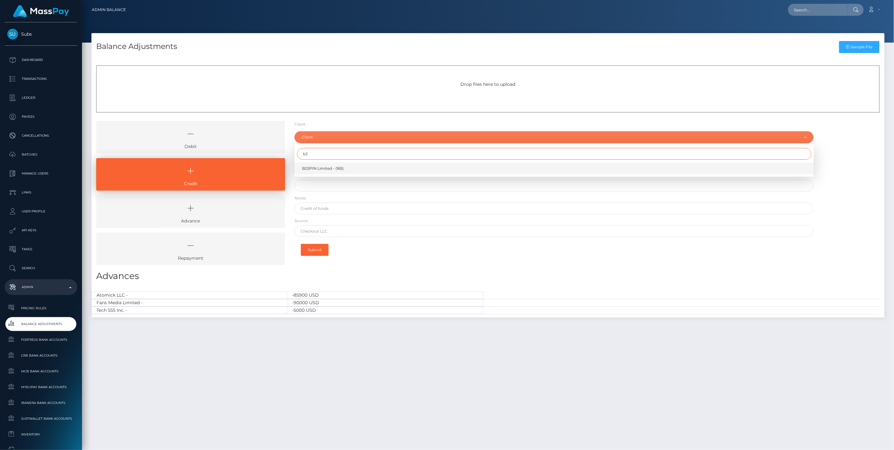
type input "b2"
click at [325, 170] on span "B2SPIN Limited - (165)" at bounding box center [323, 169] width 42 height 6
select select "165"
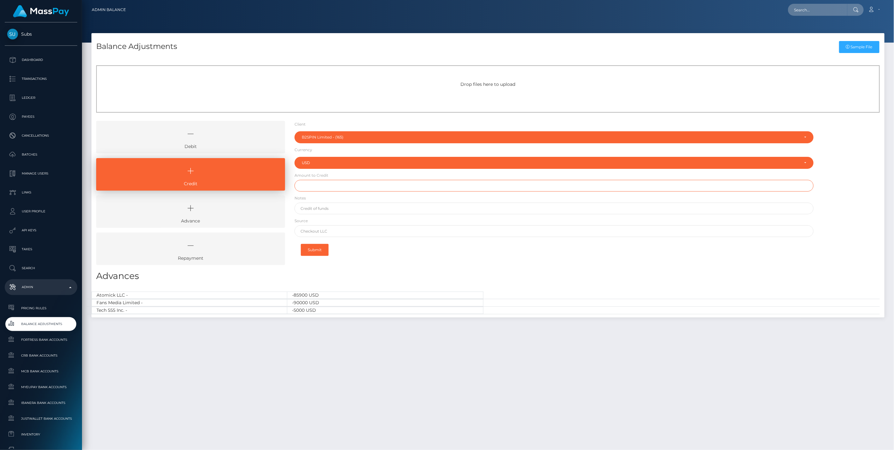
click at [312, 188] on input "text" at bounding box center [554, 186] width 519 height 12
paste input "1,050,002.00"
type input "$1,050,002.00"
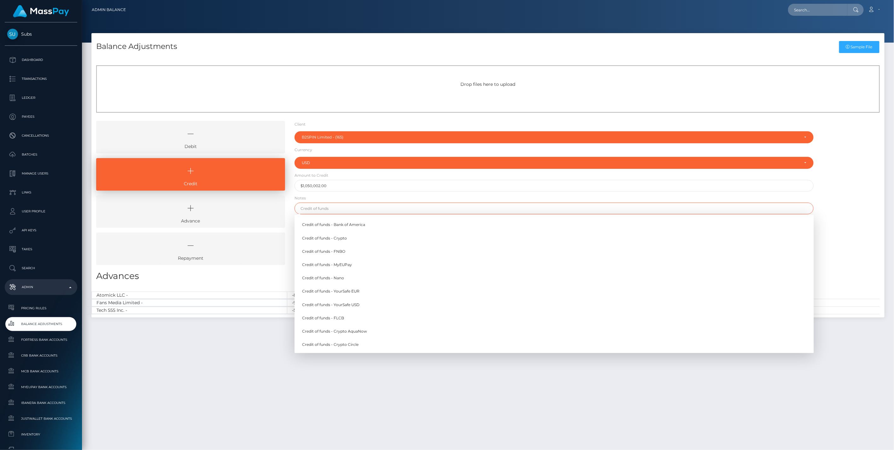
click at [339, 208] on input "text" at bounding box center [554, 209] width 519 height 12
click at [339, 251] on link "Credit of funds - FNBO" at bounding box center [554, 251] width 519 height 12
type input "Credit of funds - FNBO"
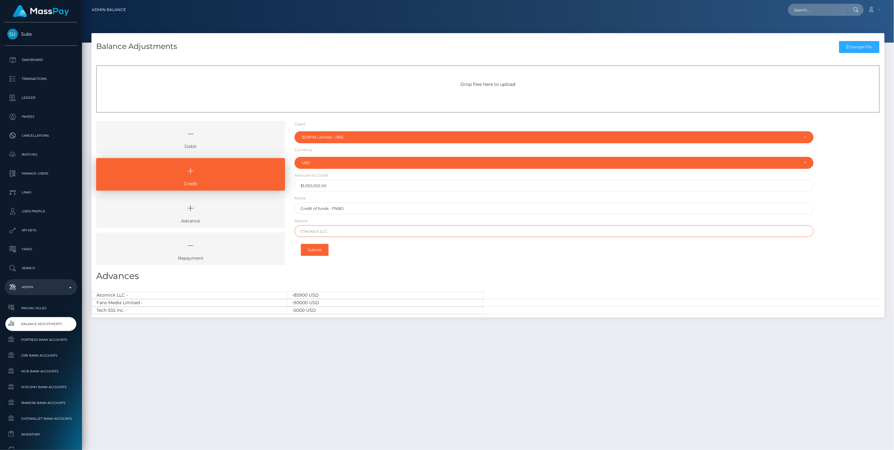
click at [324, 230] on input "text" at bounding box center [554, 231] width 519 height 12
paste input "Airwallex"
type input "Airwallex"
click at [319, 247] on button "Submit" at bounding box center [315, 250] width 28 height 12
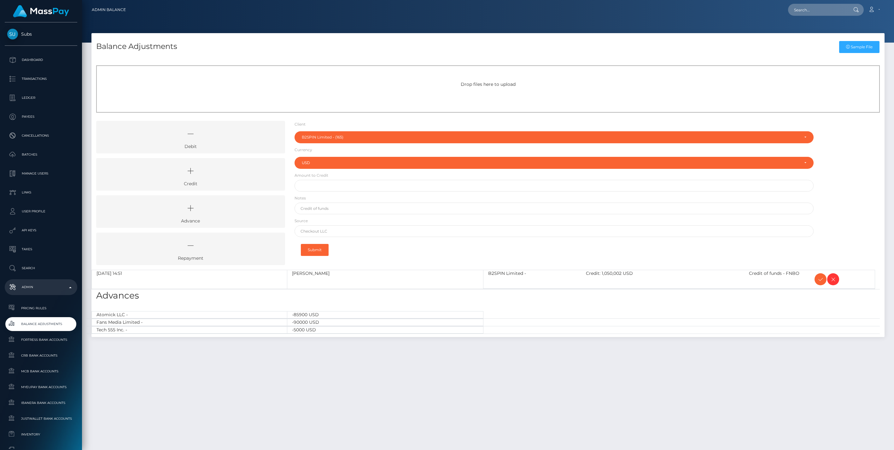
select select "165"
select select "USD"
click at [819, 280] on icon at bounding box center [821, 279] width 8 height 8
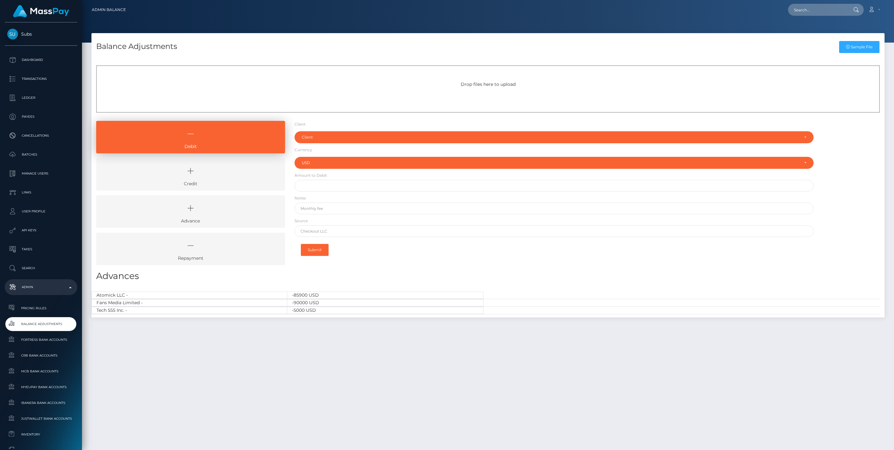
select select "USD"
click at [236, 169] on icon at bounding box center [190, 170] width 174 height 19
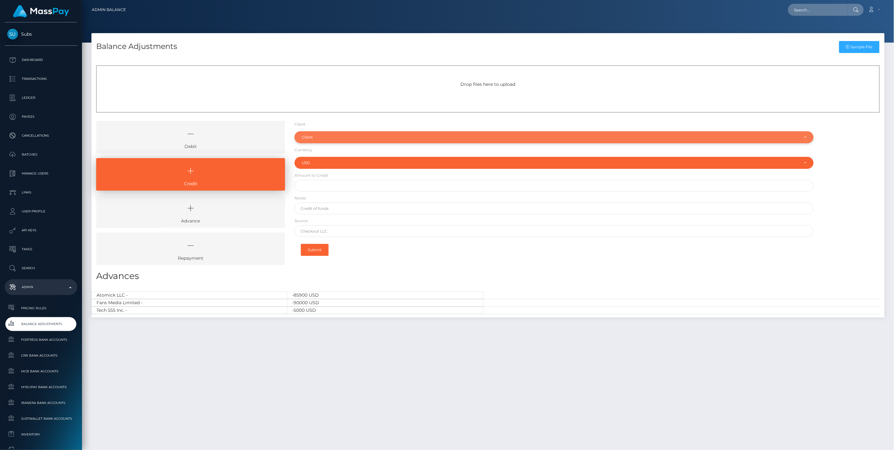
click at [322, 140] on div "Client" at bounding box center [554, 137] width 519 height 12
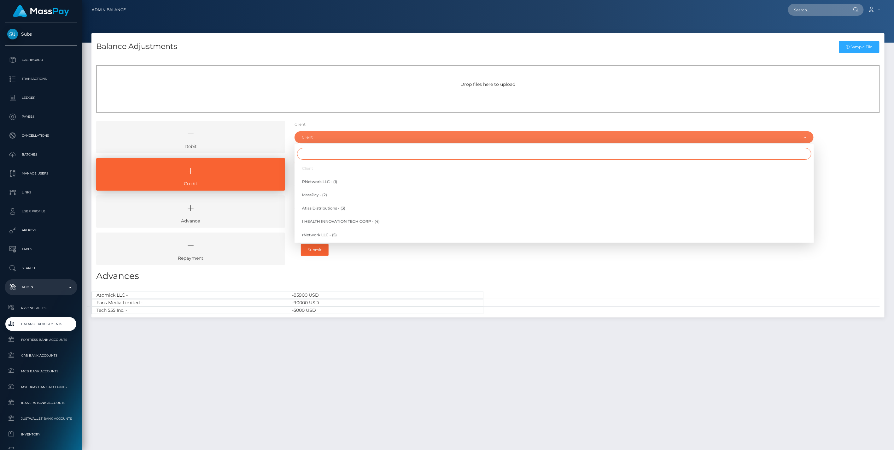
click at [310, 155] on input "Search" at bounding box center [554, 154] width 514 height 12
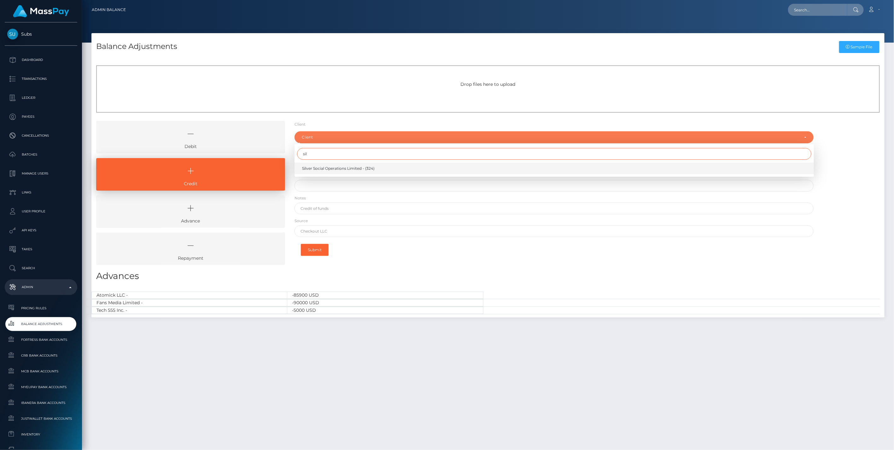
type input "sil"
click at [320, 168] on span "Silver Social Operations Limited - (324)" at bounding box center [338, 169] width 73 height 6
select select "324"
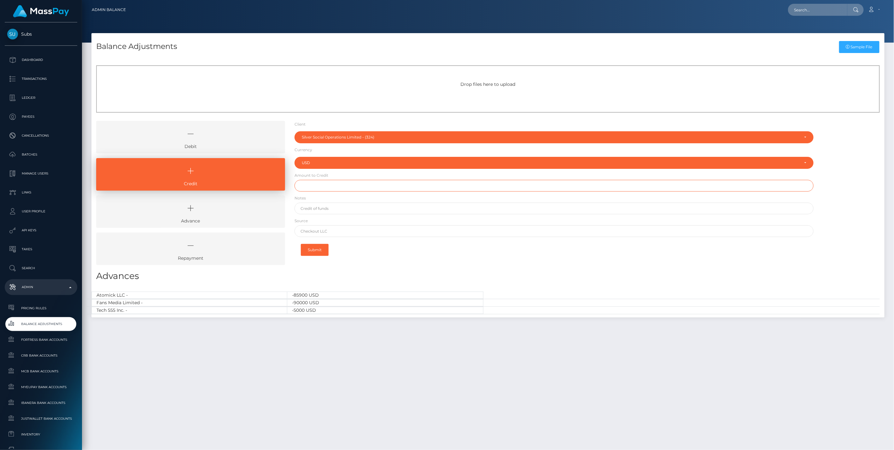
click at [320, 189] on input "text" at bounding box center [554, 186] width 519 height 12
type input "$350,000.00"
click at [329, 207] on input "text" at bounding box center [554, 209] width 519 height 12
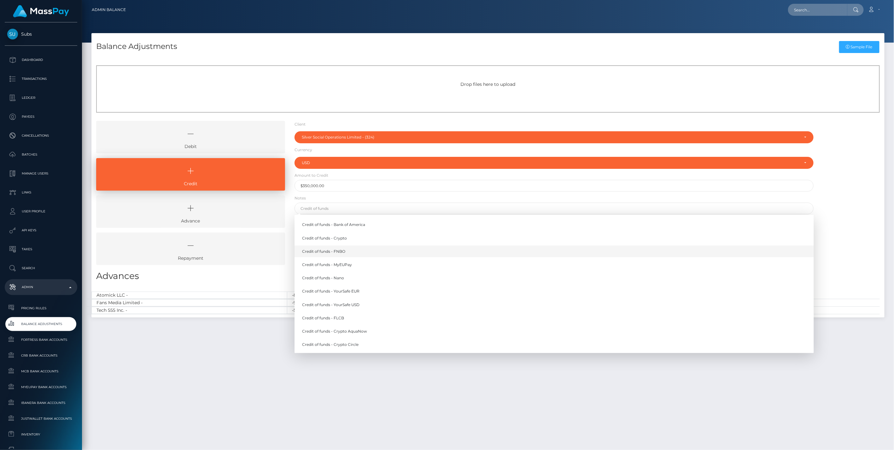
click at [337, 250] on link "Credit of funds - FNBO" at bounding box center [554, 251] width 519 height 12
type input "Credit of funds - FNBO"
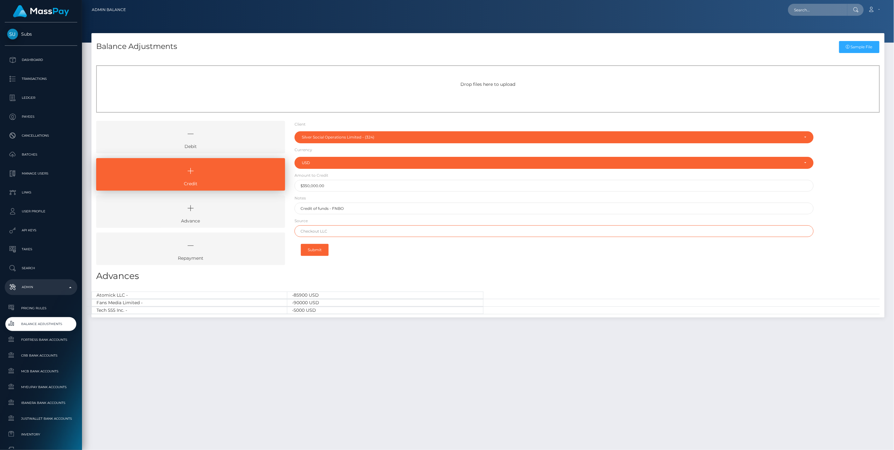
click at [327, 230] on input "text" at bounding box center [554, 231] width 519 height 12
paste input "Airwallex"
type input "Airwallex"
click at [320, 250] on button "Submit" at bounding box center [315, 250] width 28 height 12
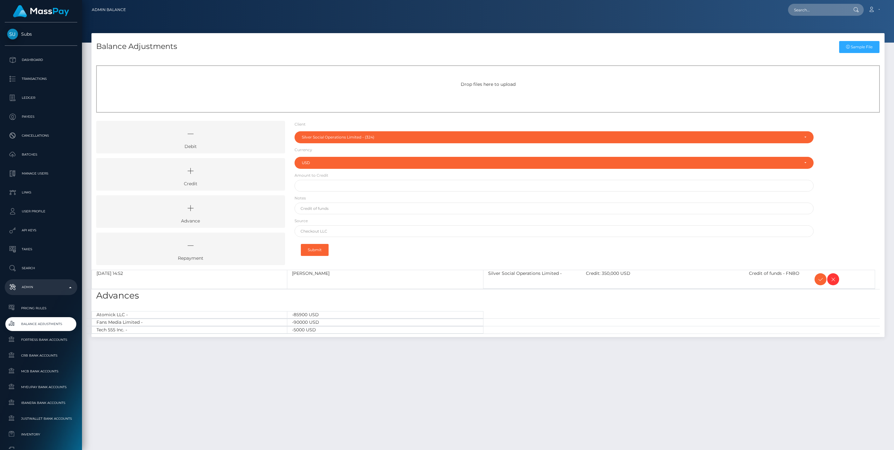
select select "324"
select select "USD"
click at [819, 276] on icon at bounding box center [821, 279] width 8 height 8
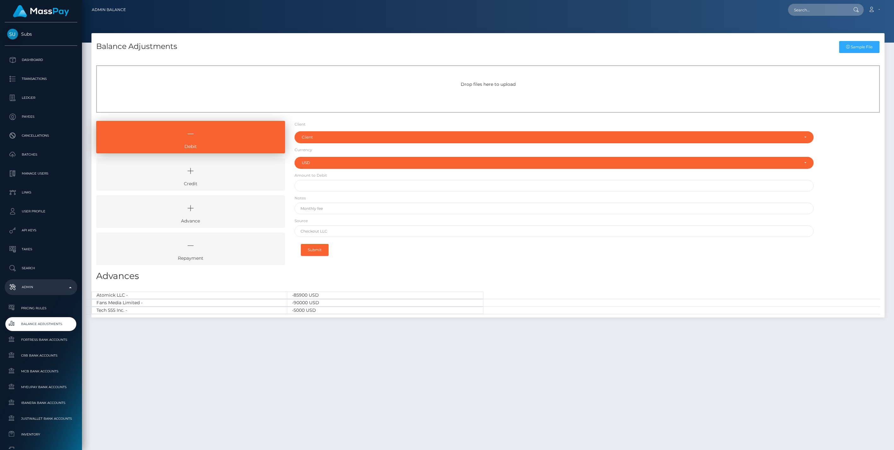
select select "USD"
click at [204, 177] on icon at bounding box center [190, 170] width 174 height 19
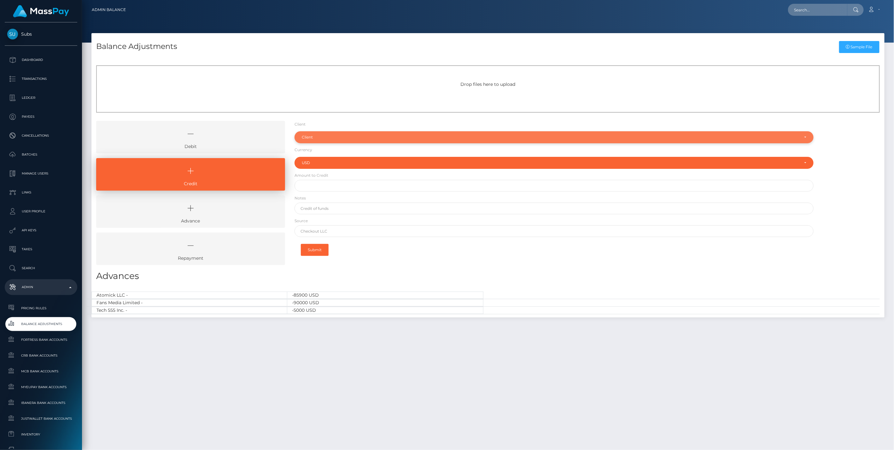
click at [342, 137] on div "Client" at bounding box center [551, 137] width 498 height 5
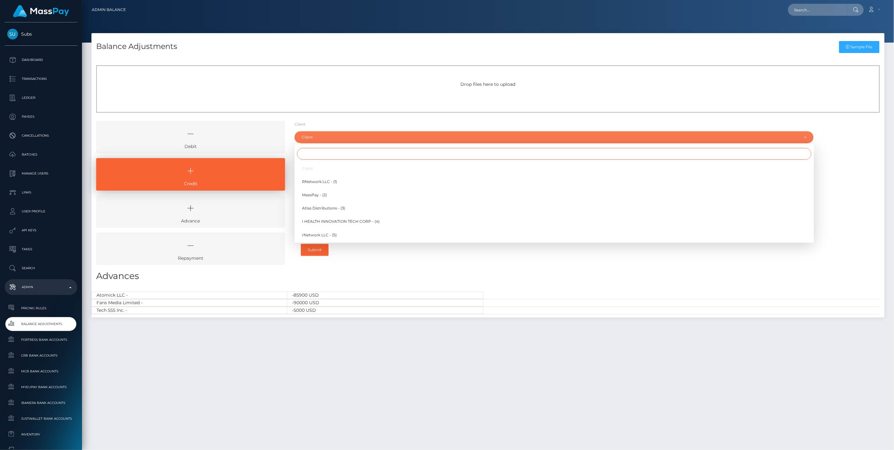
click at [308, 153] on input "Search" at bounding box center [554, 154] width 514 height 12
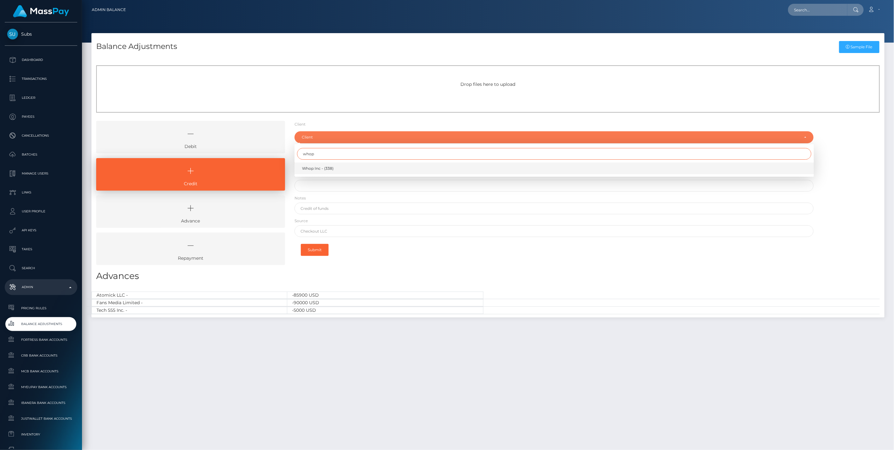
type input "whop"
click at [316, 167] on span "Whop Inc - (338)" at bounding box center [318, 169] width 32 height 6
select select "338"
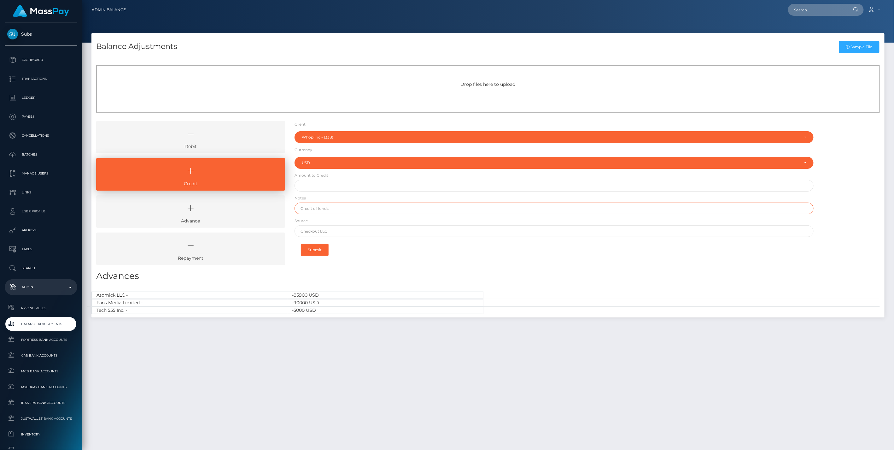
click at [319, 209] on input "text" at bounding box center [554, 209] width 519 height 12
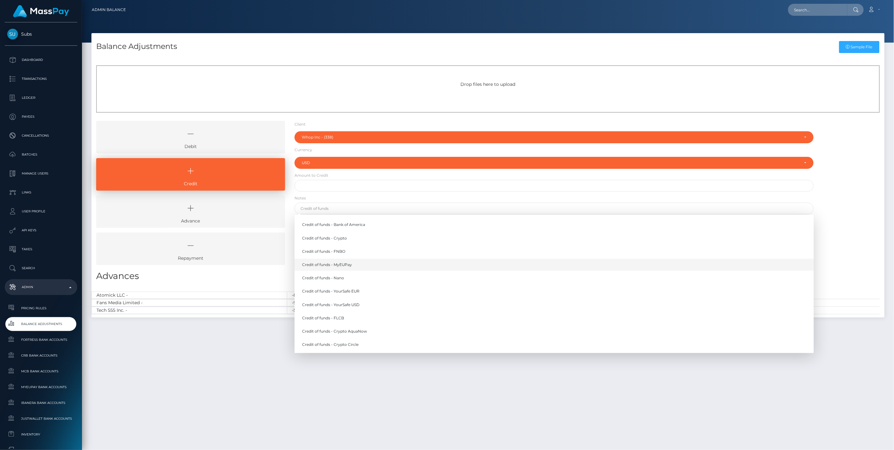
click at [349, 265] on link "Credit of funds - MyEUPay" at bounding box center [554, 265] width 519 height 12
type input "Credit of funds - MyEUPay"
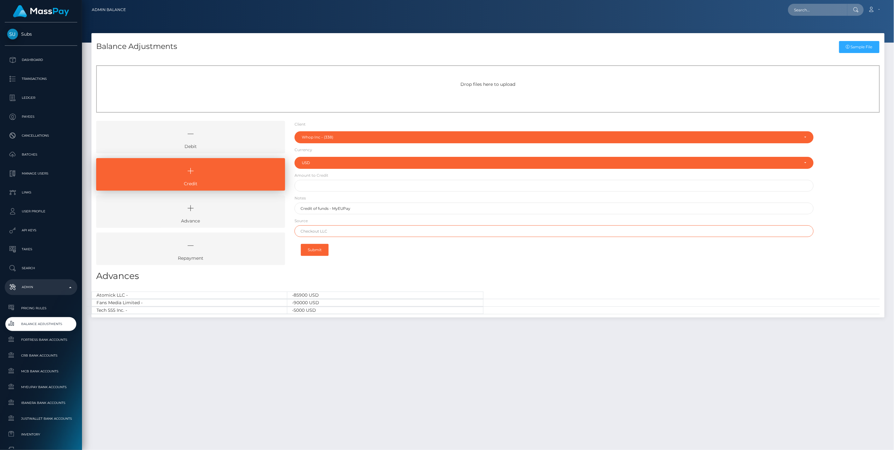
click at [323, 228] on input "text" at bounding box center [554, 231] width 519 height 12
paste input "CHECKOUT SAS"
type input "CHECKOUT SAS"
click at [315, 180] on input "text" at bounding box center [554, 186] width 519 height 12
click at [311, 185] on input "text" at bounding box center [554, 186] width 519 height 12
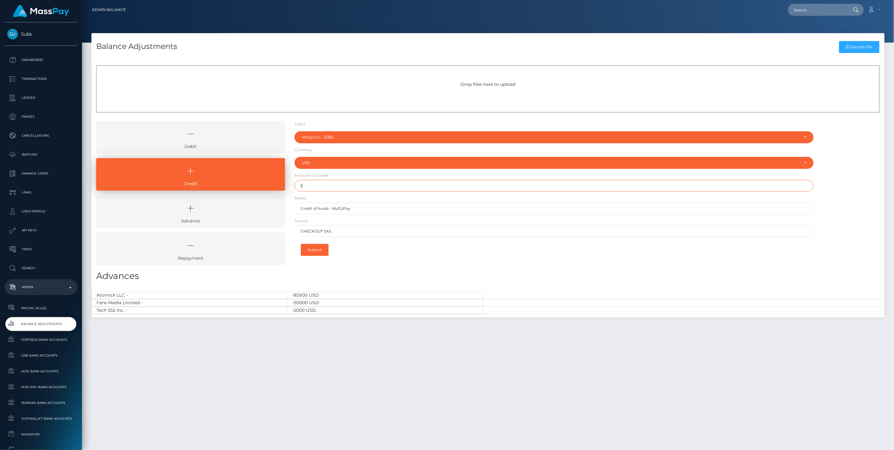
paste input "291,351.18"
type input "$291,351.18"
click at [323, 251] on button "Submit" at bounding box center [315, 250] width 28 height 12
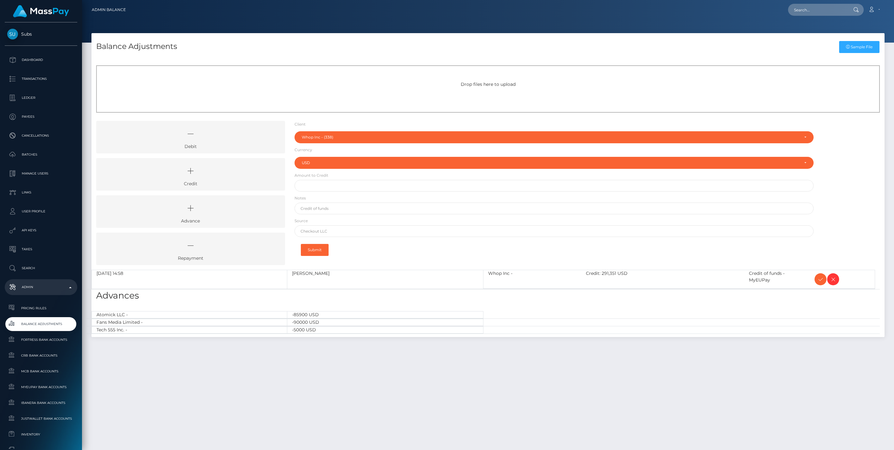
select select "338"
select select "USD"
click at [819, 281] on icon at bounding box center [821, 279] width 8 height 8
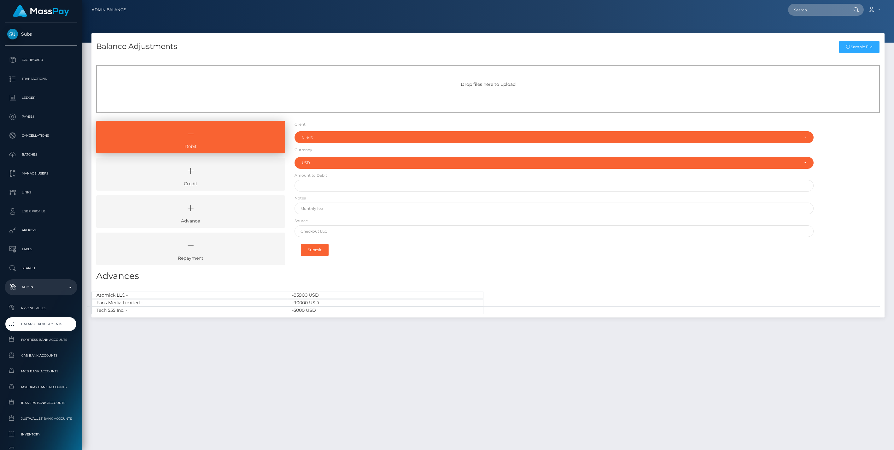
select select "USD"
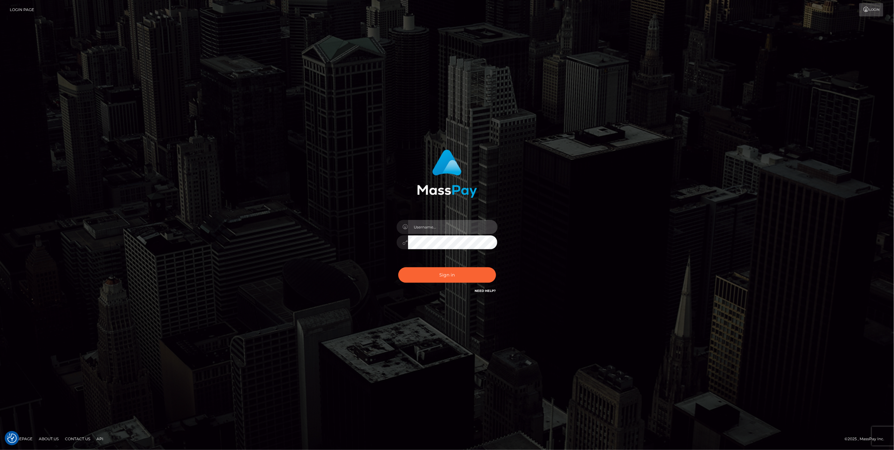
type input "jlo"
